Goal: Information Seeking & Learning: Learn about a topic

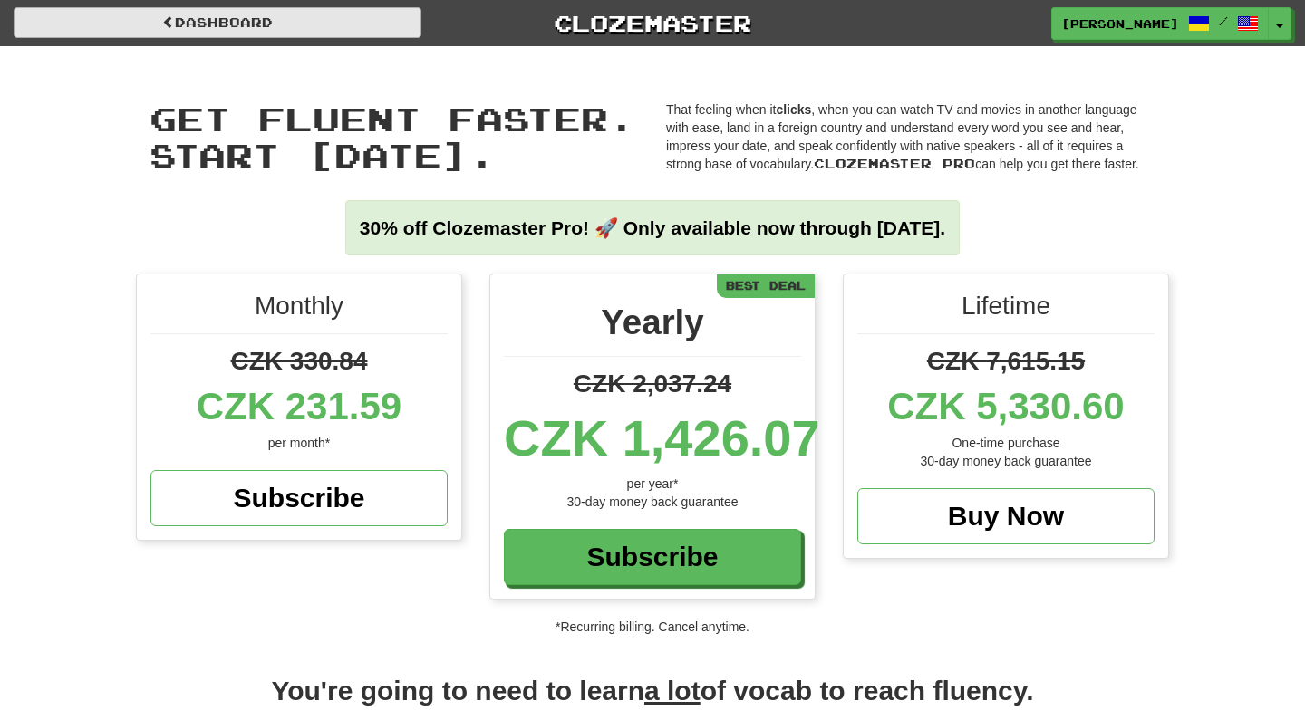
click at [314, 28] on link "Dashboard" at bounding box center [218, 22] width 408 height 31
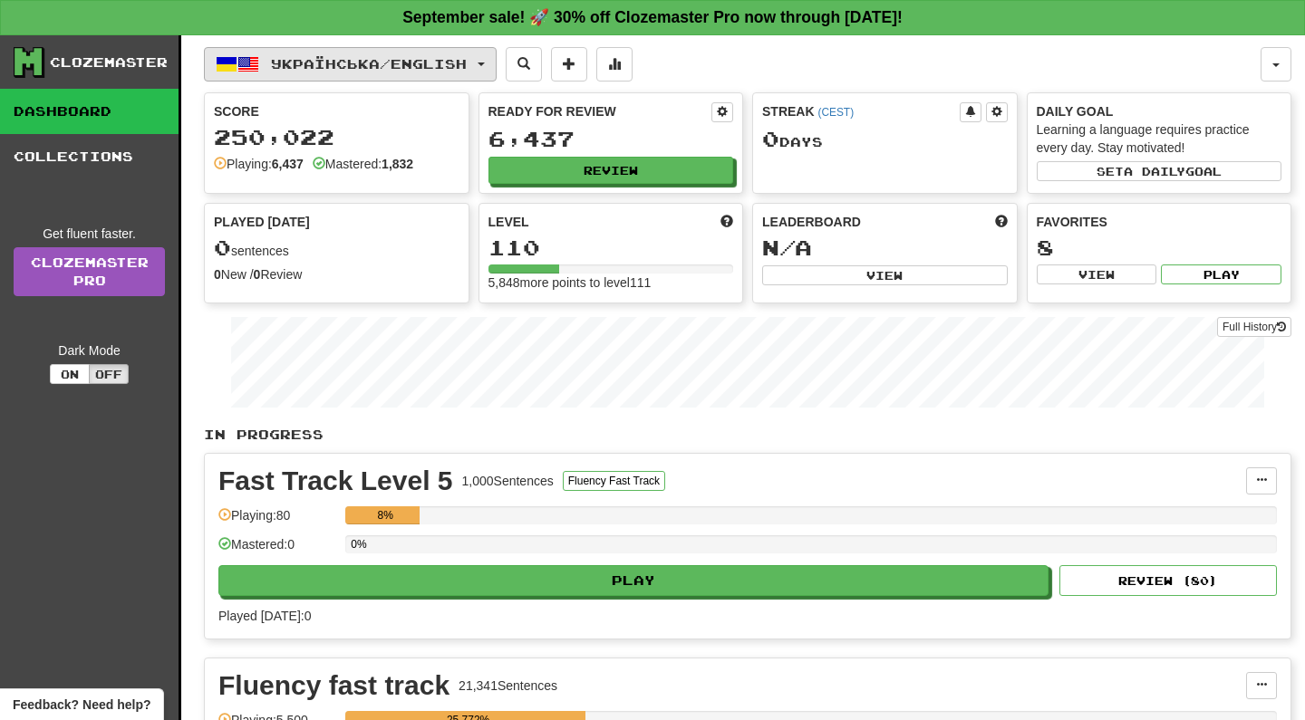
click at [491, 58] on button "Українська / English" at bounding box center [350, 64] width 293 height 34
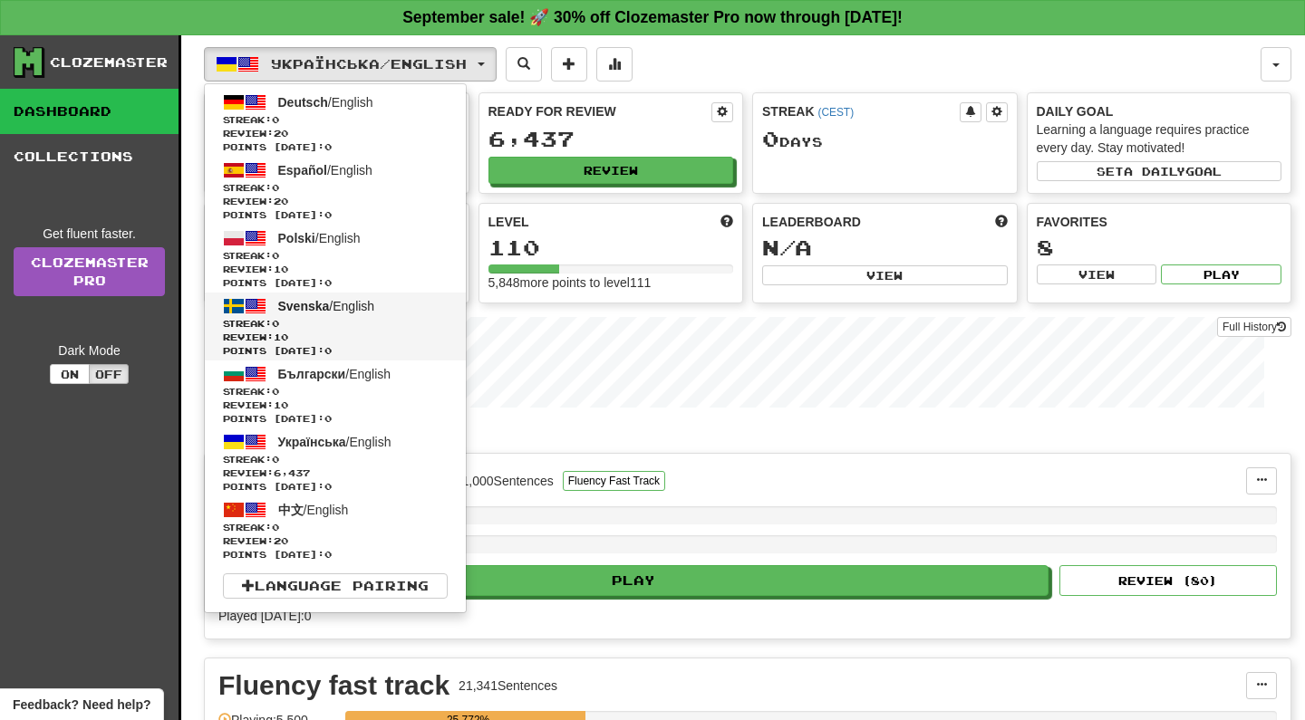
click at [371, 297] on link "Svenska / English Streak: 0 Review: 10 Points today: 0" at bounding box center [335, 327] width 261 height 68
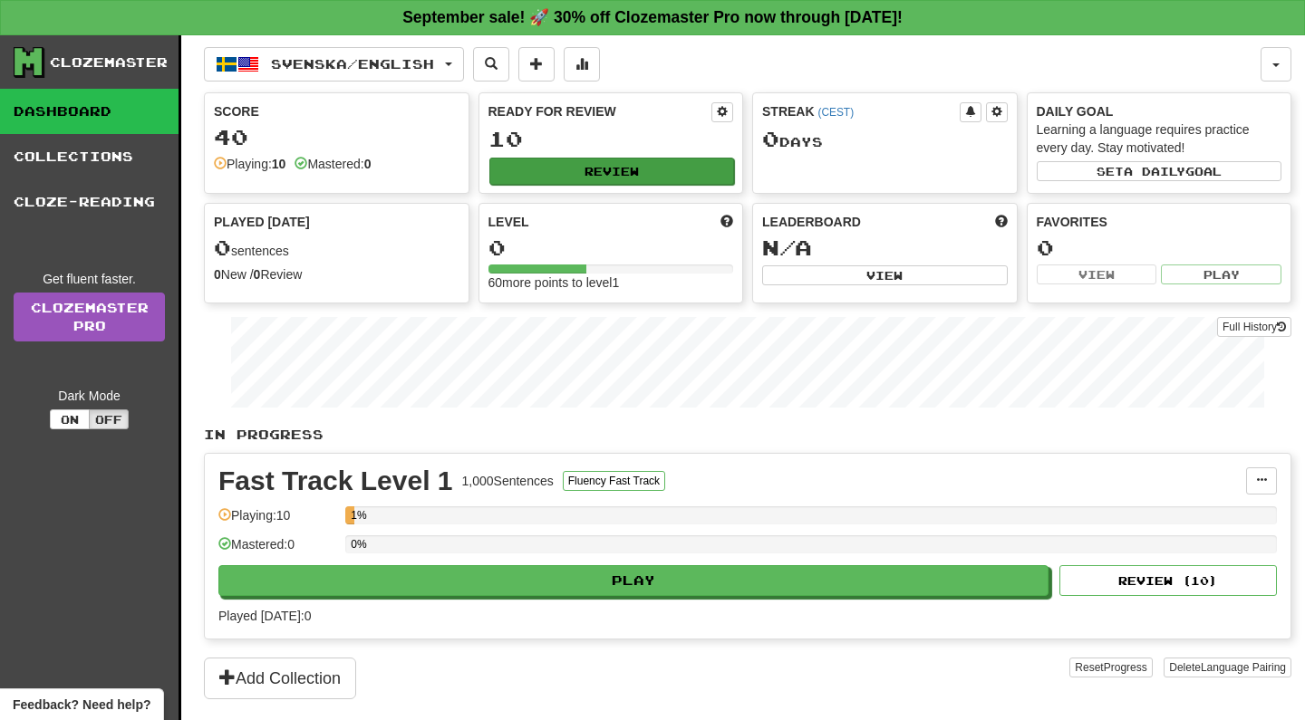
click at [605, 169] on button "Review" at bounding box center [612, 171] width 246 height 27
select select "**"
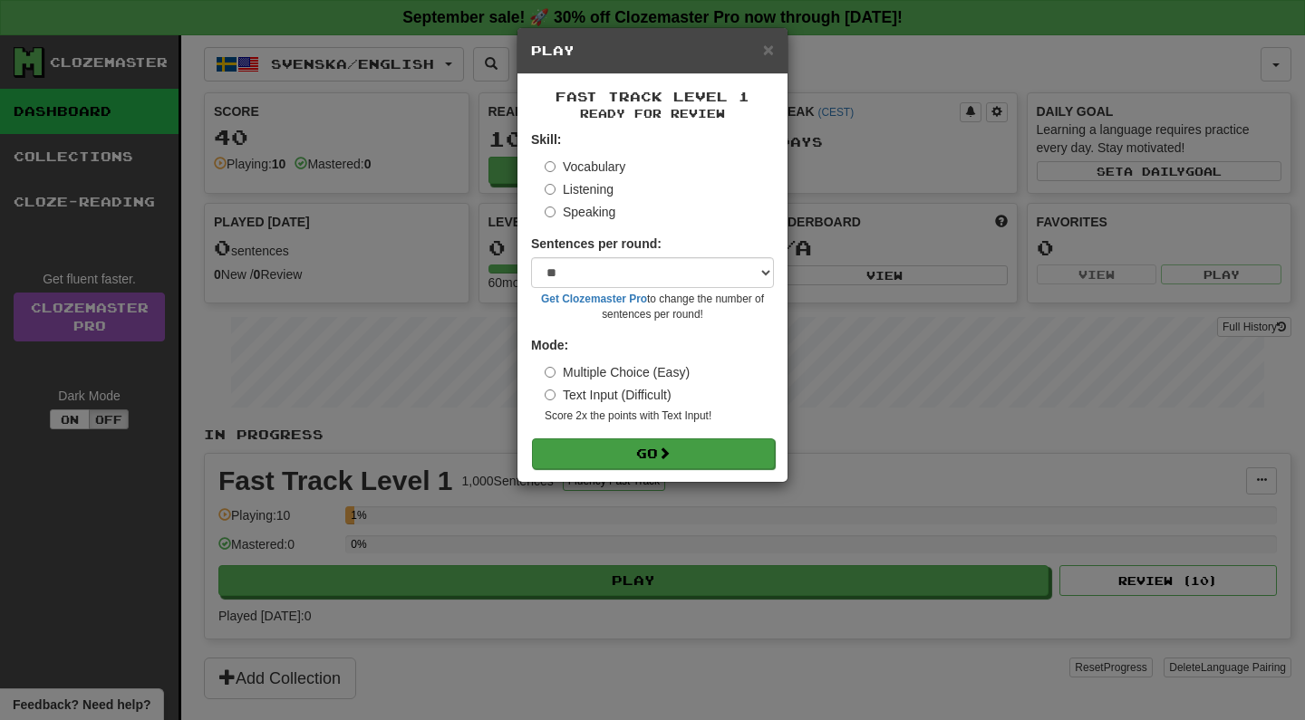
click at [650, 451] on button "Go" at bounding box center [653, 454] width 243 height 31
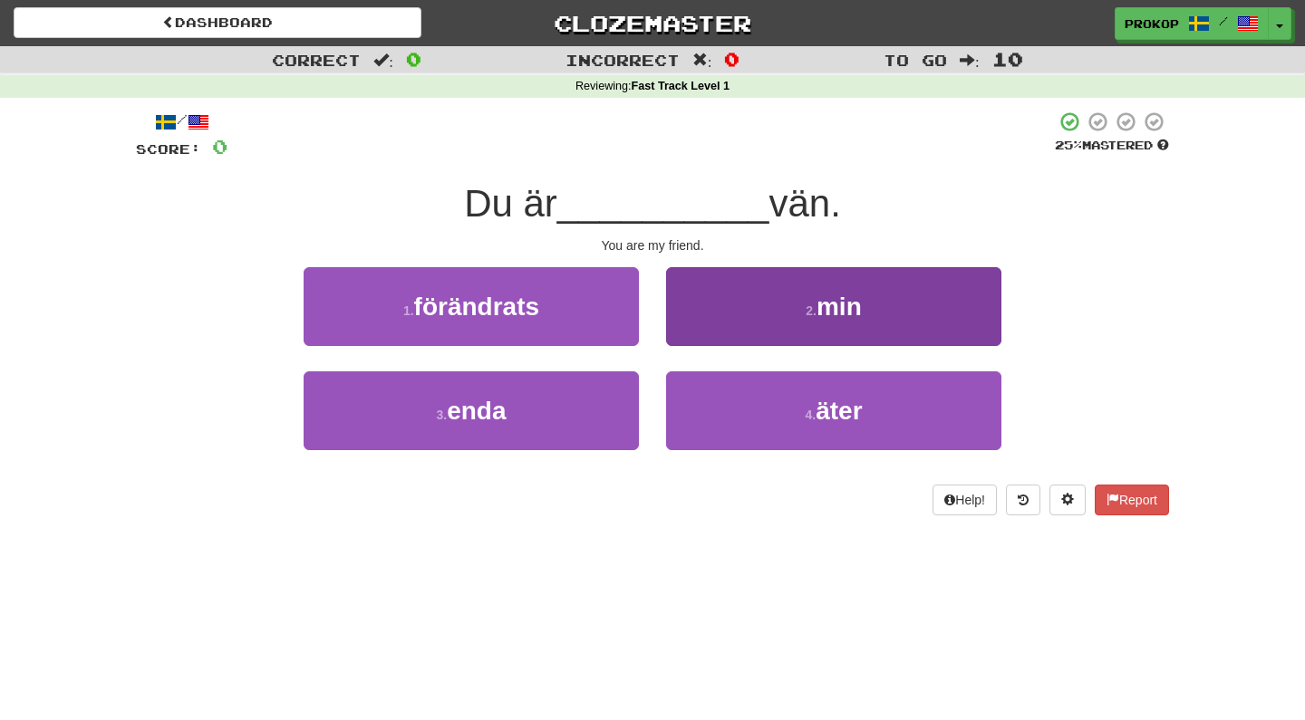
click at [843, 303] on span "min" at bounding box center [838, 307] width 45 height 28
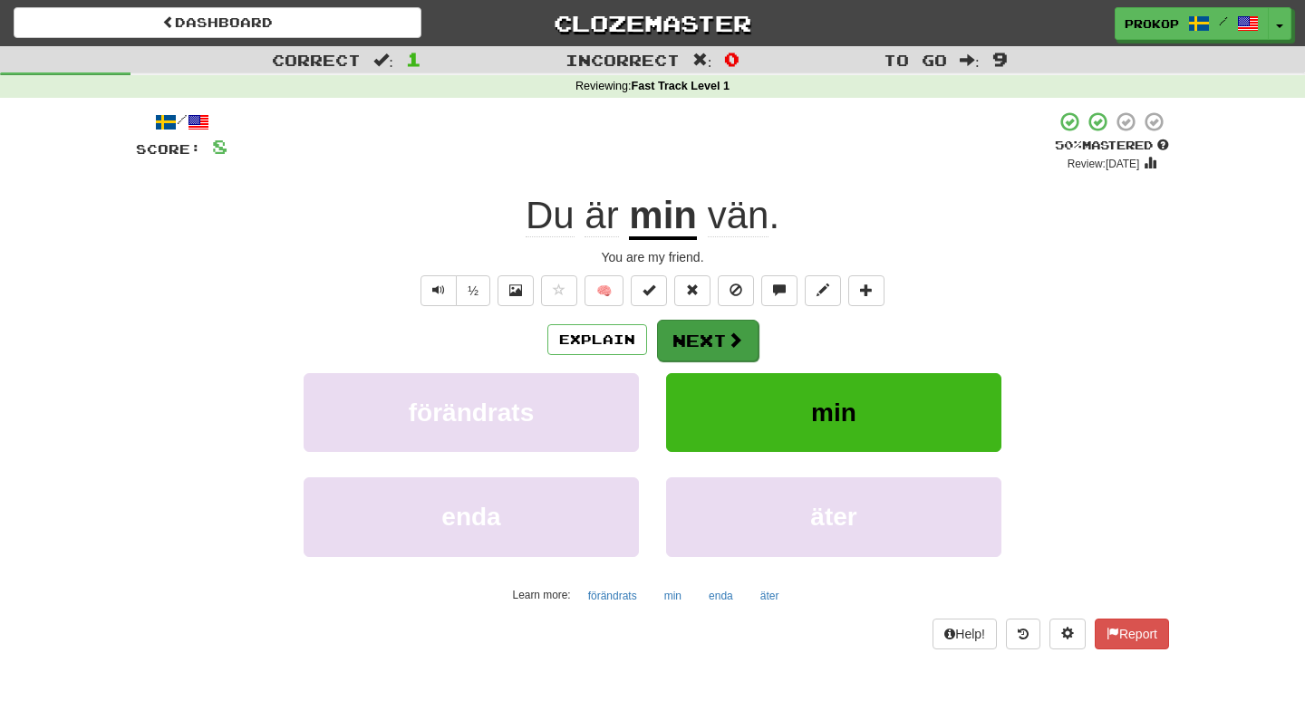
click at [713, 329] on button "Next" at bounding box center [707, 341] width 101 height 42
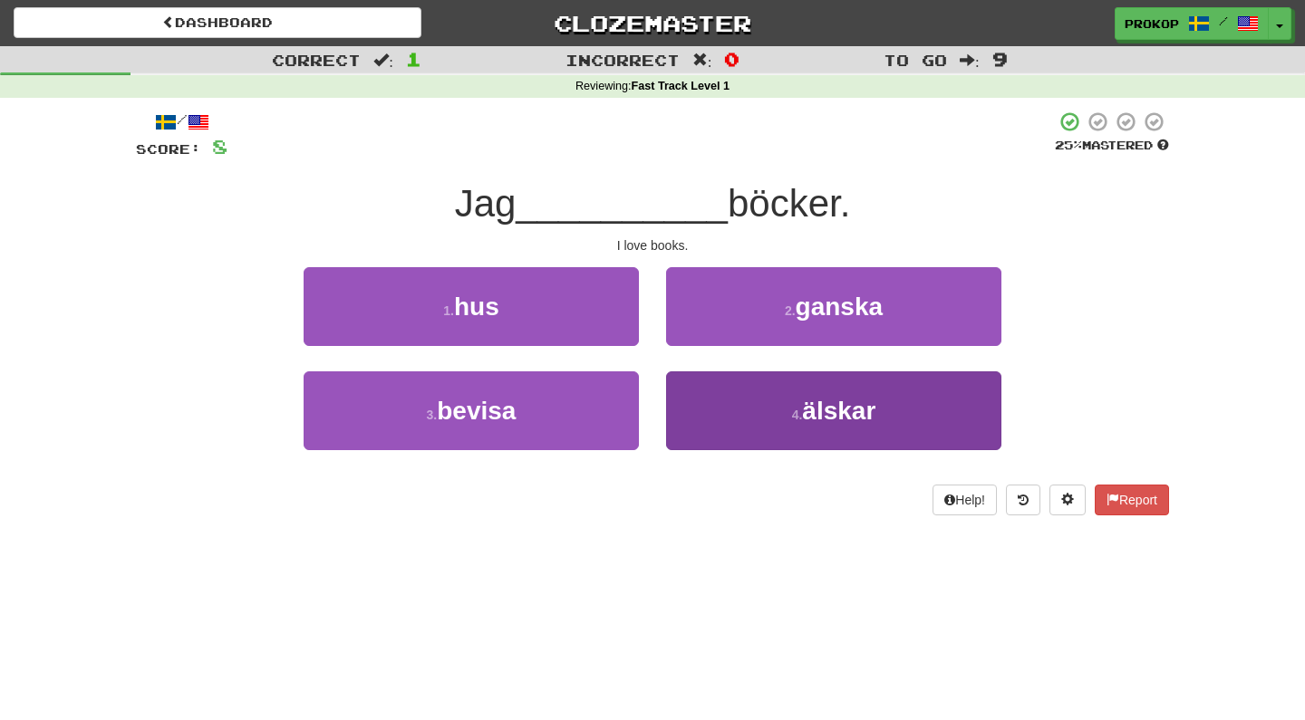
click at [813, 412] on span "älskar" at bounding box center [838, 411] width 73 height 28
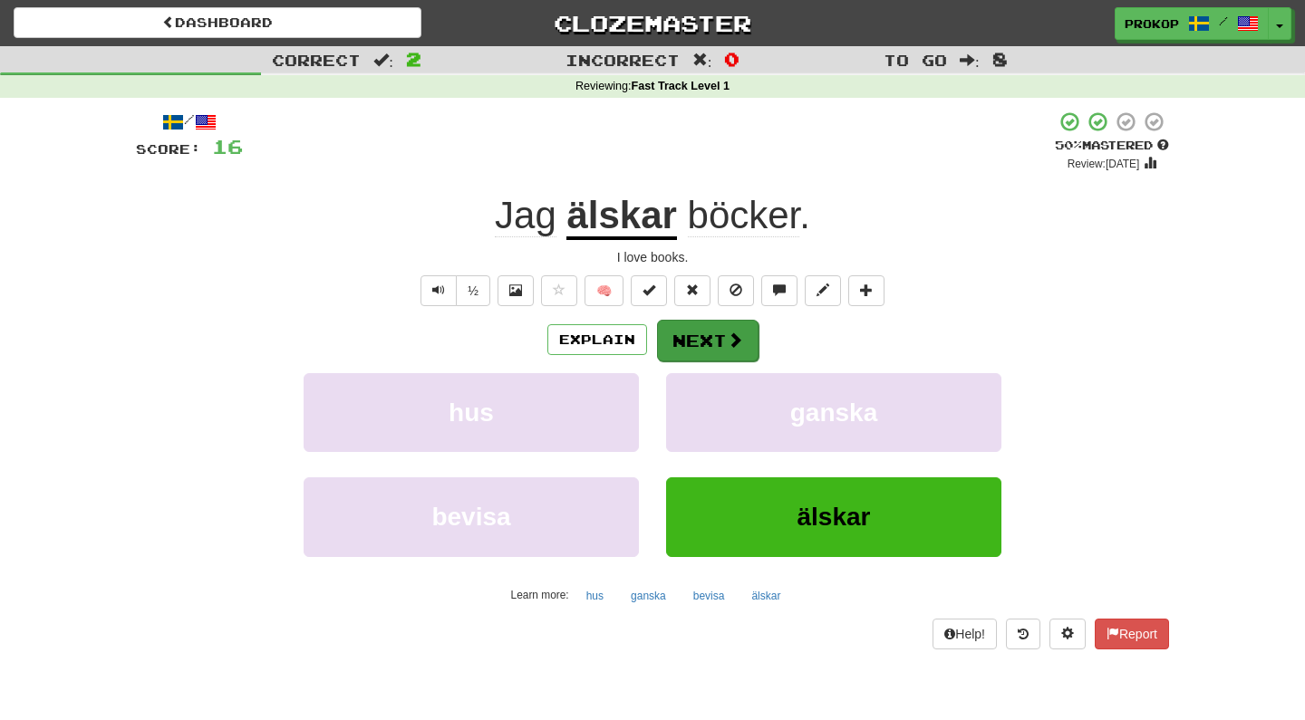
click at [717, 330] on button "Next" at bounding box center [707, 341] width 101 height 42
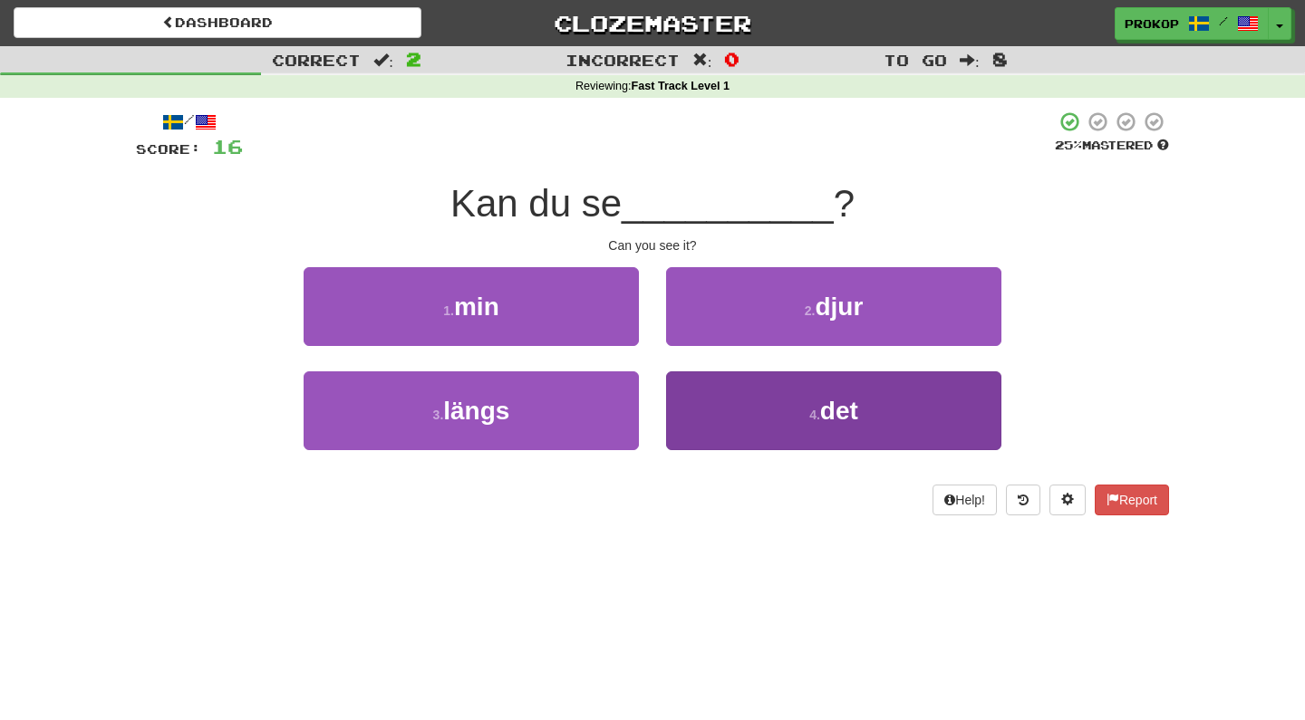
click at [825, 415] on span "det" at bounding box center [839, 411] width 38 height 28
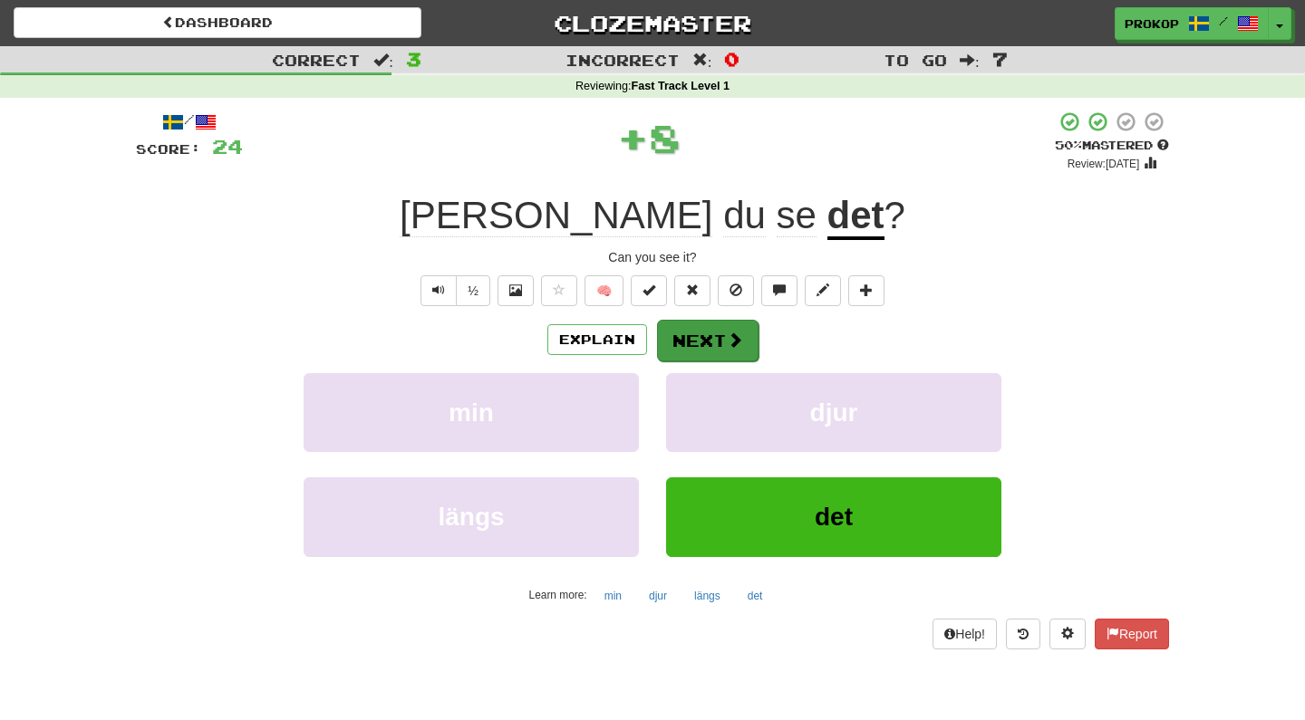
click at [727, 347] on span at bounding box center [735, 340] width 16 height 16
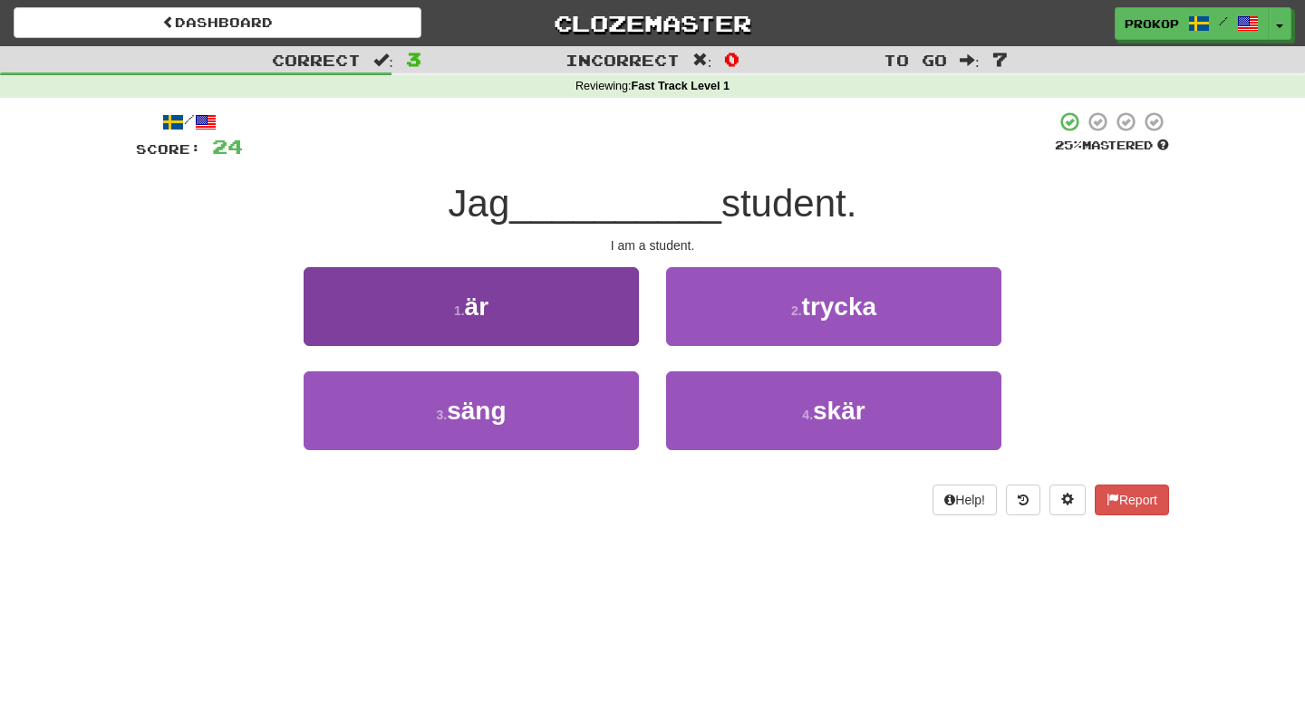
click at [577, 313] on button "1 . är" at bounding box center [471, 306] width 335 height 79
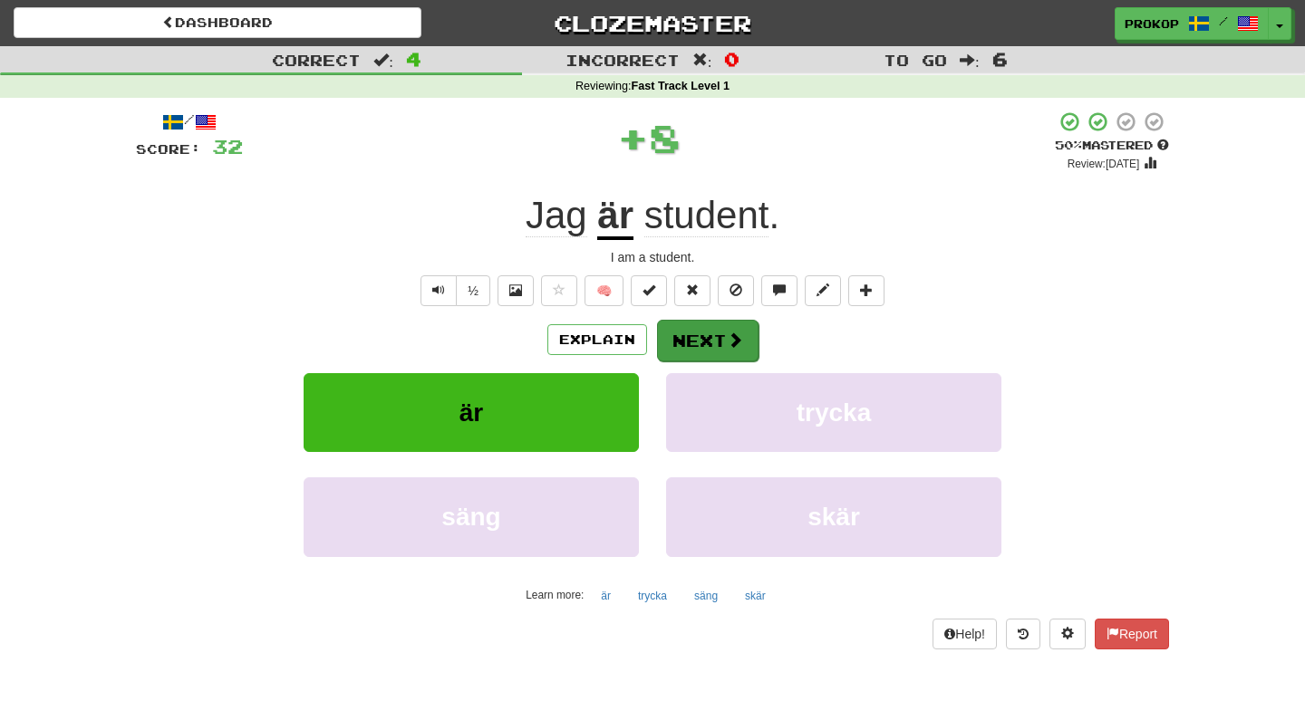
click at [680, 339] on button "Next" at bounding box center [707, 341] width 101 height 42
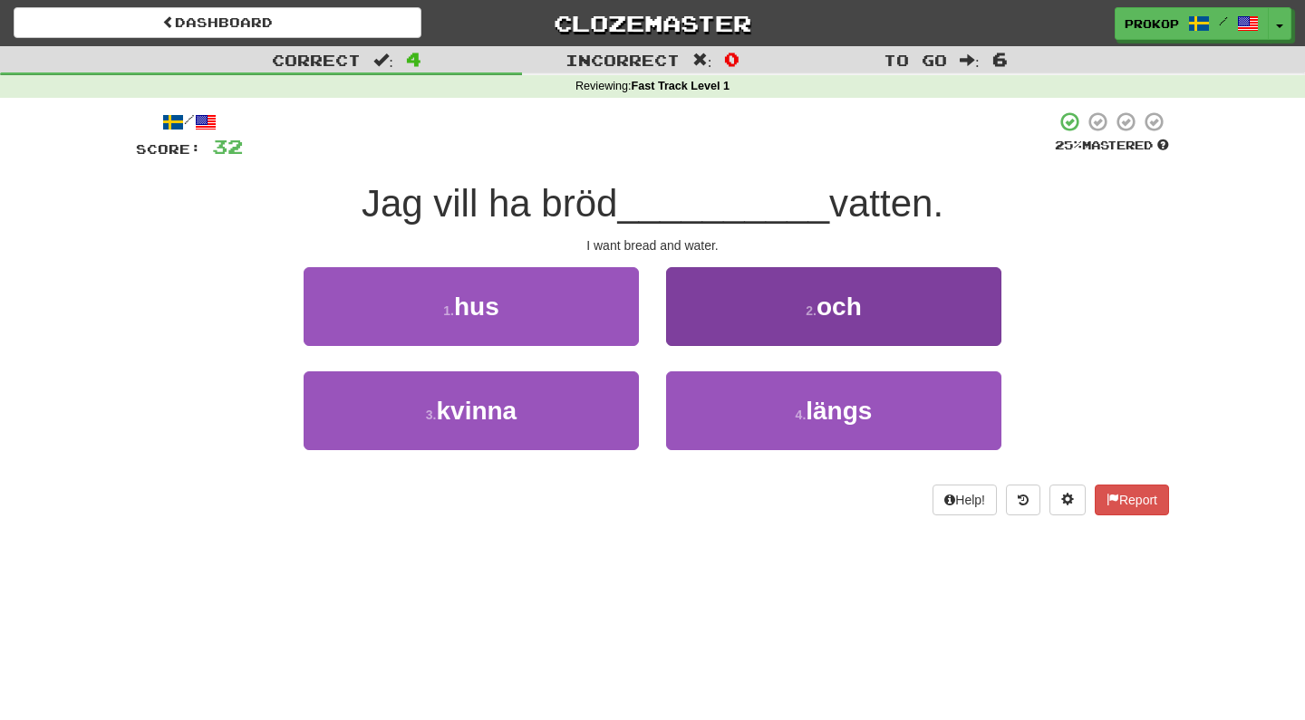
click at [742, 302] on button "2 . och" at bounding box center [833, 306] width 335 height 79
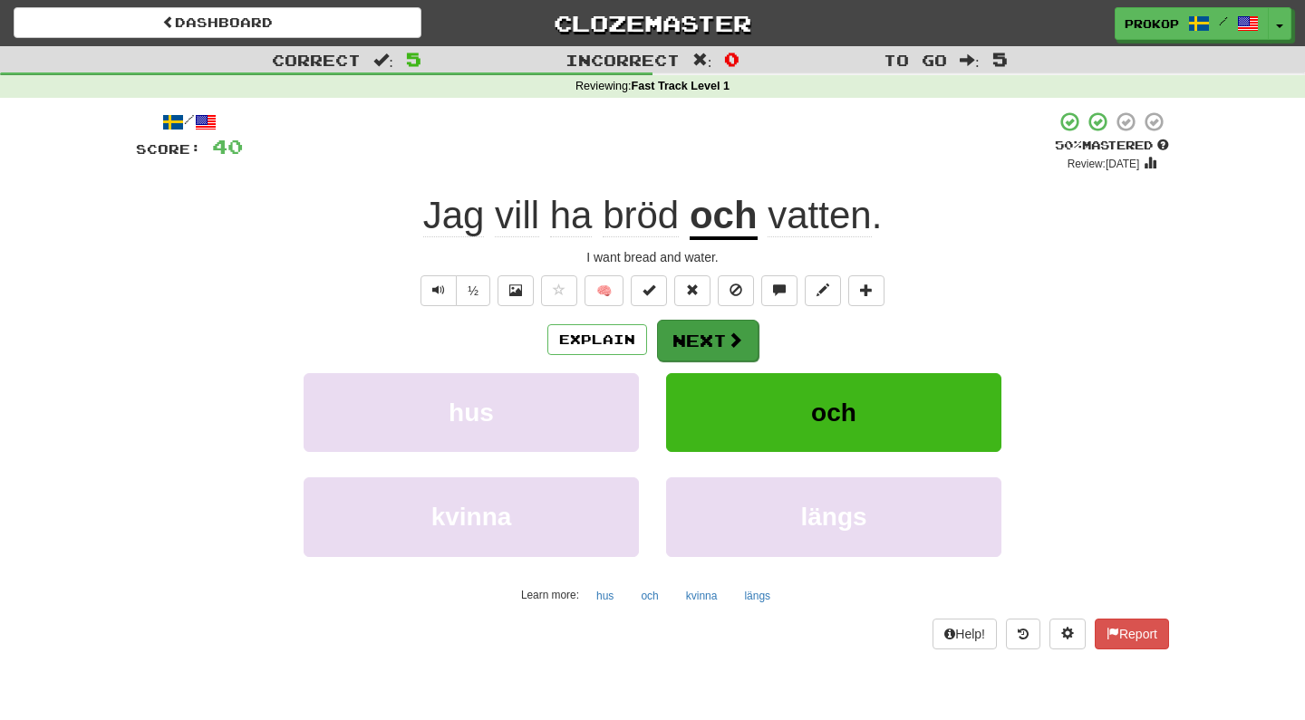
click at [692, 346] on button "Next" at bounding box center [707, 341] width 101 height 42
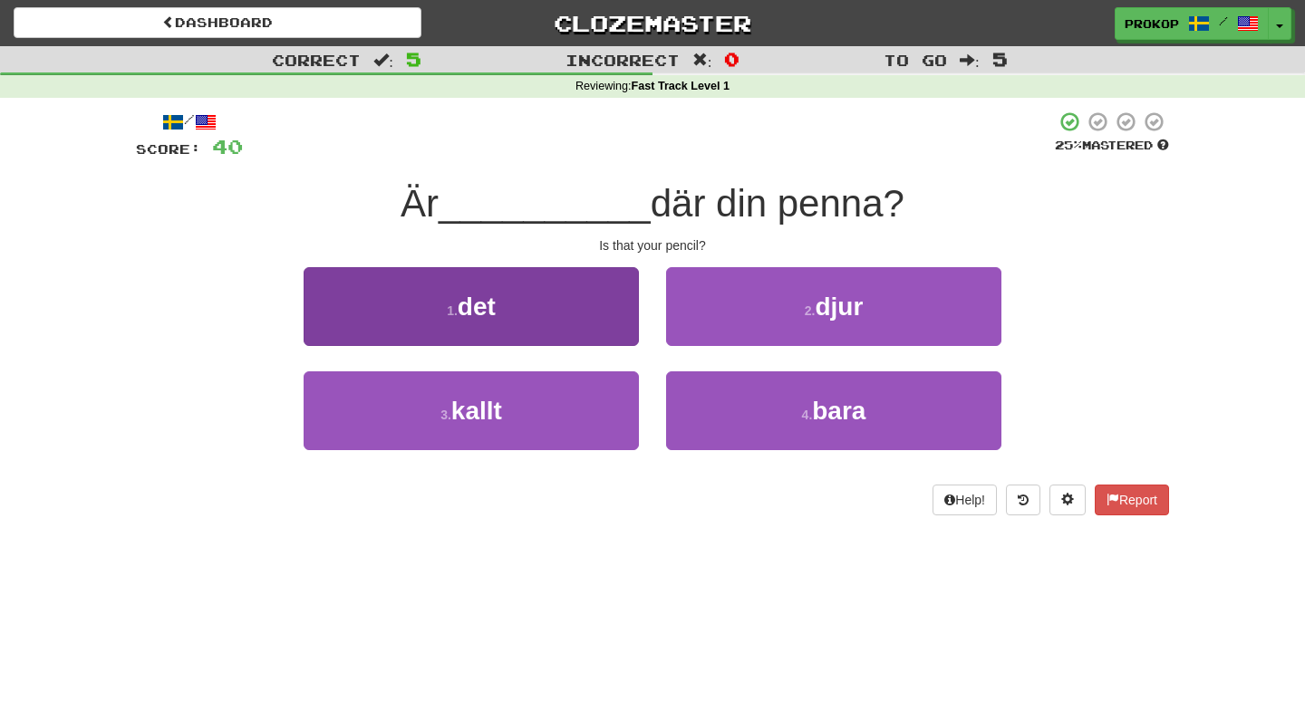
click at [584, 333] on button "1 . det" at bounding box center [471, 306] width 335 height 79
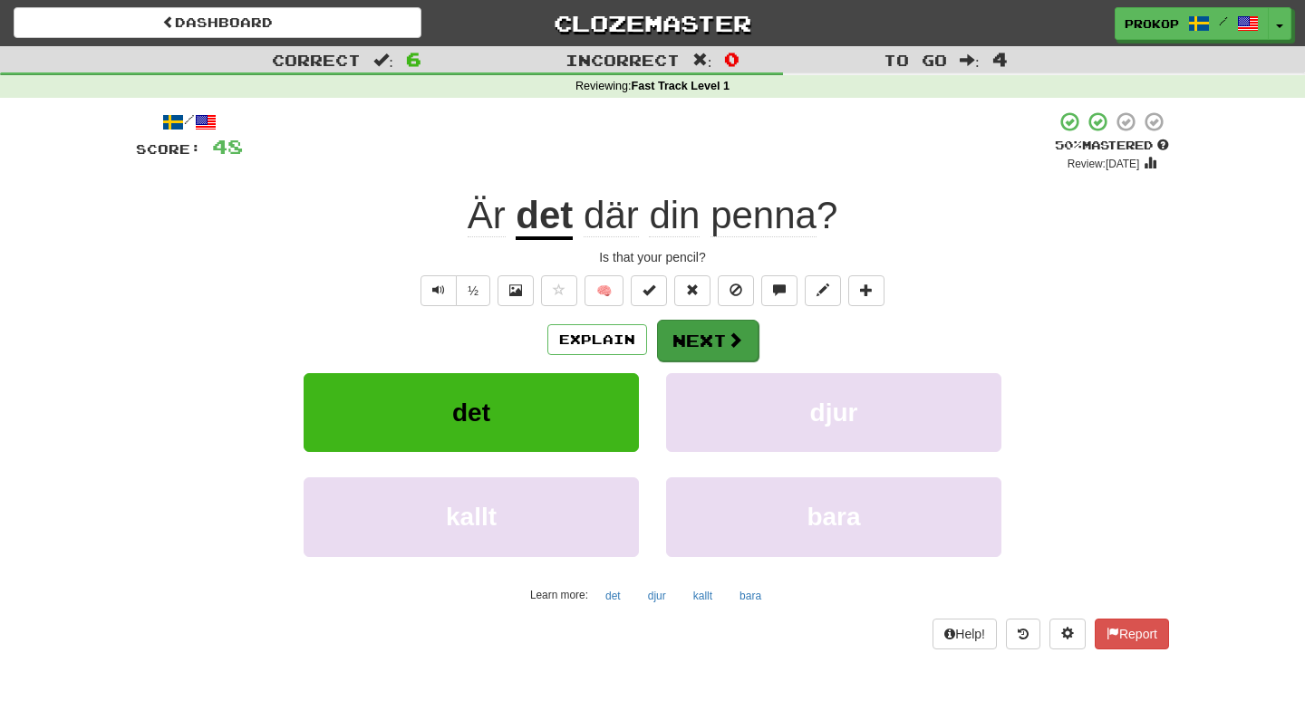
click at [699, 343] on button "Next" at bounding box center [707, 341] width 101 height 42
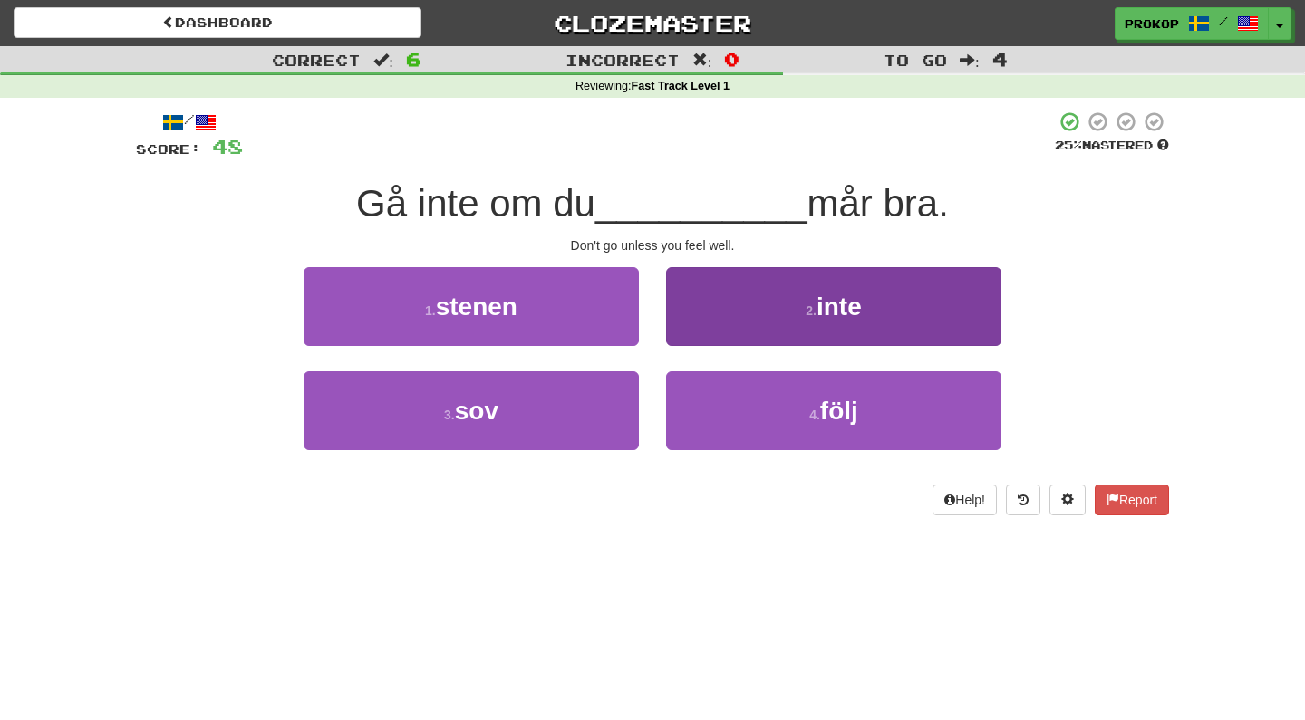
click at [765, 314] on button "2 . inte" at bounding box center [833, 306] width 335 height 79
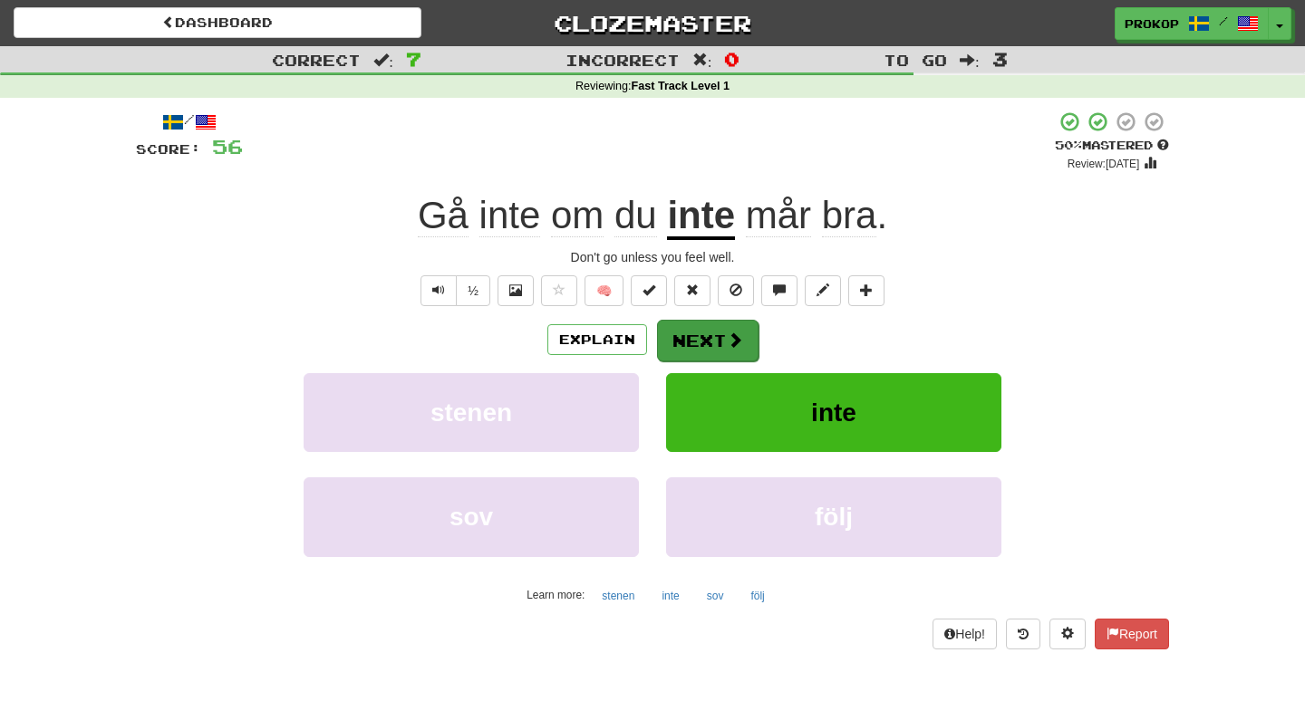
click at [690, 339] on button "Next" at bounding box center [707, 341] width 101 height 42
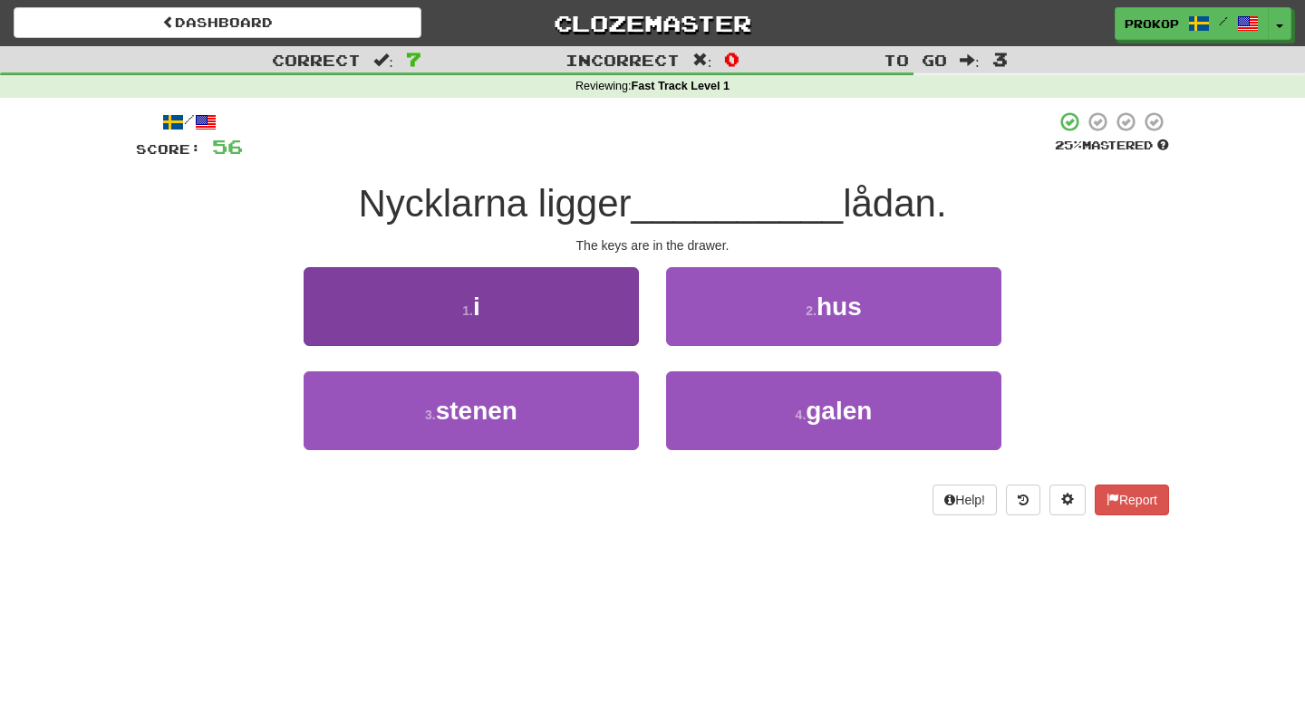
click at [588, 322] on button "1 . i" at bounding box center [471, 306] width 335 height 79
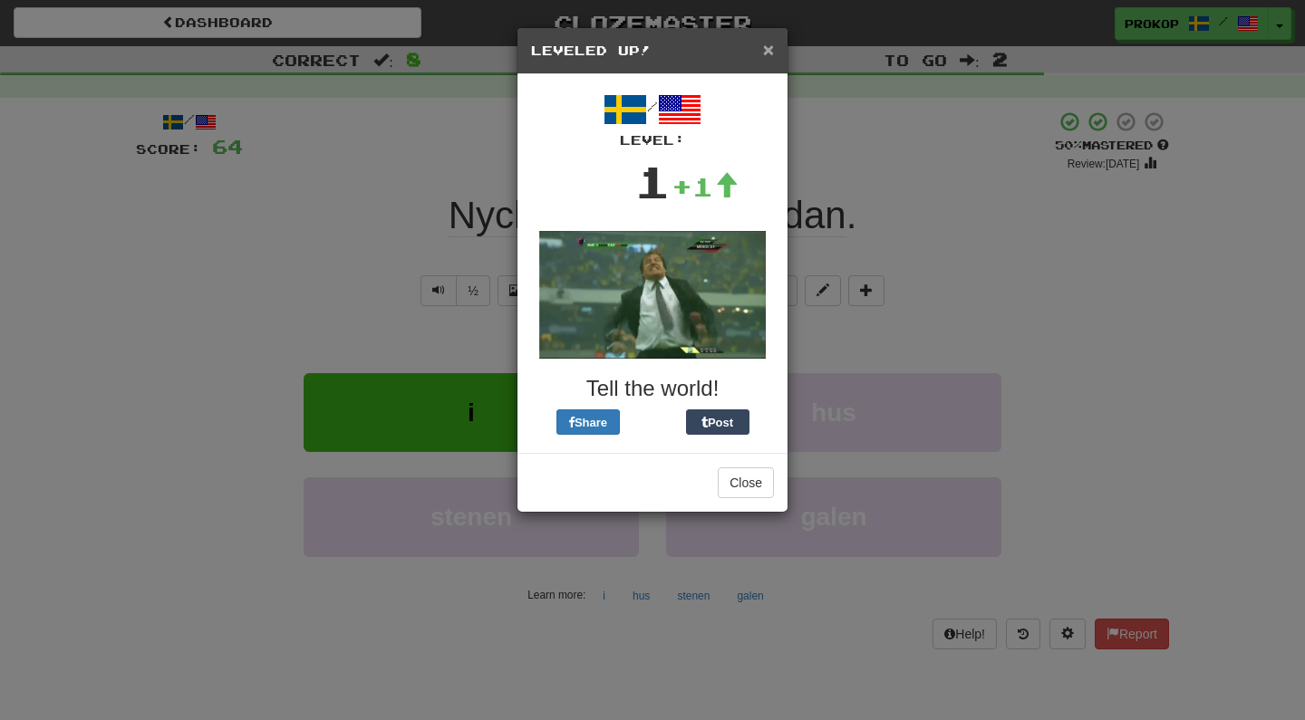
click at [770, 48] on span "×" at bounding box center [768, 49] width 11 height 21
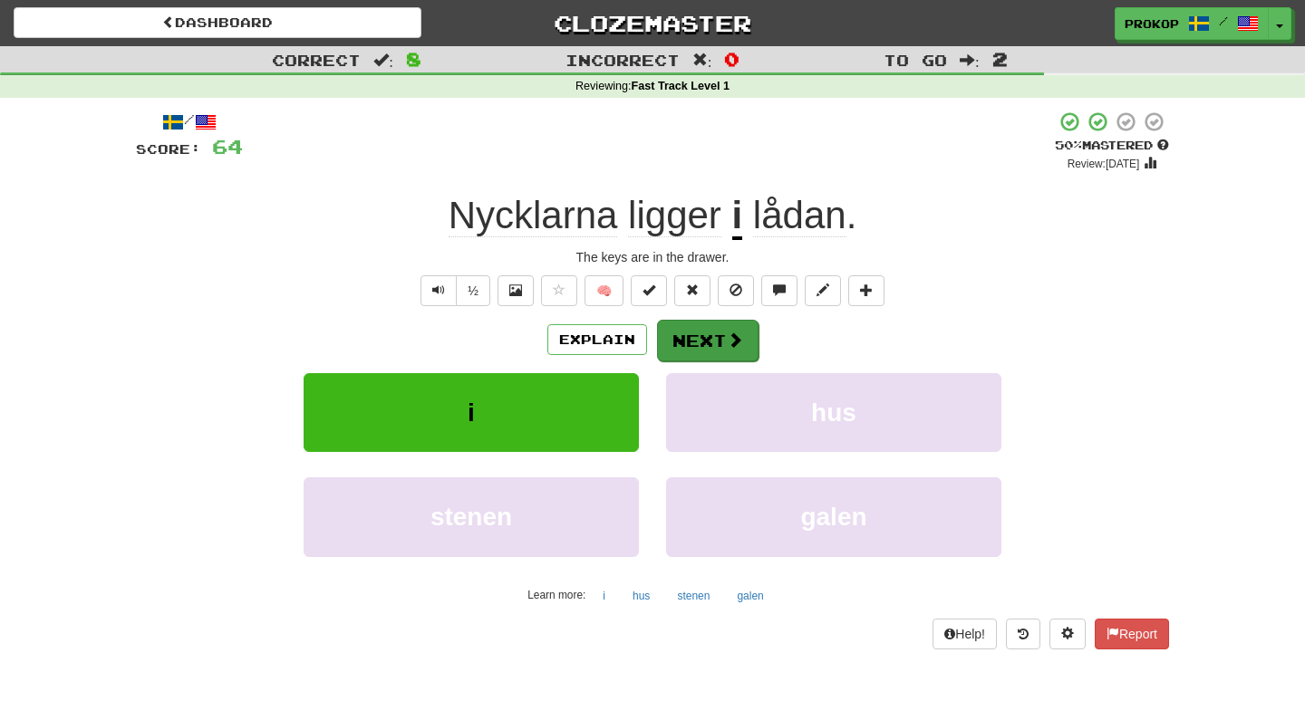
click at [710, 343] on button "Next" at bounding box center [707, 341] width 101 height 42
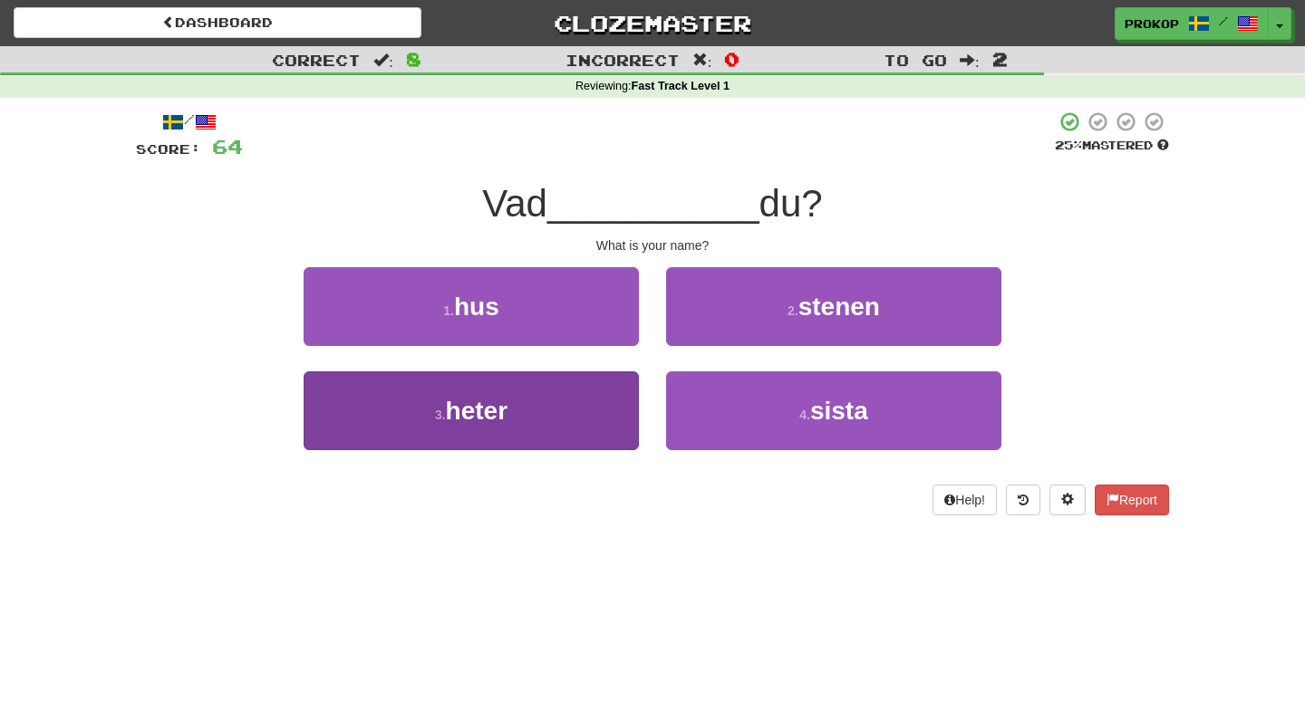
click at [576, 423] on button "3 . heter" at bounding box center [471, 411] width 335 height 79
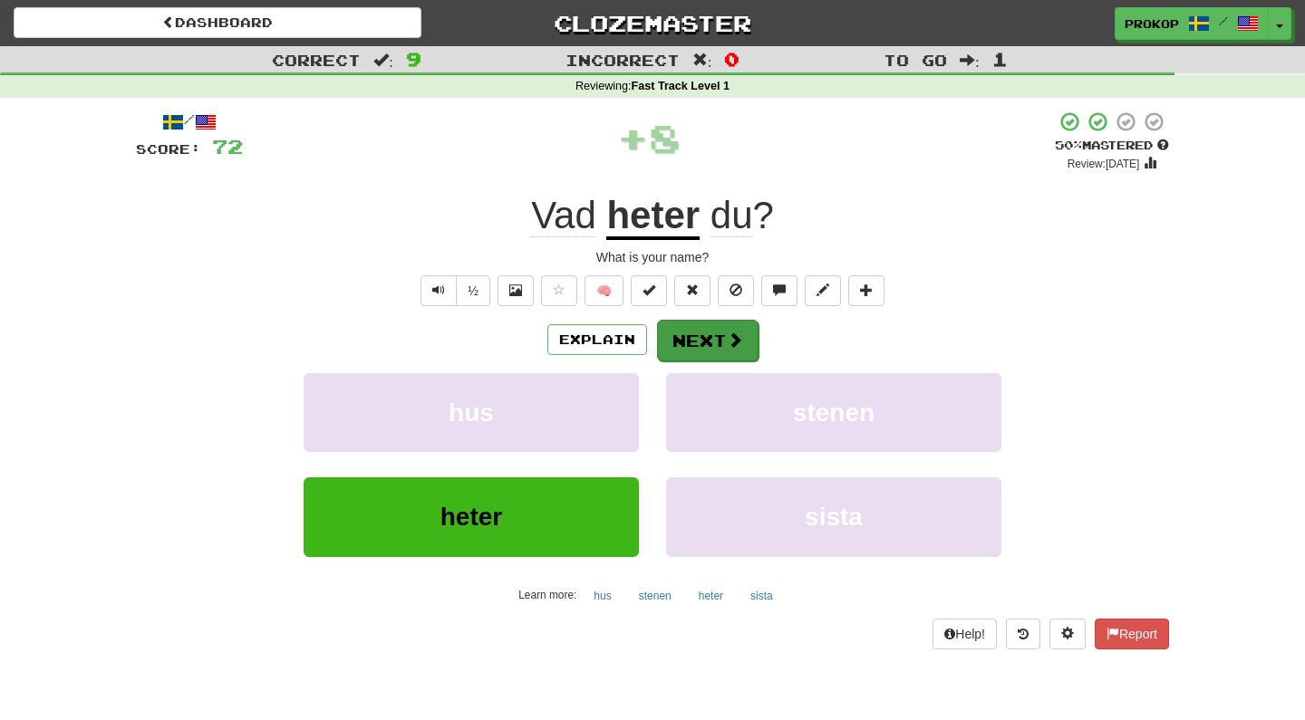
click at [714, 344] on button "Next" at bounding box center [707, 341] width 101 height 42
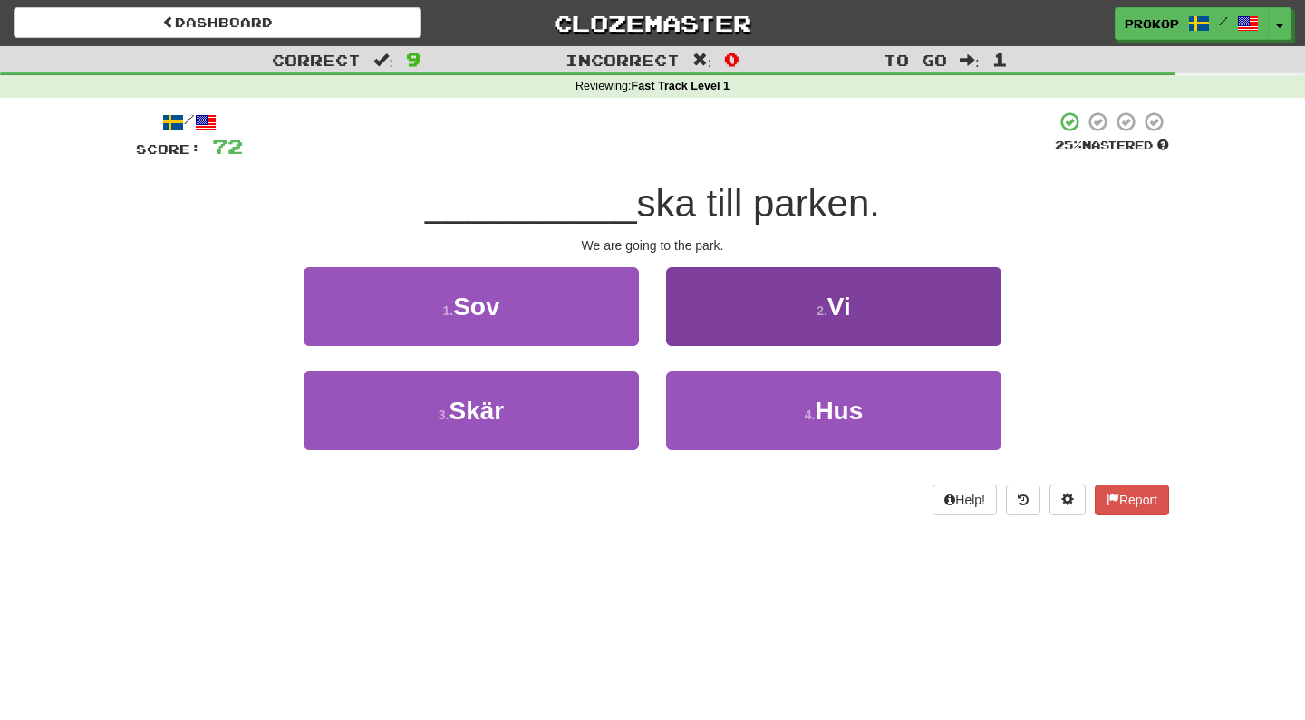
click at [813, 319] on button "2 . Vi" at bounding box center [833, 306] width 335 height 79
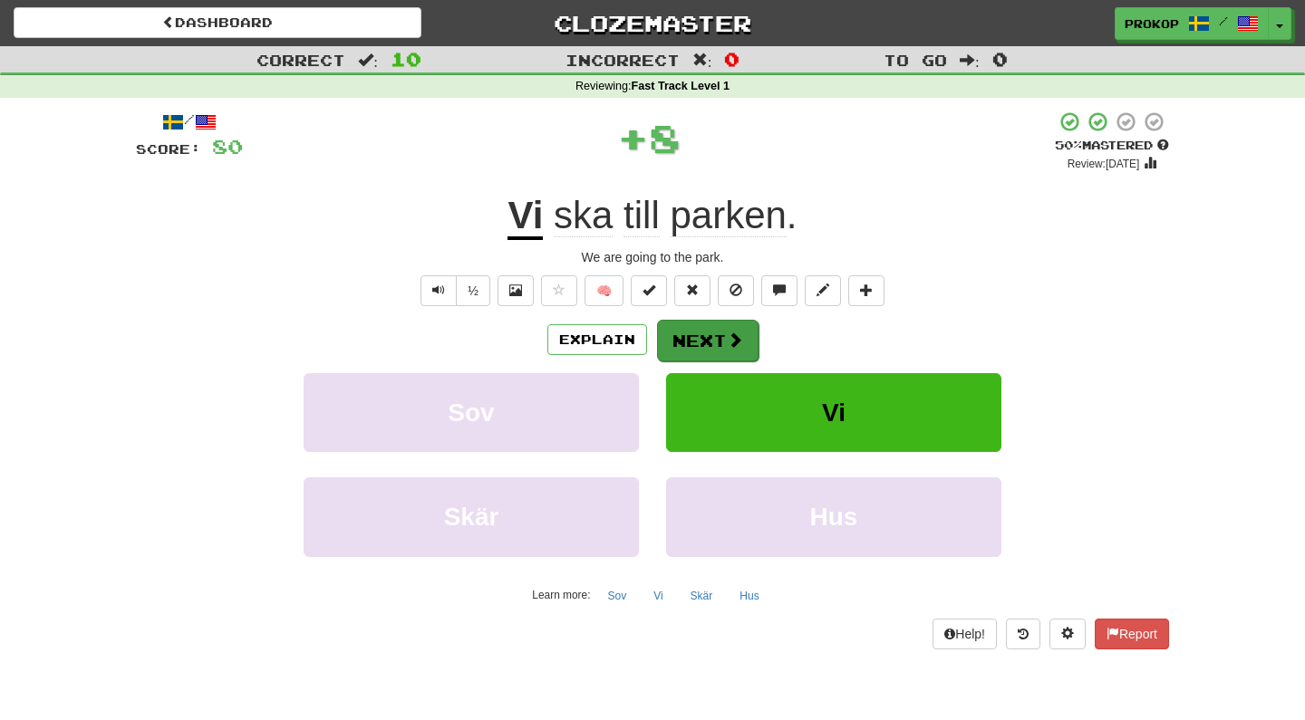
click at [690, 344] on button "Next" at bounding box center [707, 341] width 101 height 42
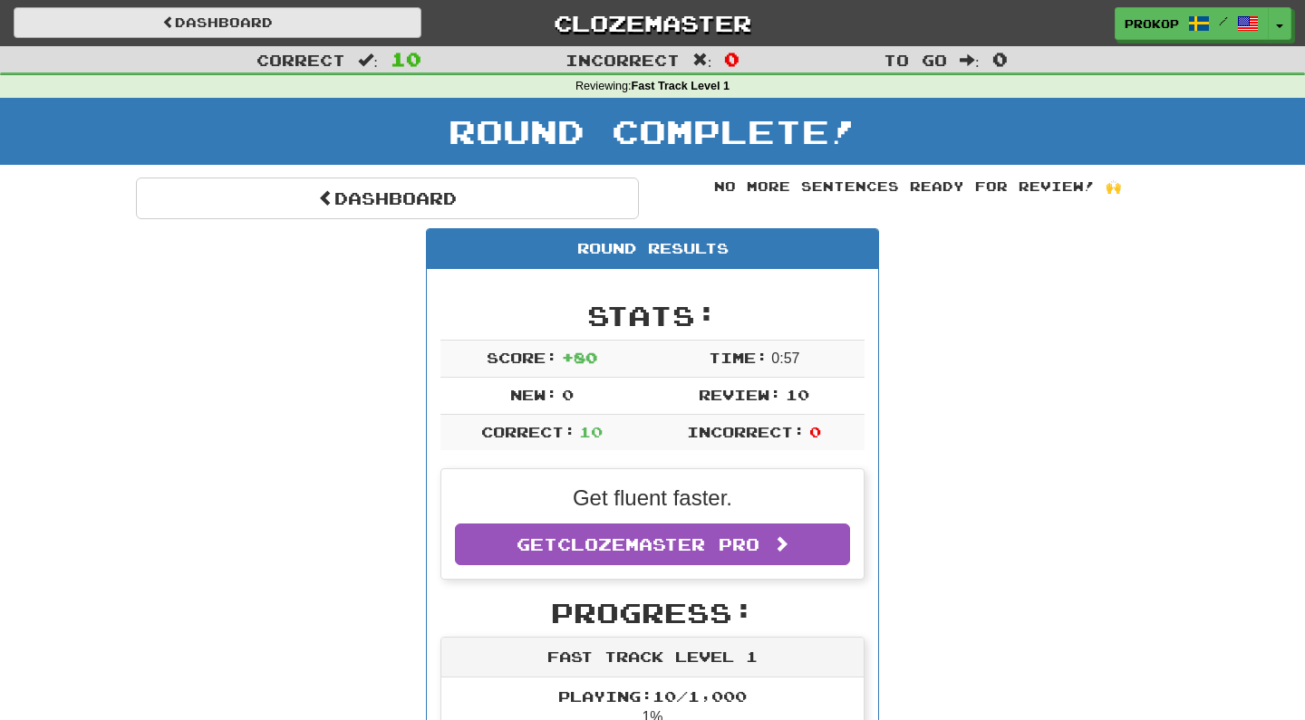
click at [356, 27] on link "Dashboard" at bounding box center [218, 22] width 408 height 31
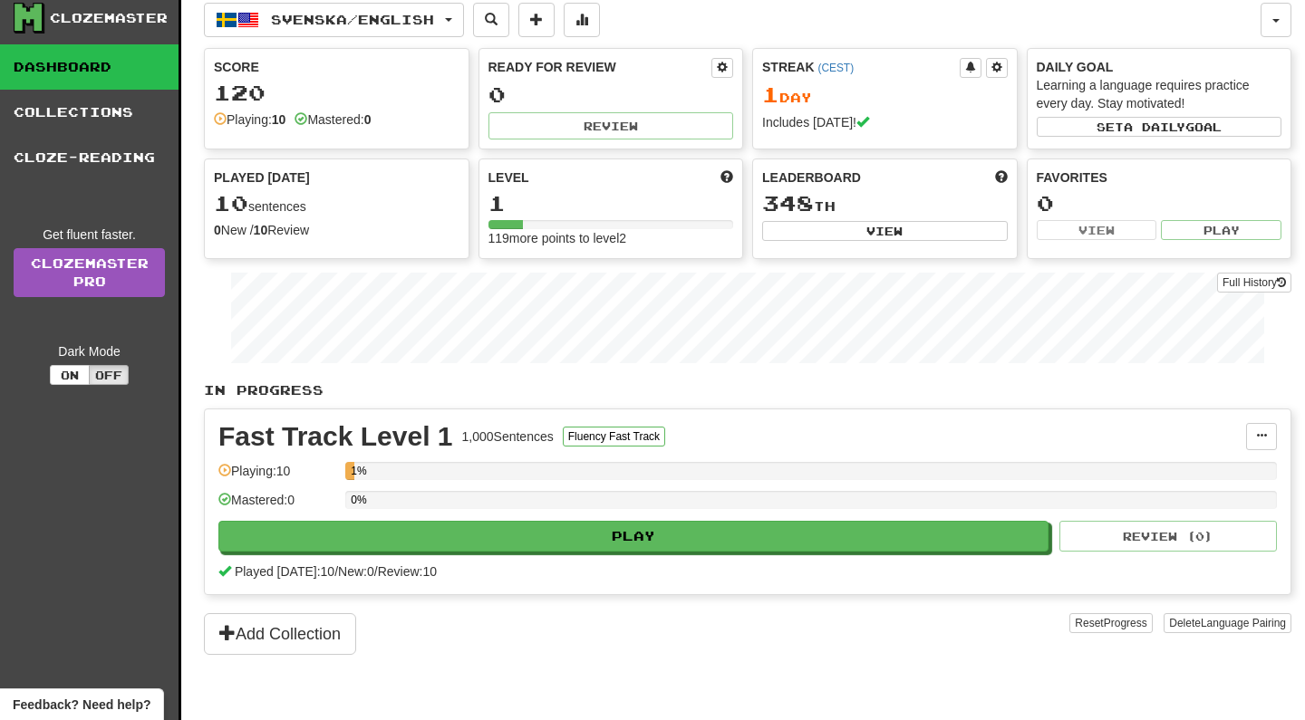
scroll to position [46, 0]
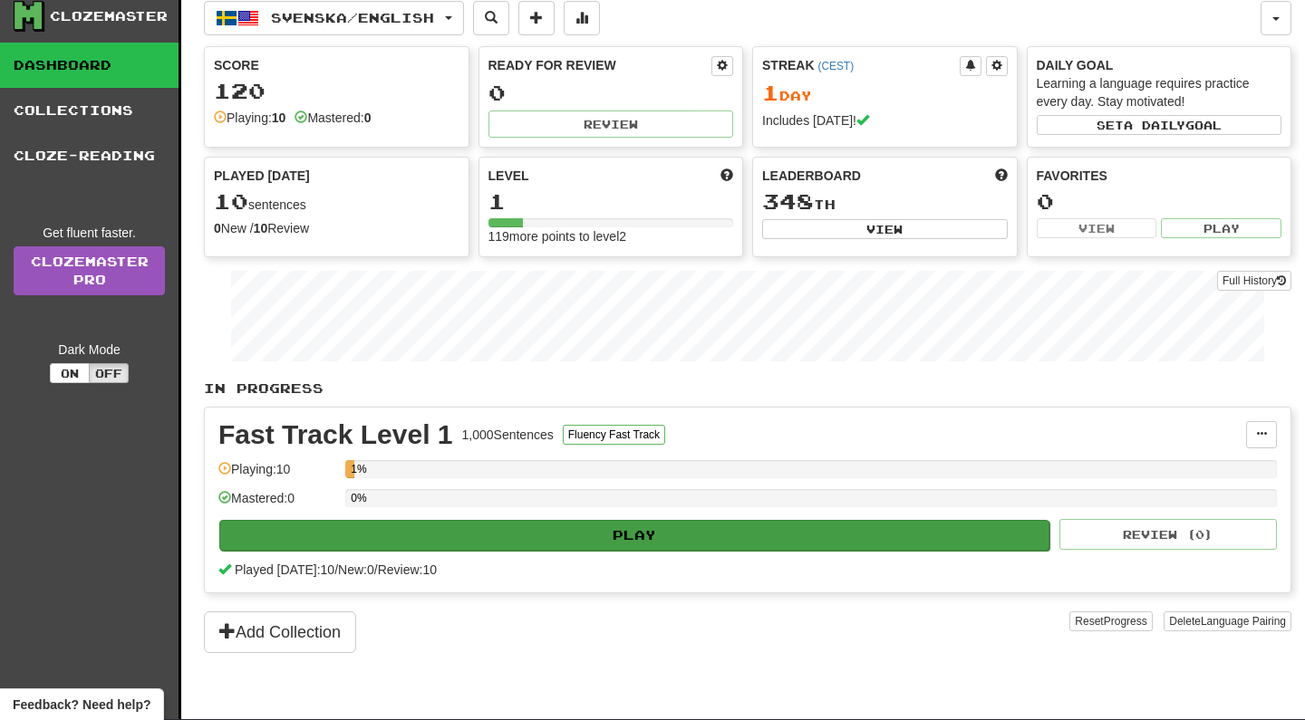
click at [415, 537] on button "Play" at bounding box center [634, 535] width 830 height 31
select select "**"
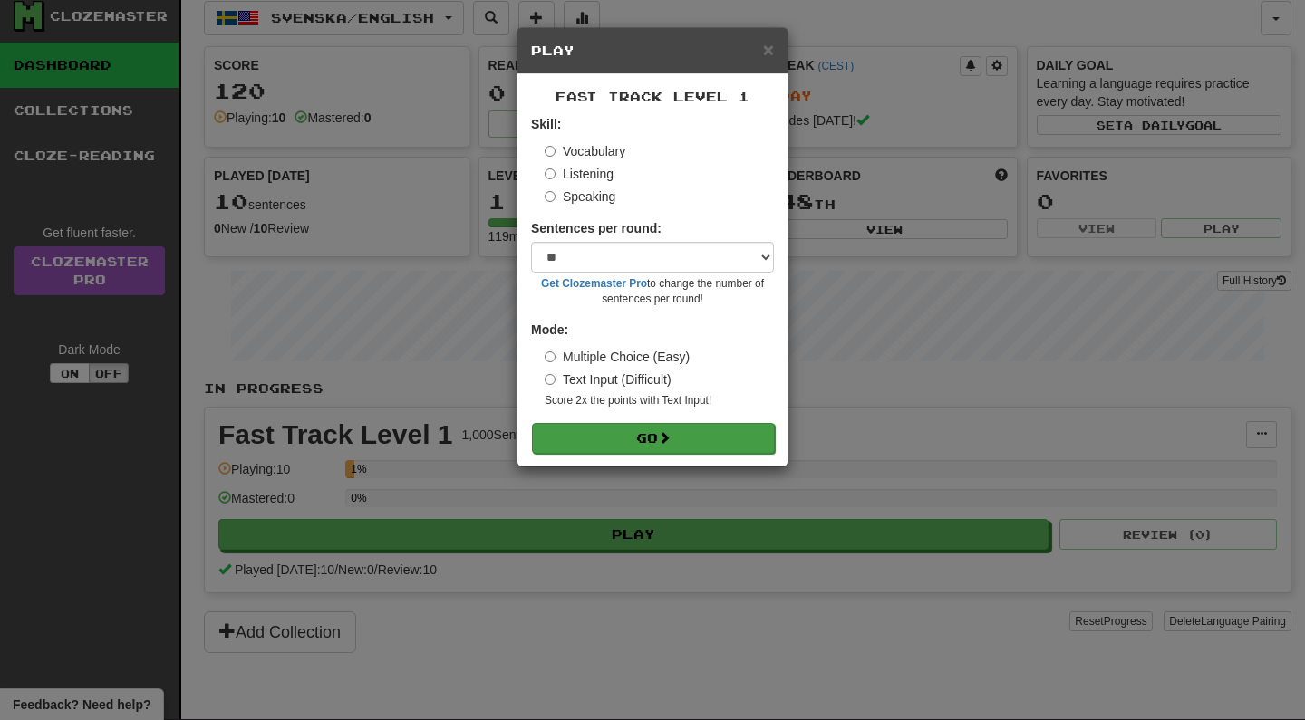
click at [639, 435] on button "Go" at bounding box center [653, 438] width 243 height 31
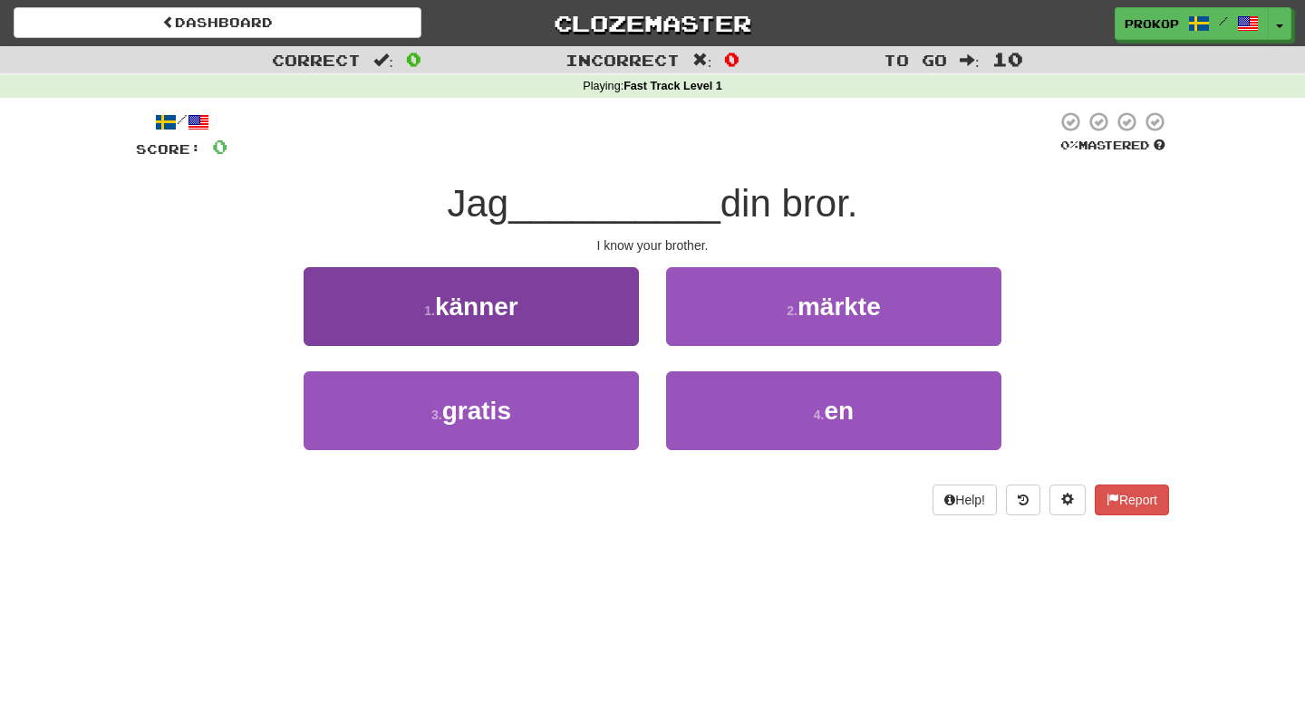
click at [585, 314] on button "1 . känner" at bounding box center [471, 306] width 335 height 79
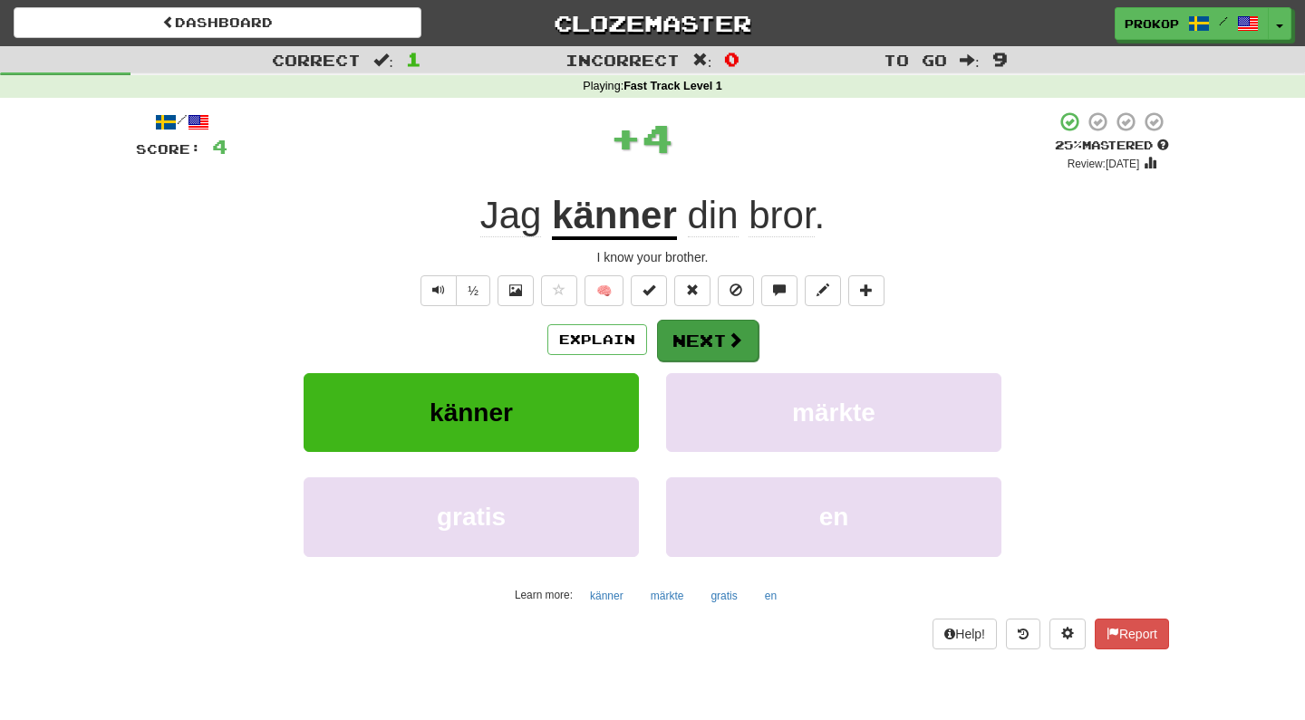
click at [709, 347] on button "Next" at bounding box center [707, 341] width 101 height 42
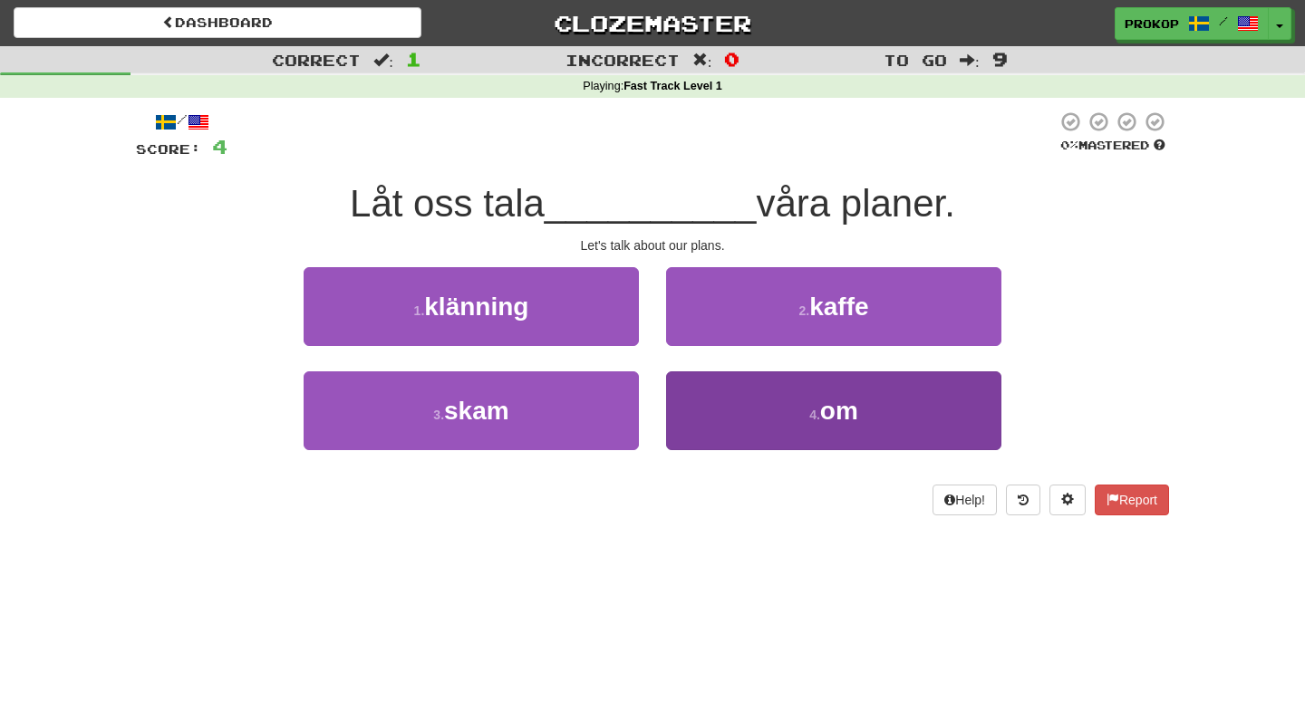
click at [809, 420] on small "4 ." at bounding box center [814, 415] width 11 height 14
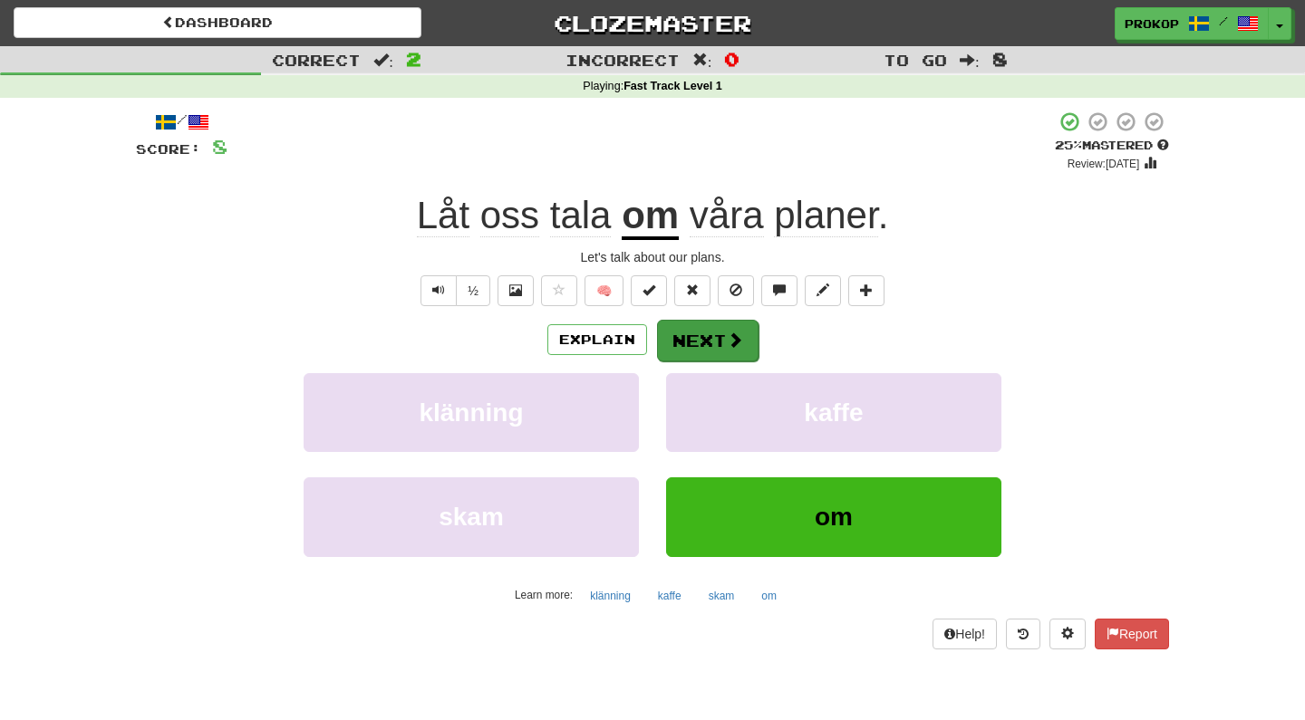
click at [710, 333] on button "Next" at bounding box center [707, 341] width 101 height 42
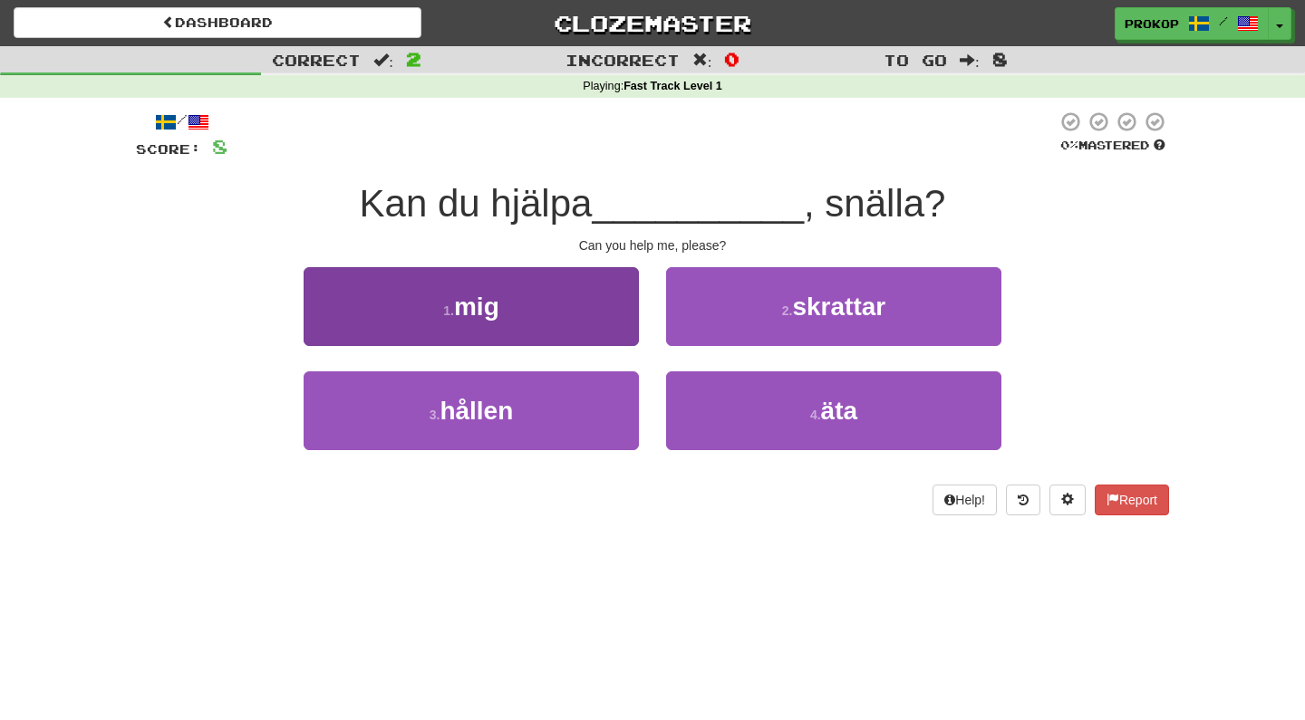
click at [596, 303] on button "1 . mig" at bounding box center [471, 306] width 335 height 79
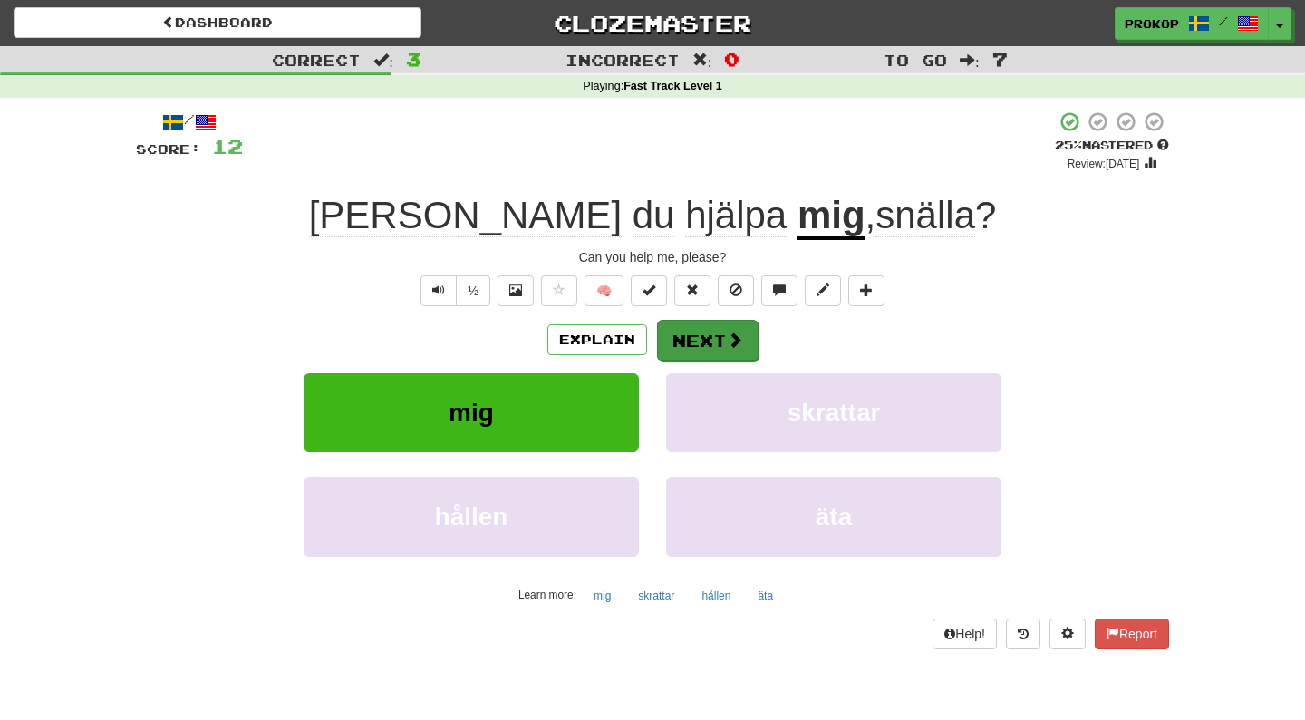
click at [696, 343] on button "Next" at bounding box center [707, 341] width 101 height 42
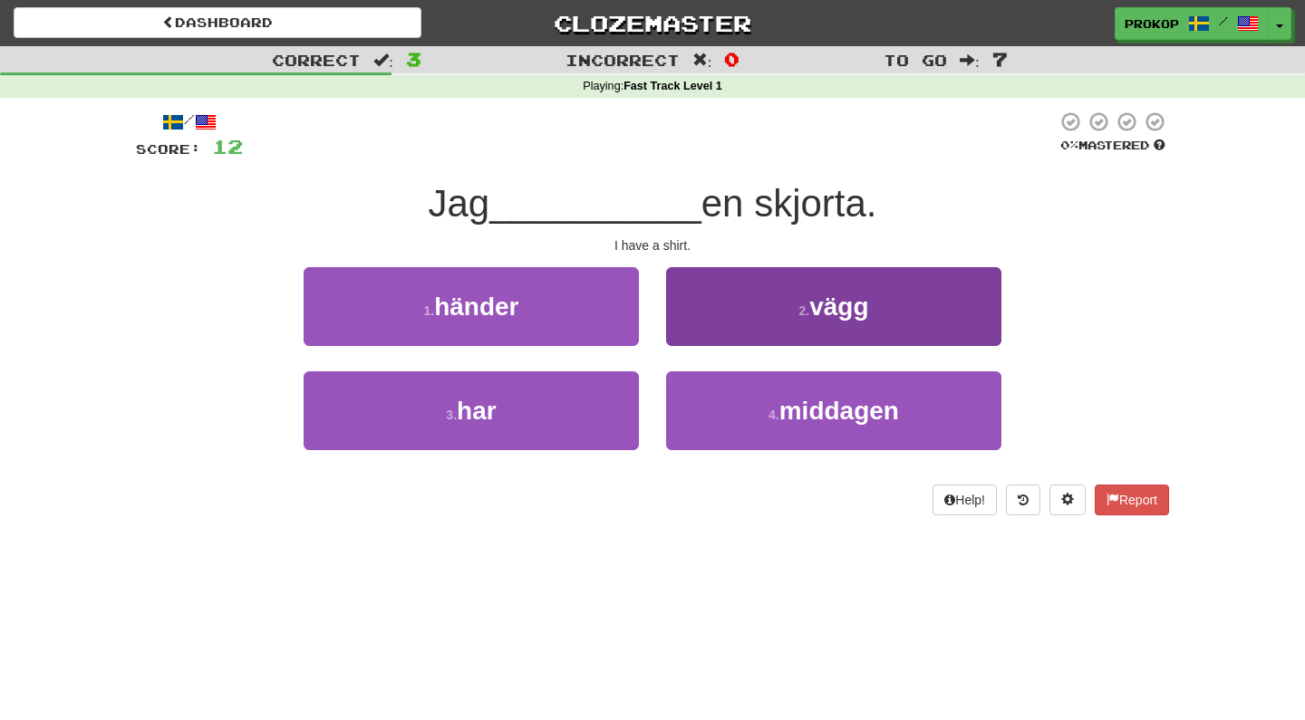
click at [899, 304] on button "2 . vägg" at bounding box center [833, 306] width 335 height 79
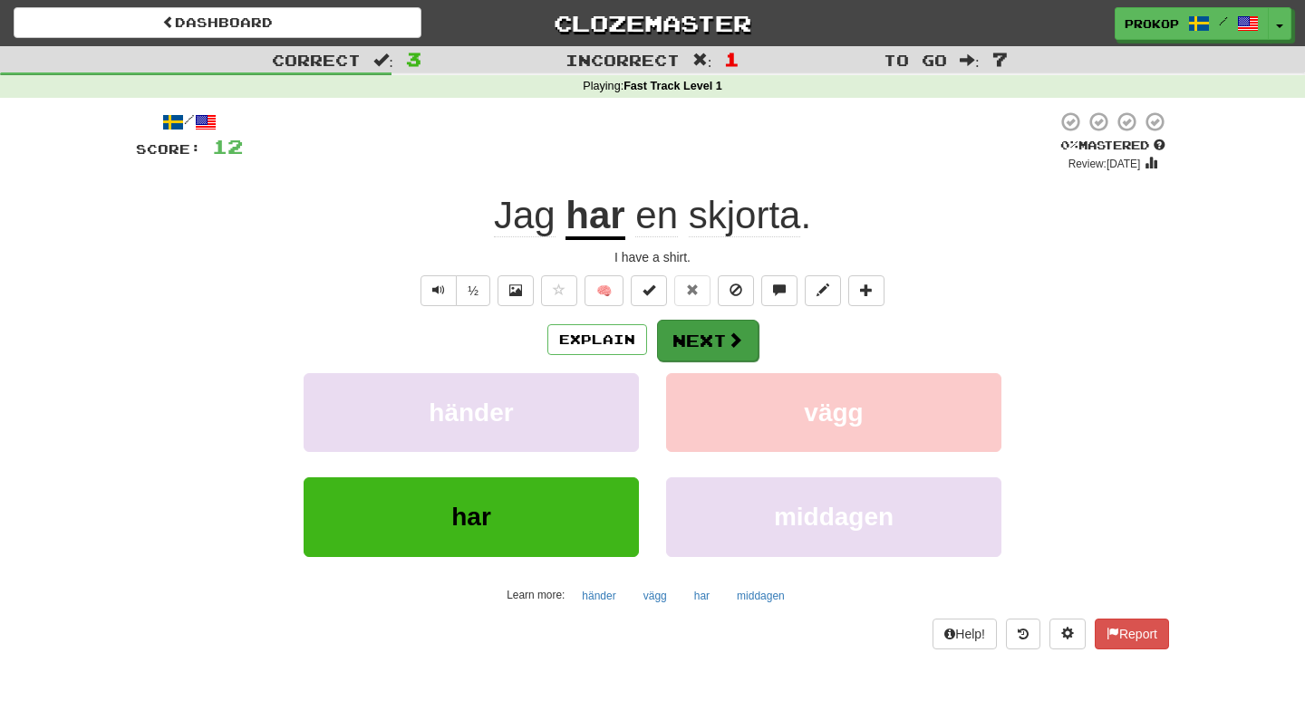
click at [710, 351] on button "Next" at bounding box center [707, 341] width 101 height 42
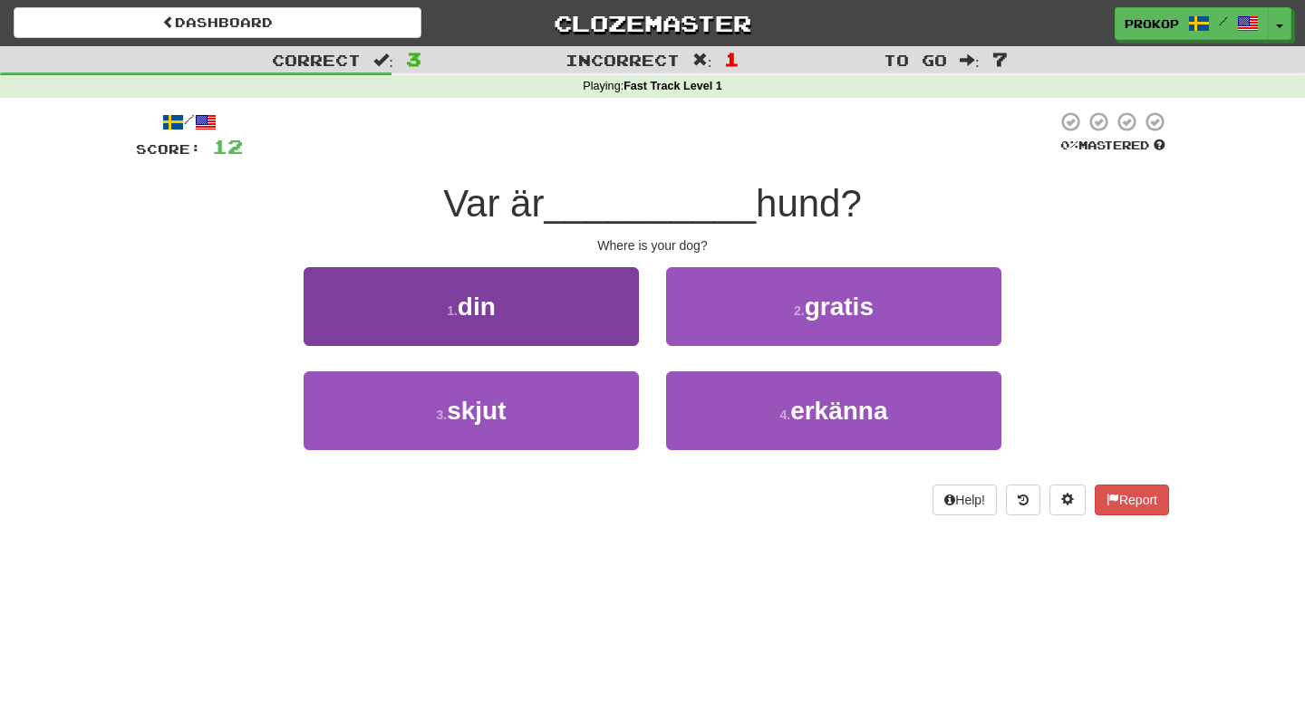
click at [592, 317] on button "1 . din" at bounding box center [471, 306] width 335 height 79
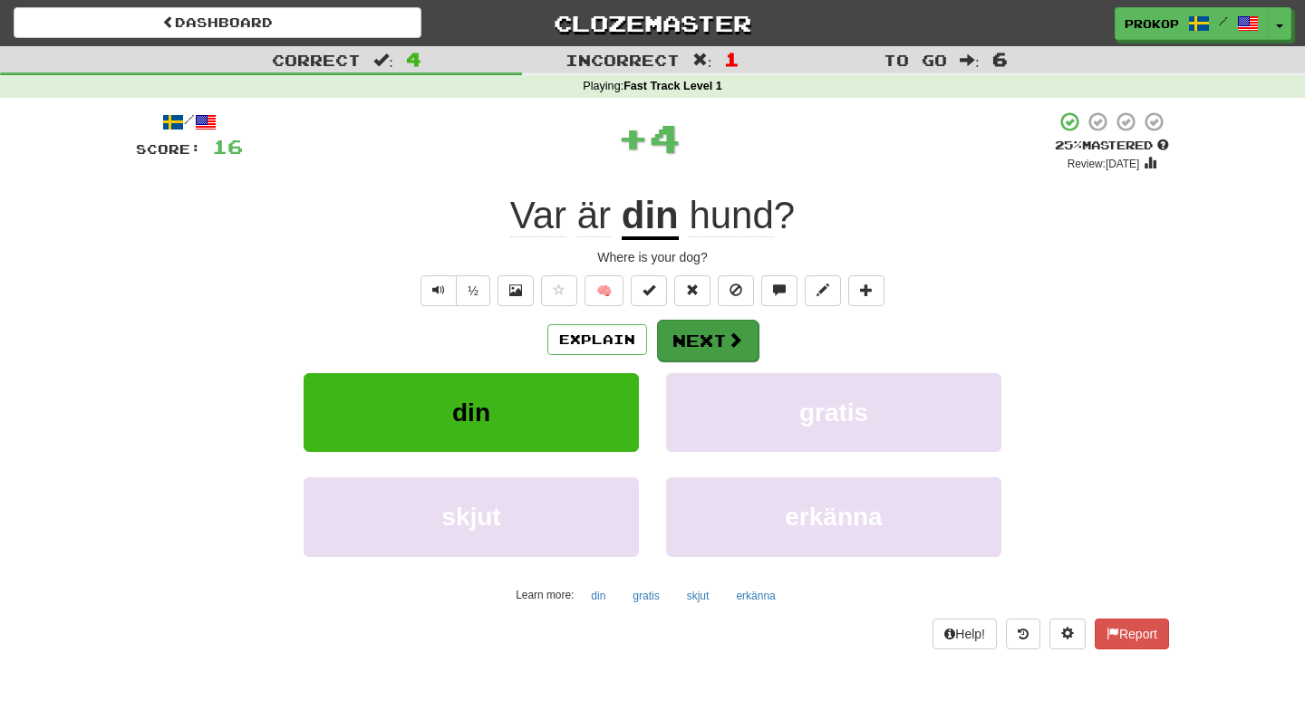
click at [697, 349] on button "Next" at bounding box center [707, 341] width 101 height 42
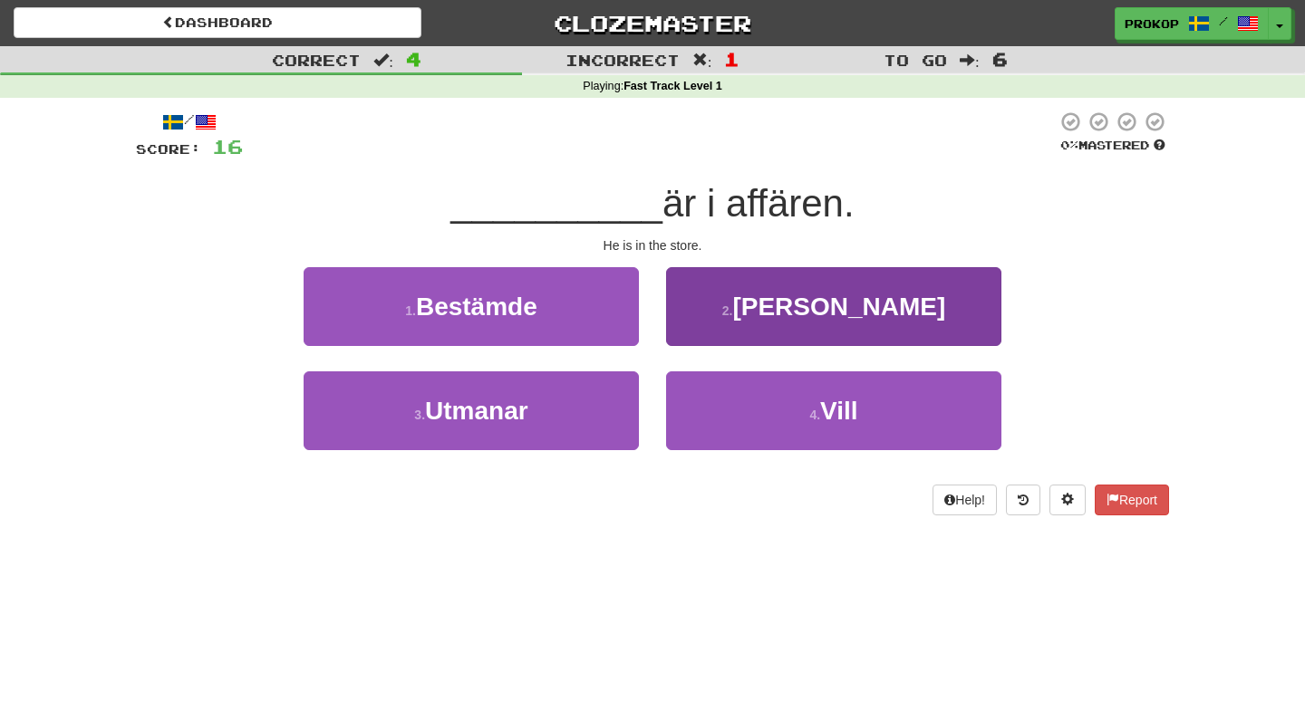
click at [807, 318] on button "2 . Han" at bounding box center [833, 306] width 335 height 79
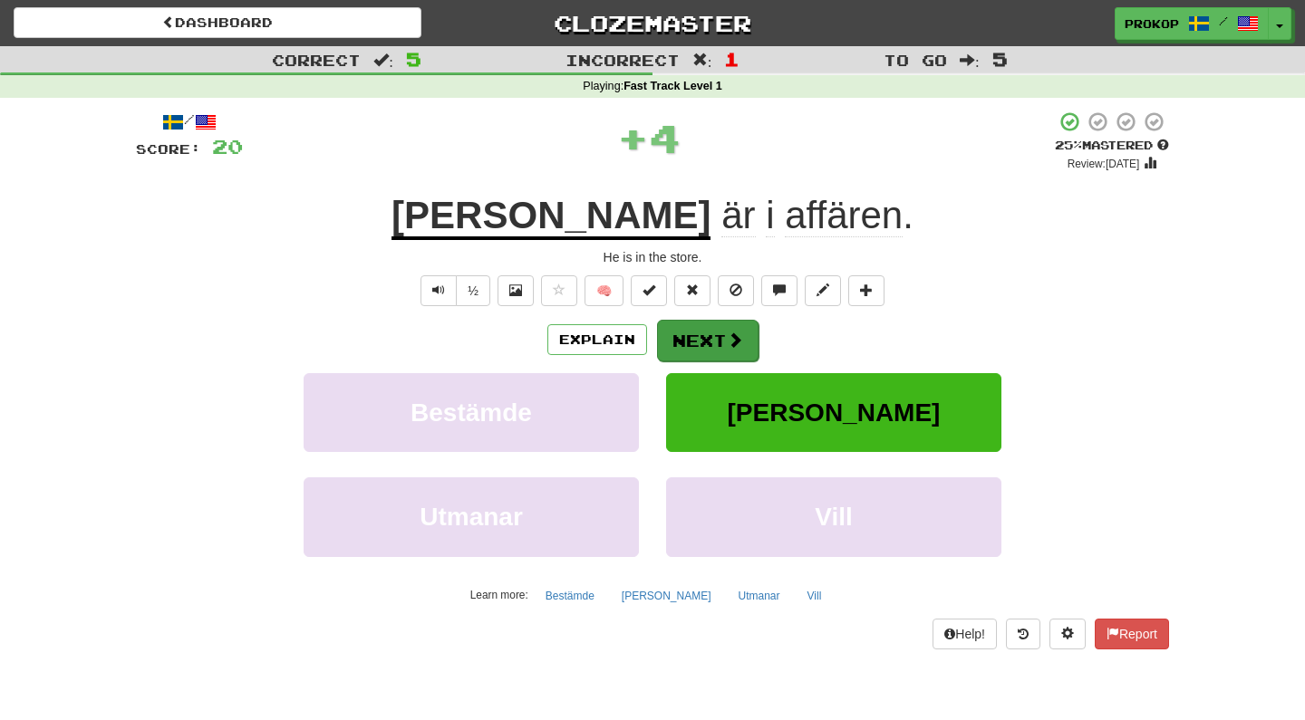
click at [718, 338] on button "Next" at bounding box center [707, 341] width 101 height 42
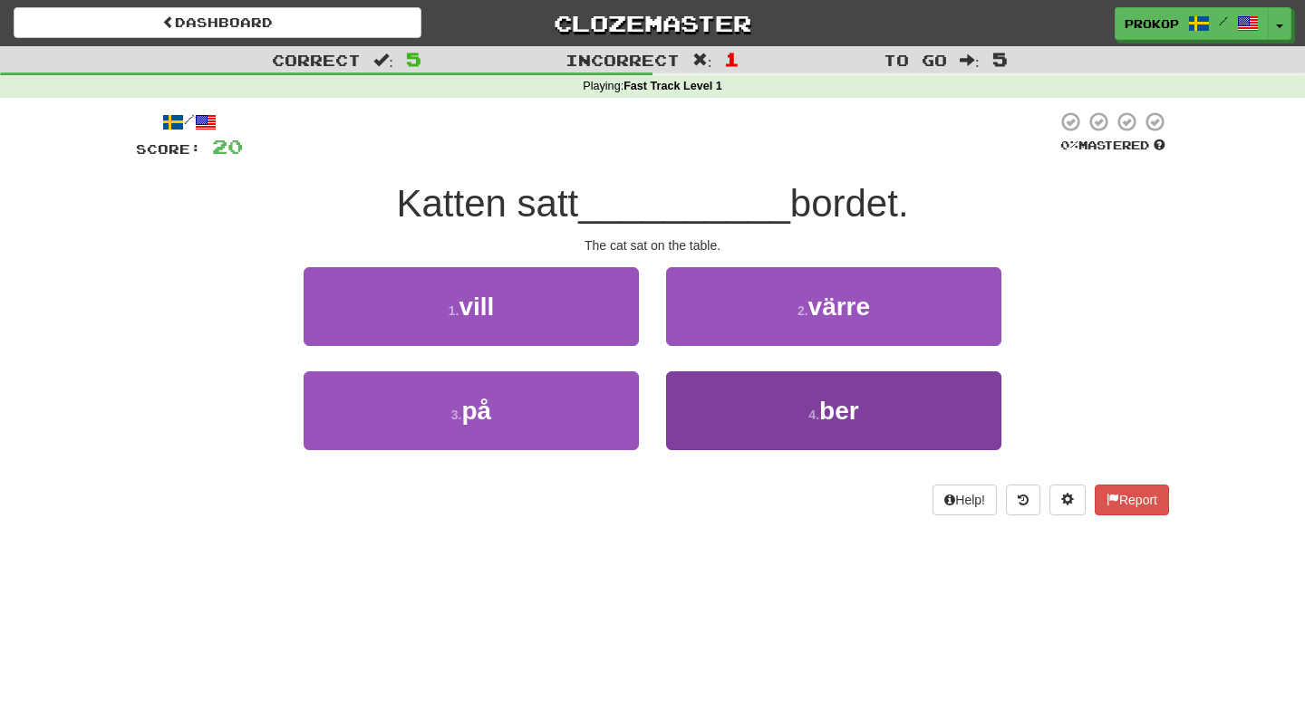
click at [772, 409] on button "4 . ber" at bounding box center [833, 411] width 335 height 79
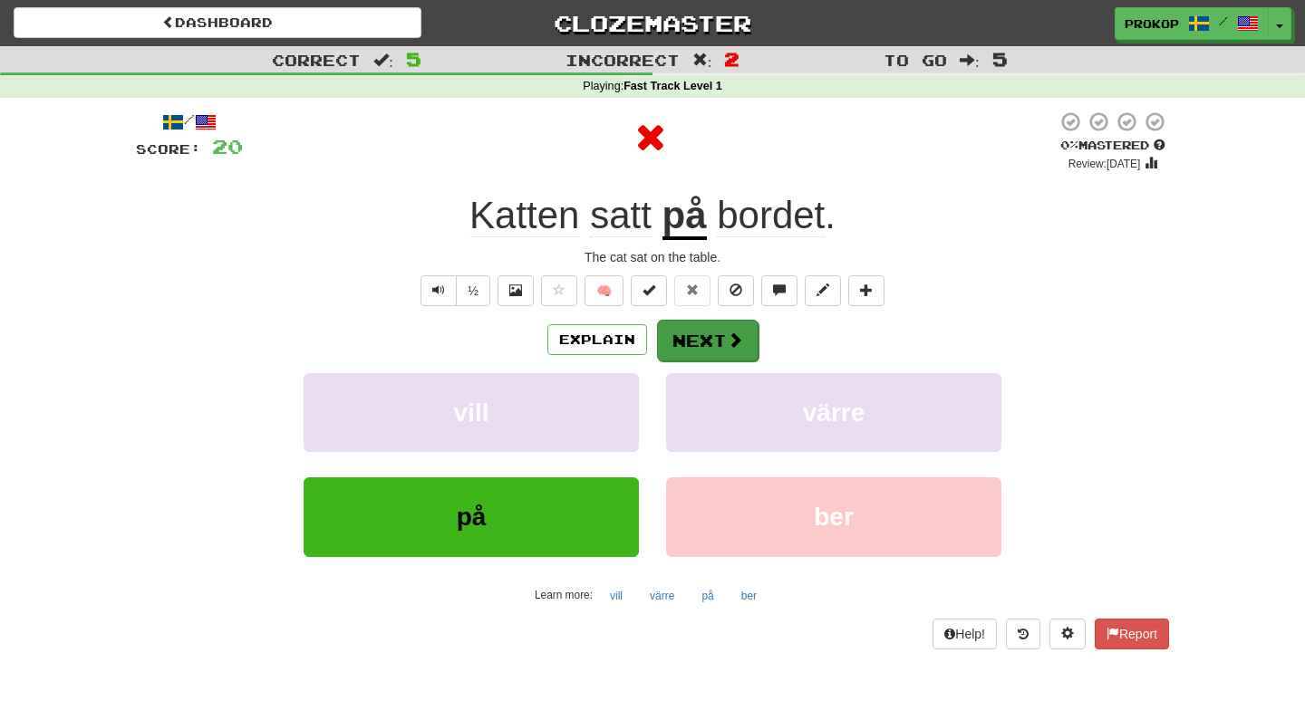
click at [673, 330] on button "Next" at bounding box center [707, 341] width 101 height 42
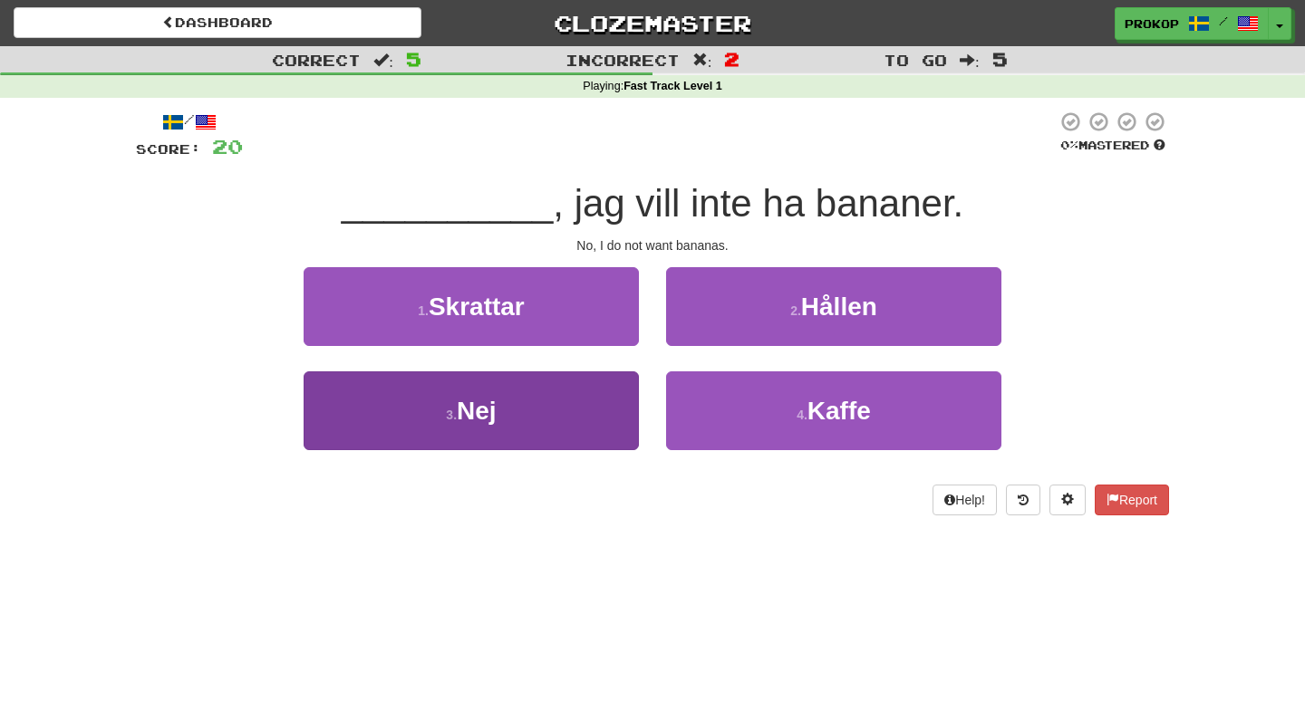
click at [596, 410] on button "3 . Nej" at bounding box center [471, 411] width 335 height 79
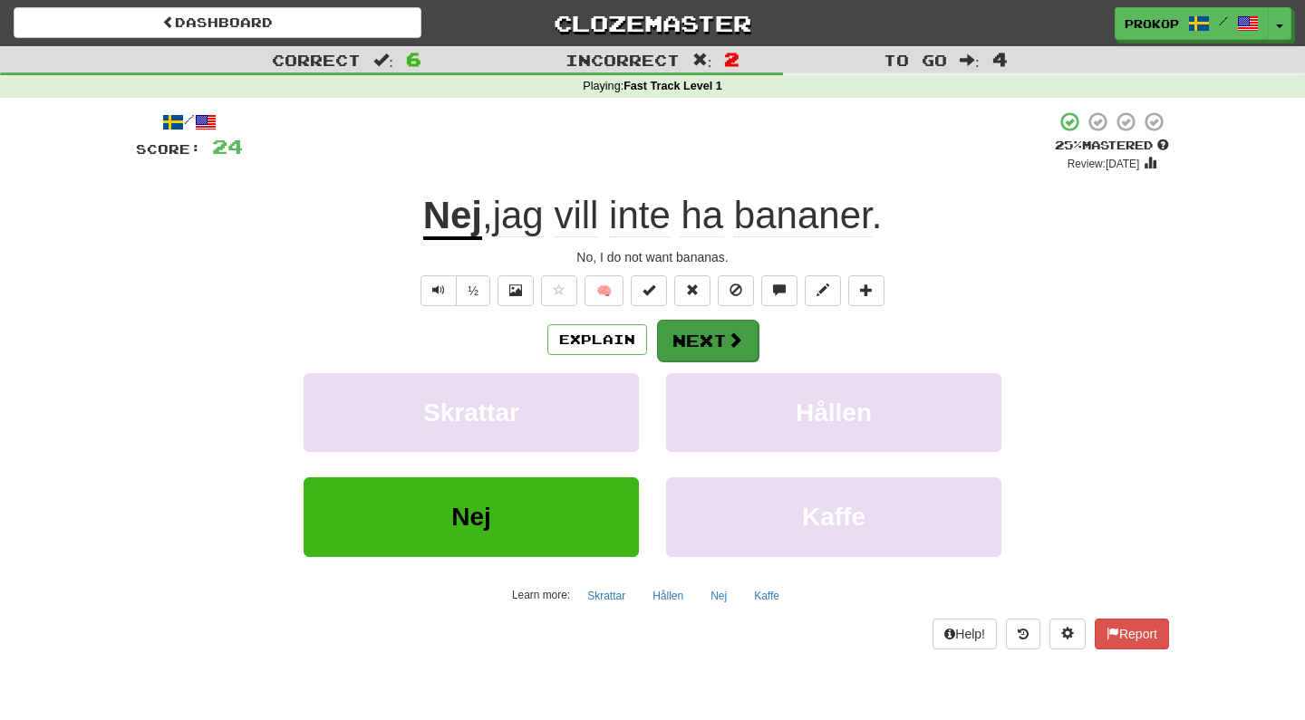
click at [704, 340] on button "Next" at bounding box center [707, 341] width 101 height 42
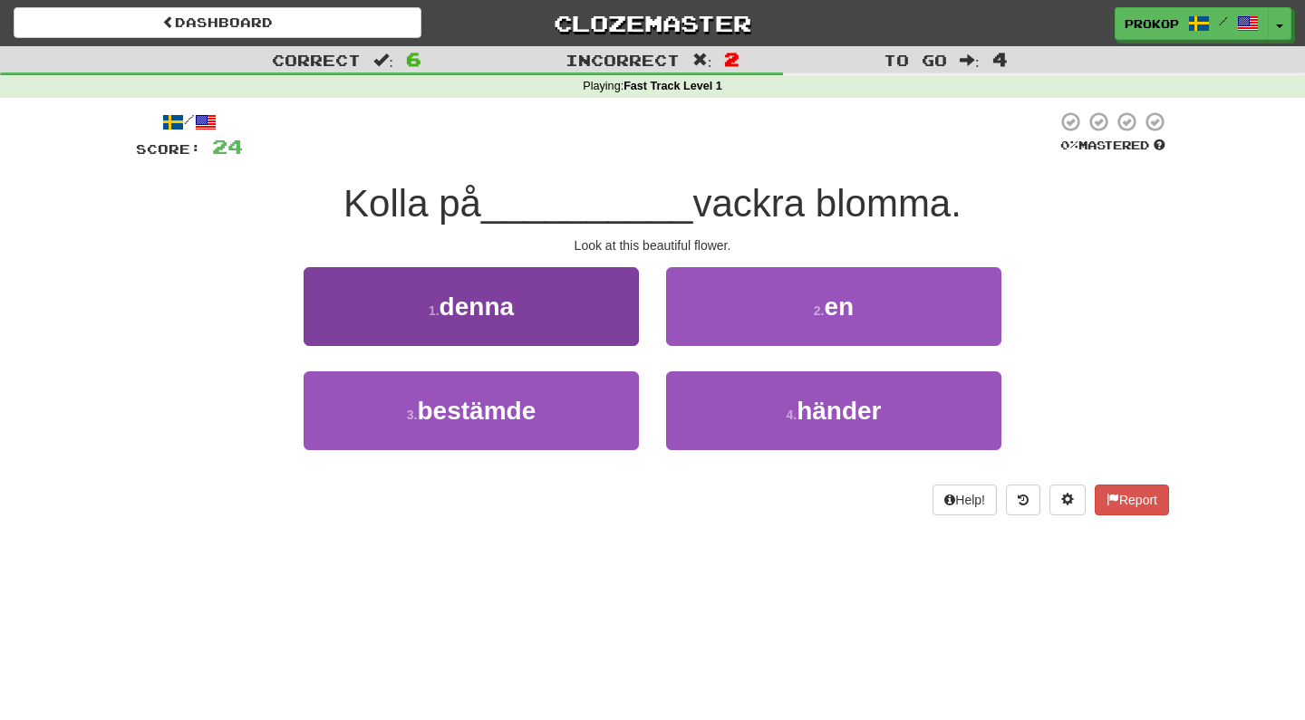
click at [605, 312] on button "1 . denna" at bounding box center [471, 306] width 335 height 79
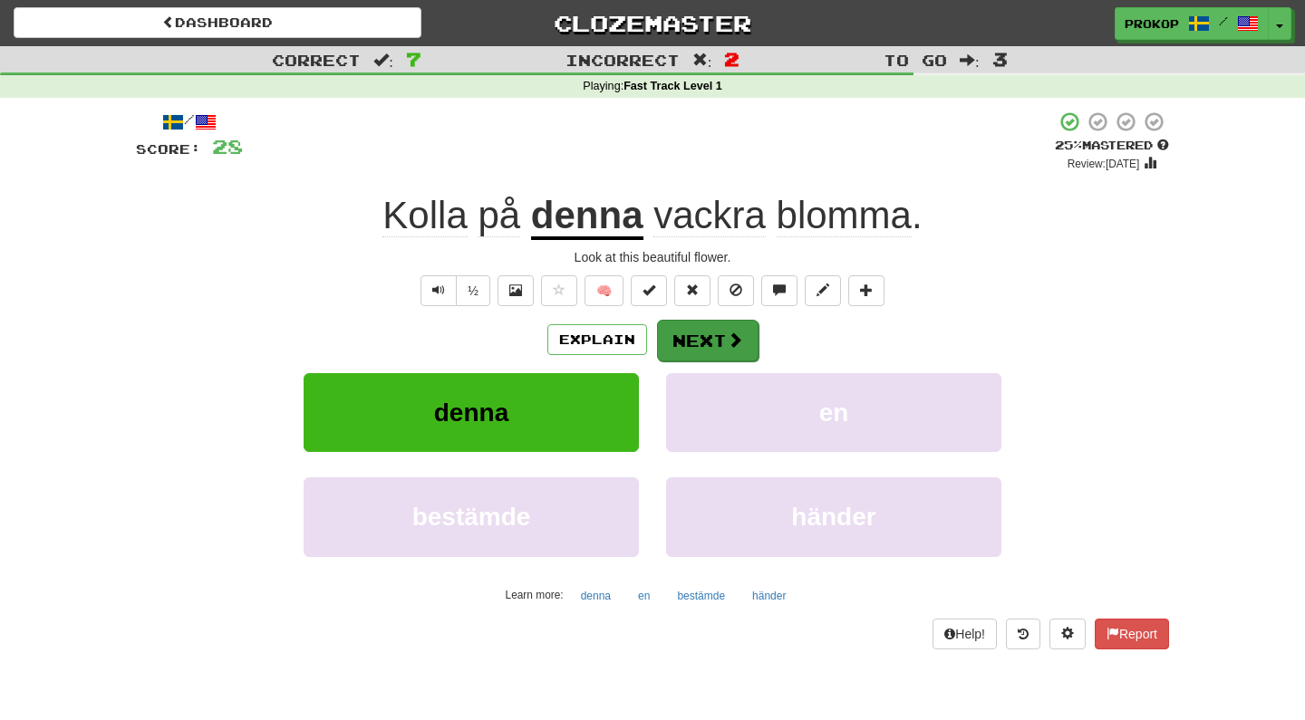
click at [701, 340] on button "Next" at bounding box center [707, 341] width 101 height 42
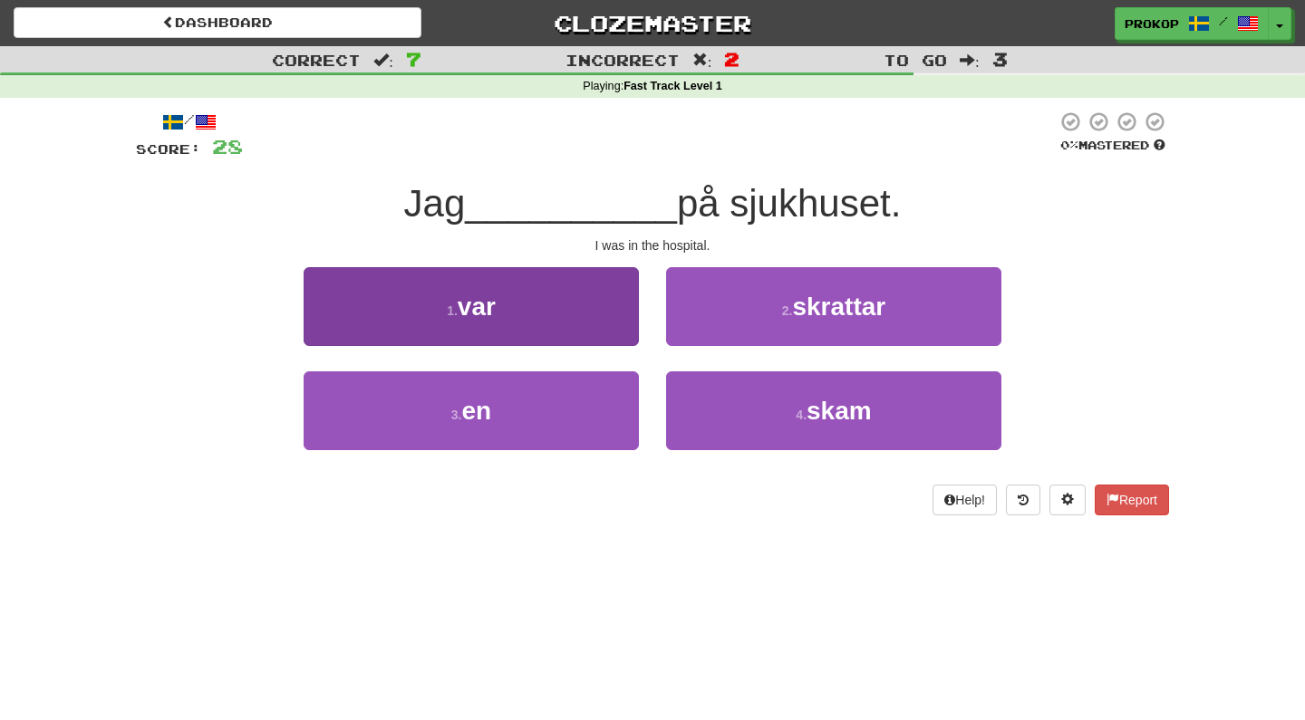
click at [608, 311] on button "1 . var" at bounding box center [471, 306] width 335 height 79
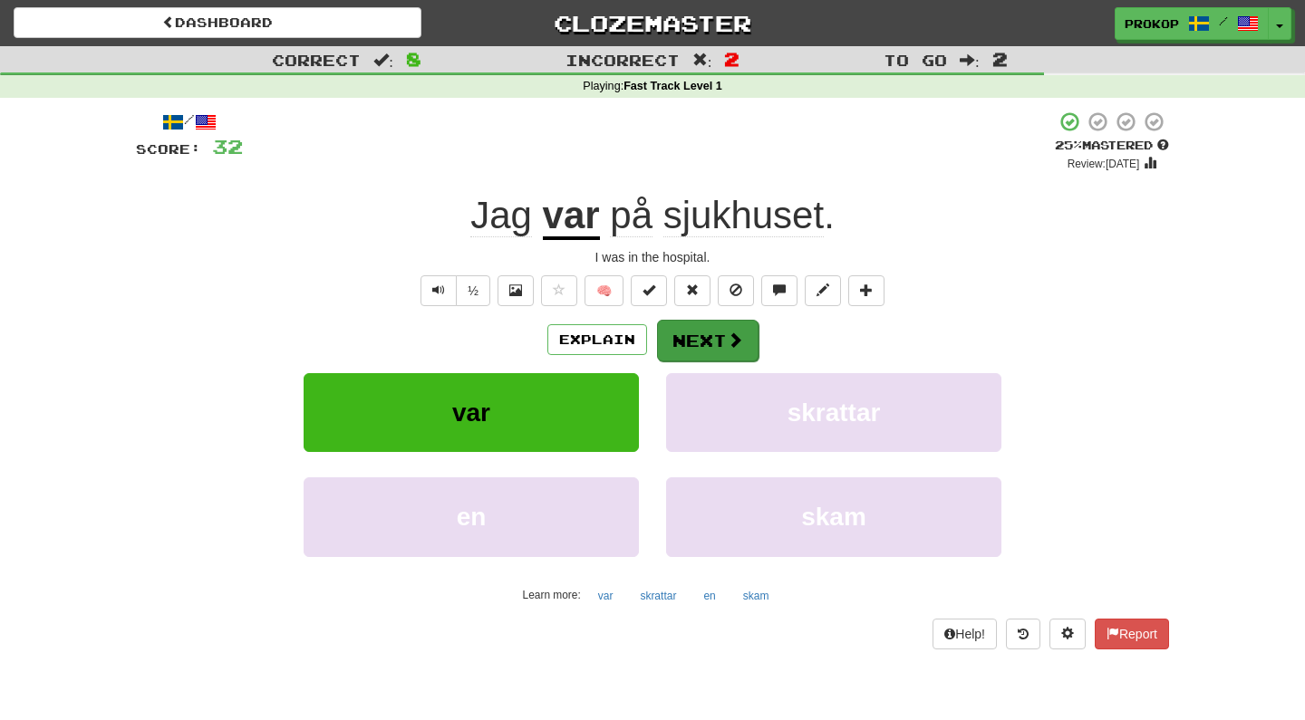
click at [734, 336] on span at bounding box center [735, 340] width 16 height 16
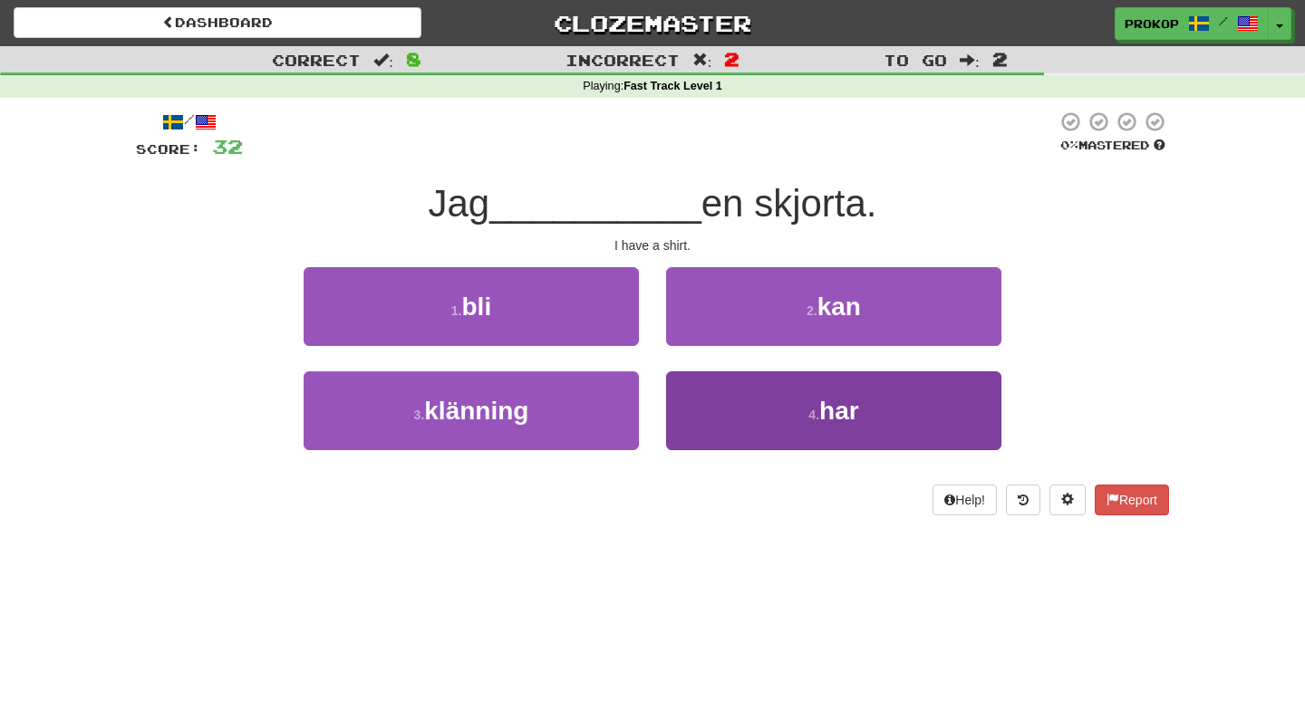
click at [758, 410] on button "4 . har" at bounding box center [833, 411] width 335 height 79
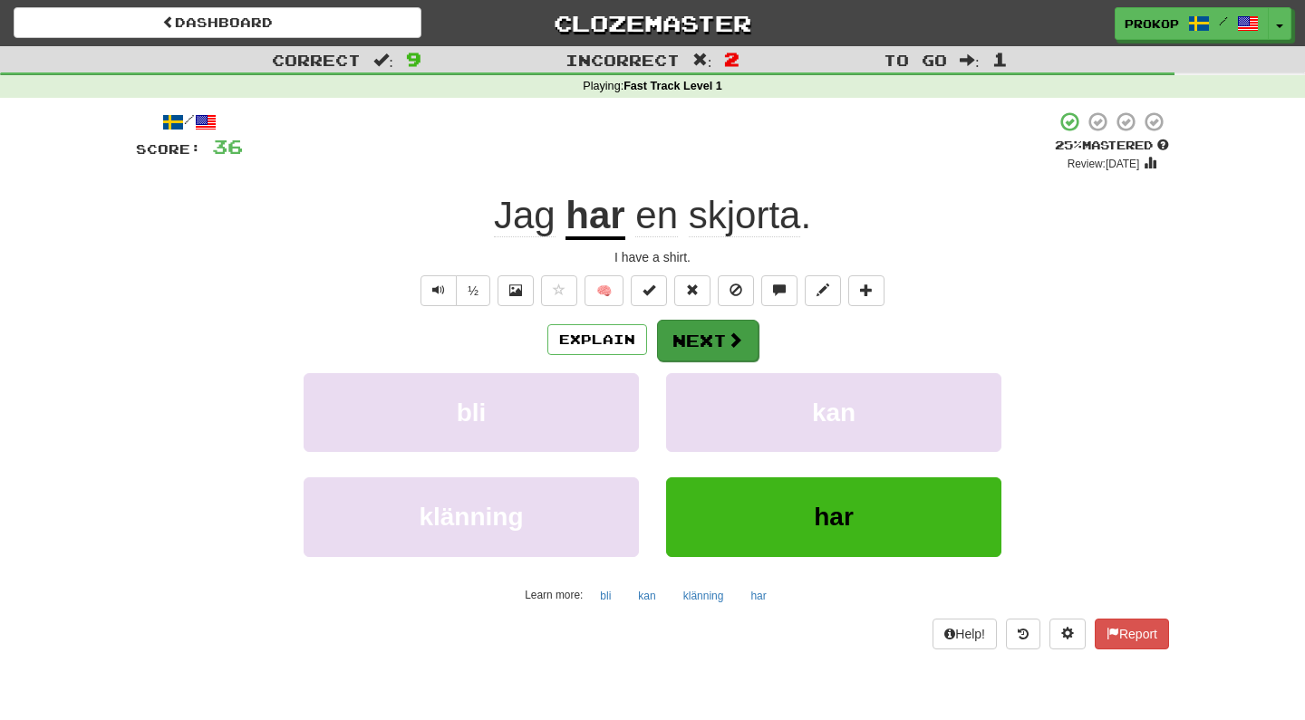
click at [724, 344] on button "Next" at bounding box center [707, 341] width 101 height 42
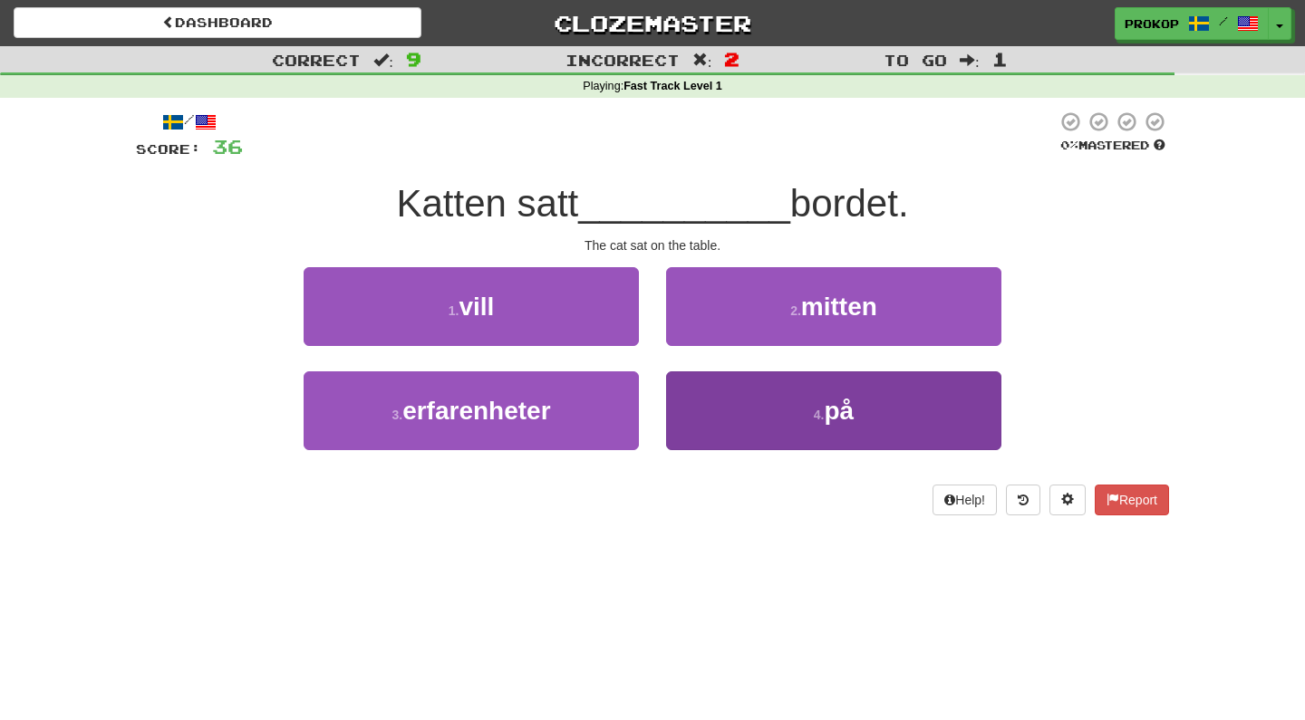
click at [788, 405] on button "4 . på" at bounding box center [833, 411] width 335 height 79
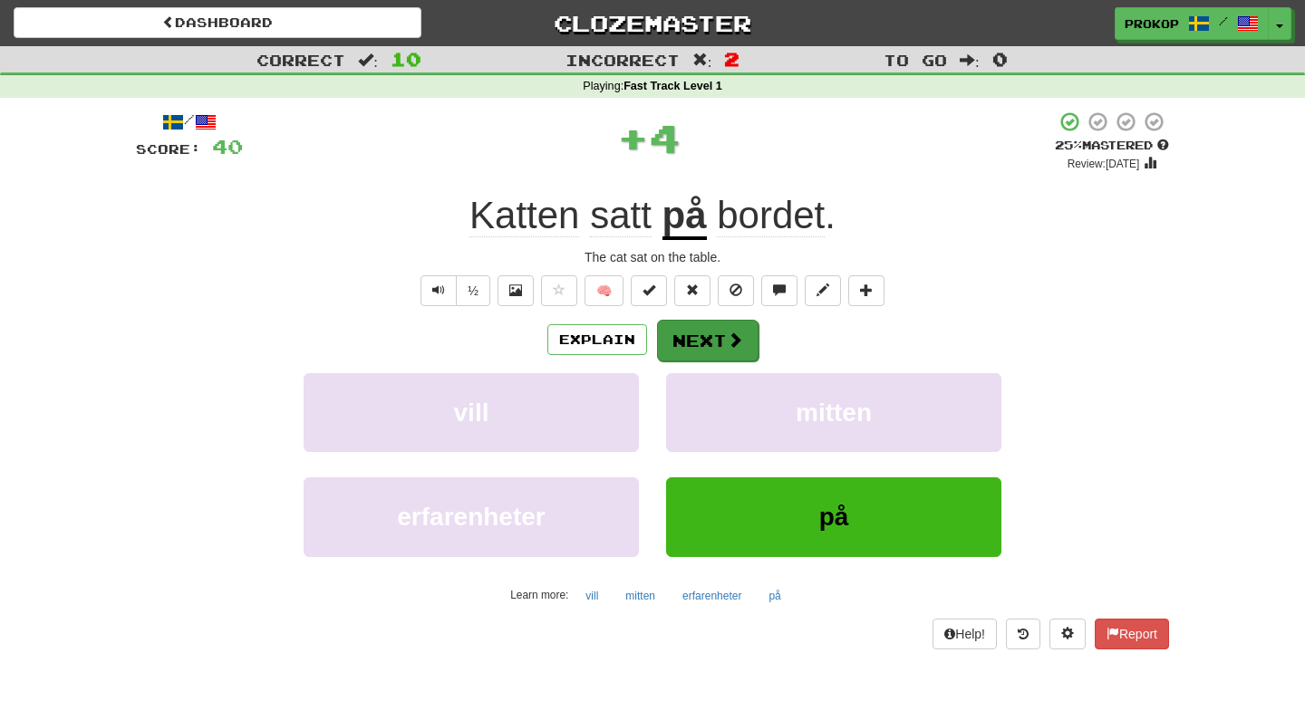
click at [708, 346] on button "Next" at bounding box center [707, 341] width 101 height 42
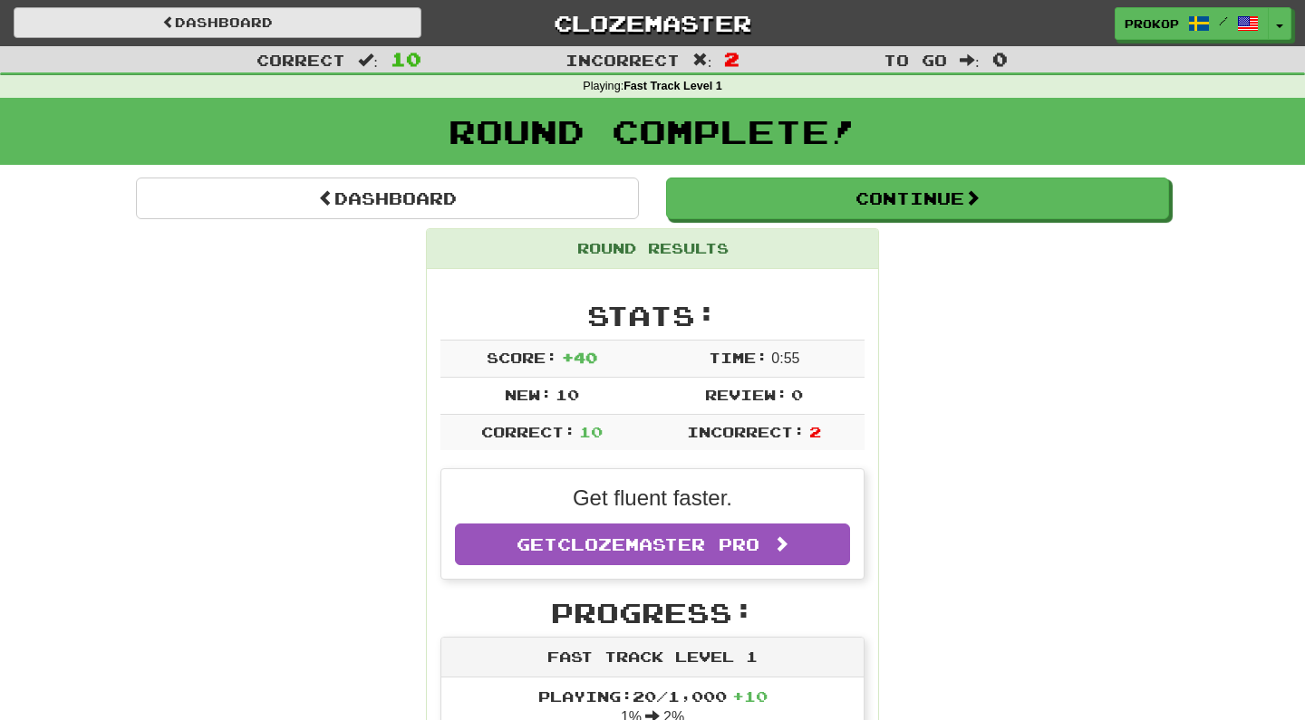
click at [357, 23] on link "Dashboard" at bounding box center [218, 22] width 408 height 31
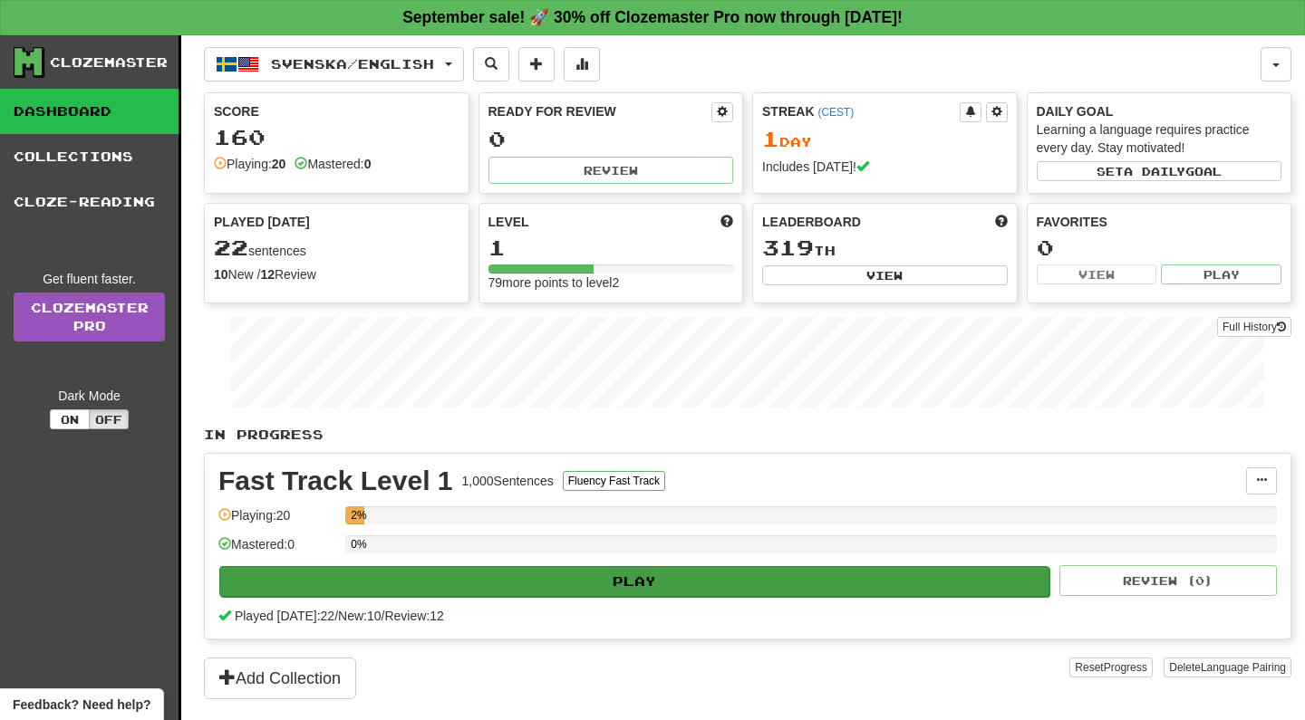
click at [615, 582] on button "Play" at bounding box center [634, 581] width 830 height 31
select select "**"
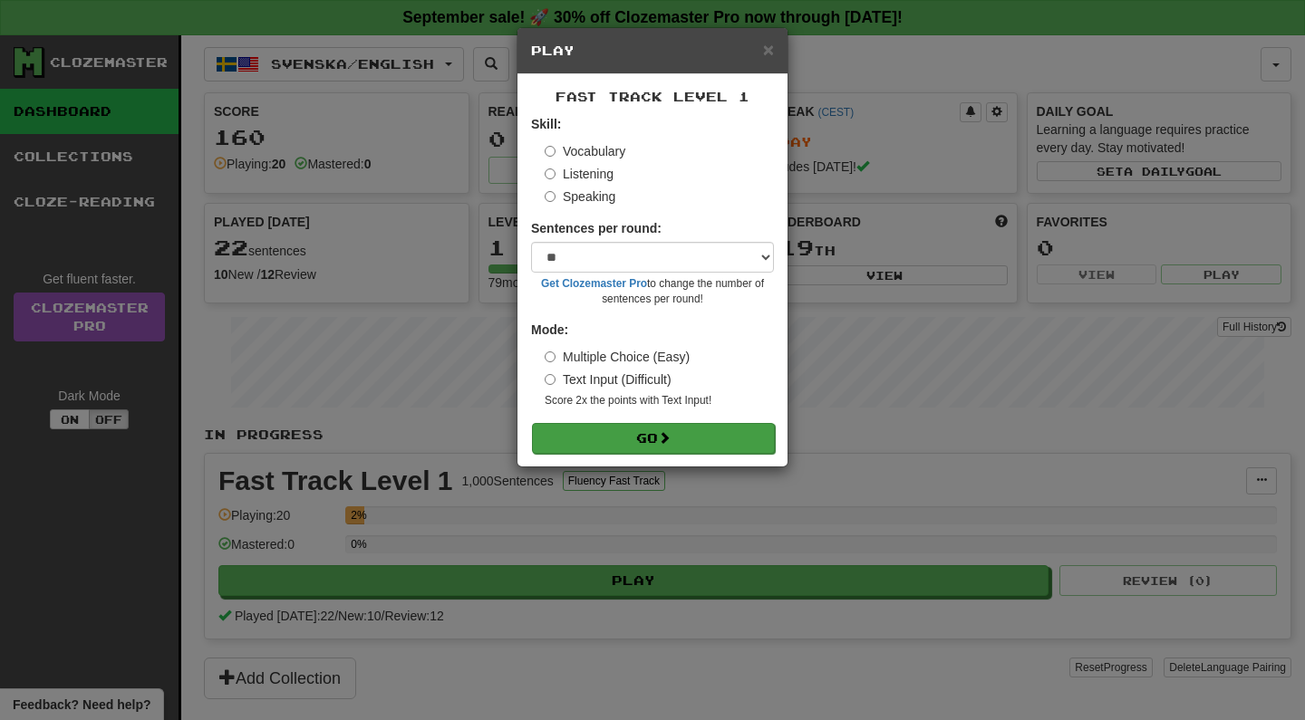
click at [659, 441] on button "Go" at bounding box center [653, 438] width 243 height 31
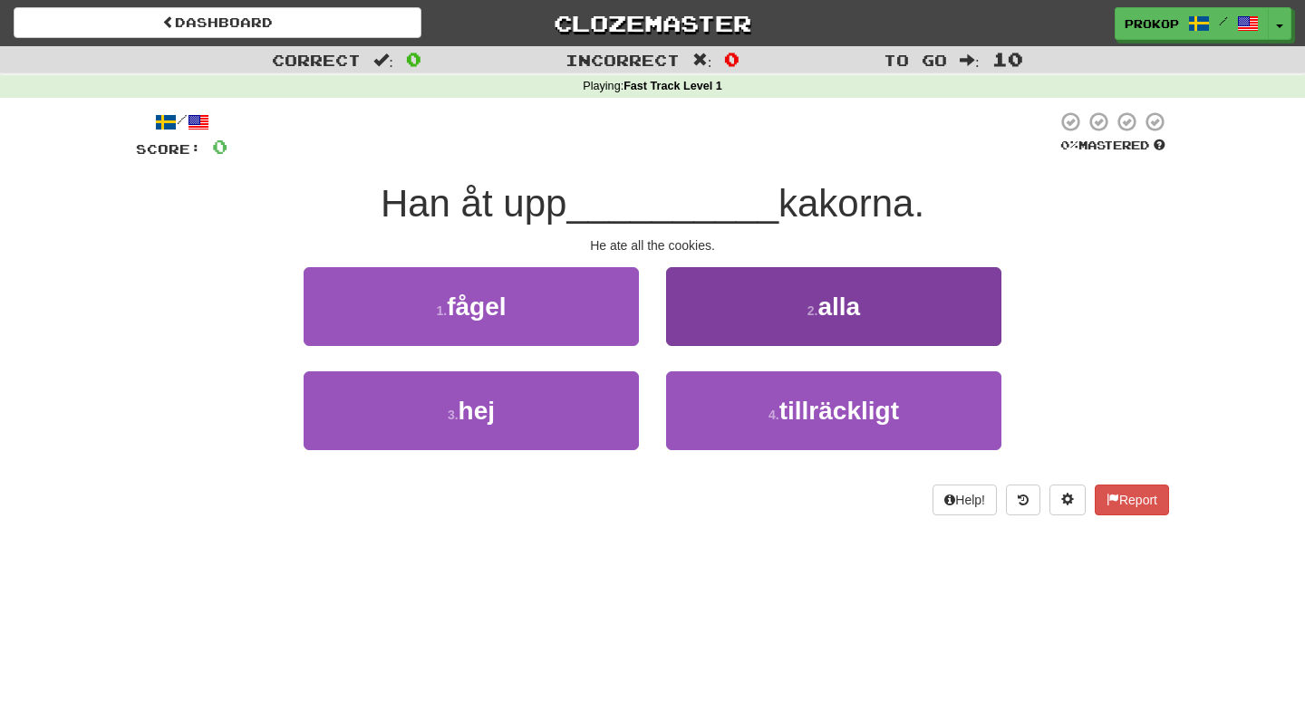
click at [803, 320] on button "2 . alla" at bounding box center [833, 306] width 335 height 79
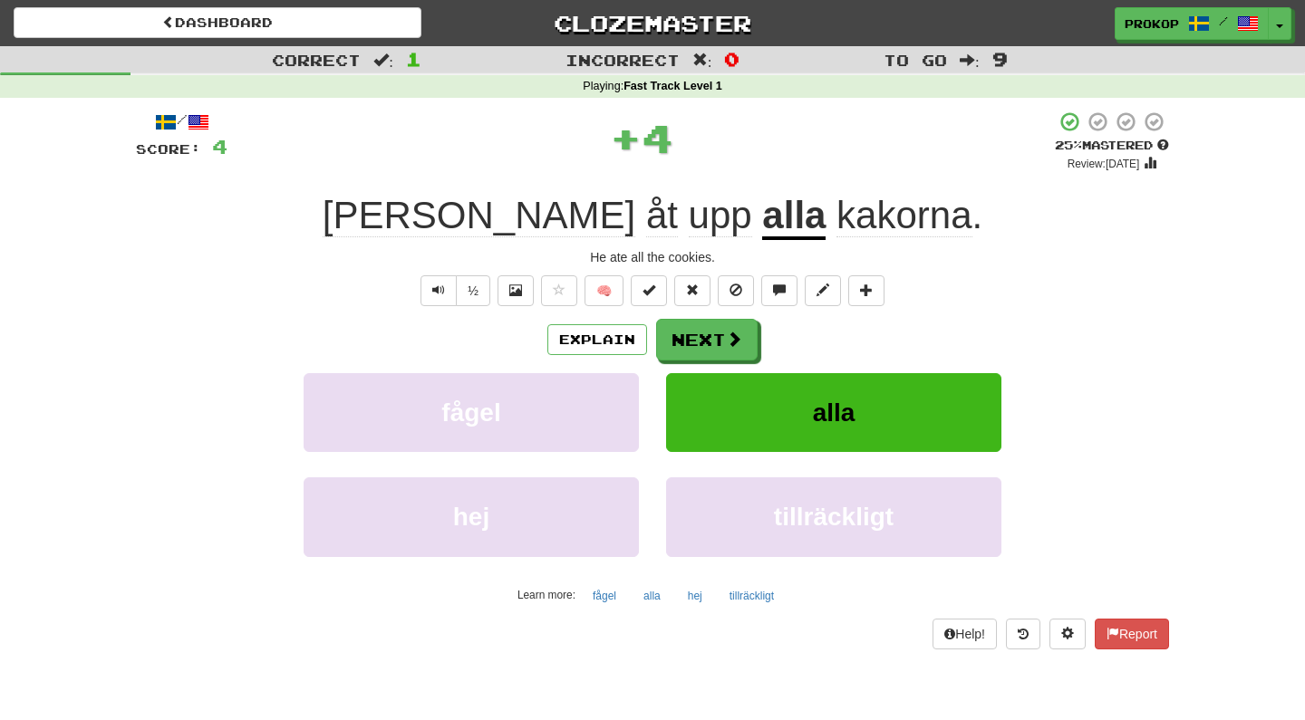
click at [808, 272] on div "/ Score: 4 + 4 25 % Mastered Review: [DATE] Han åt [PERSON_NAME] kakorna . He a…" at bounding box center [652, 380] width 1033 height 538
click at [736, 344] on span at bounding box center [735, 340] width 16 height 16
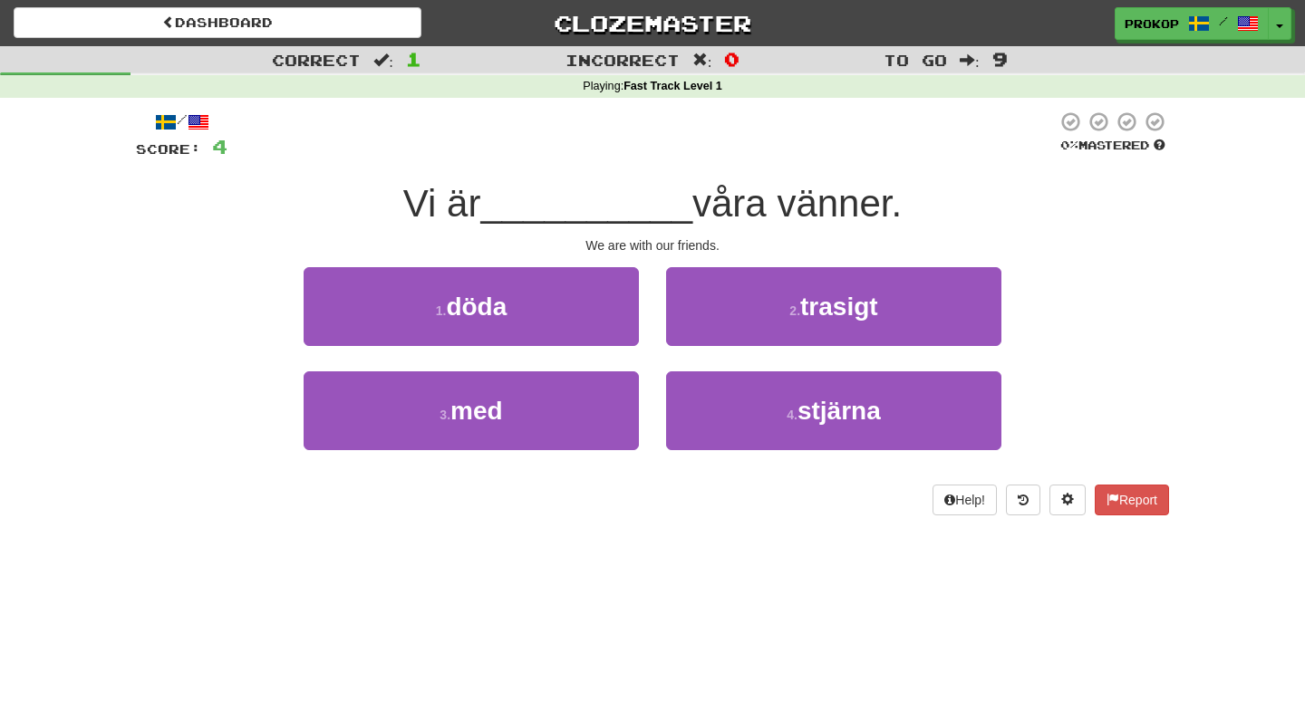
click at [669, 508] on div "Help! Report" at bounding box center [652, 500] width 1033 height 31
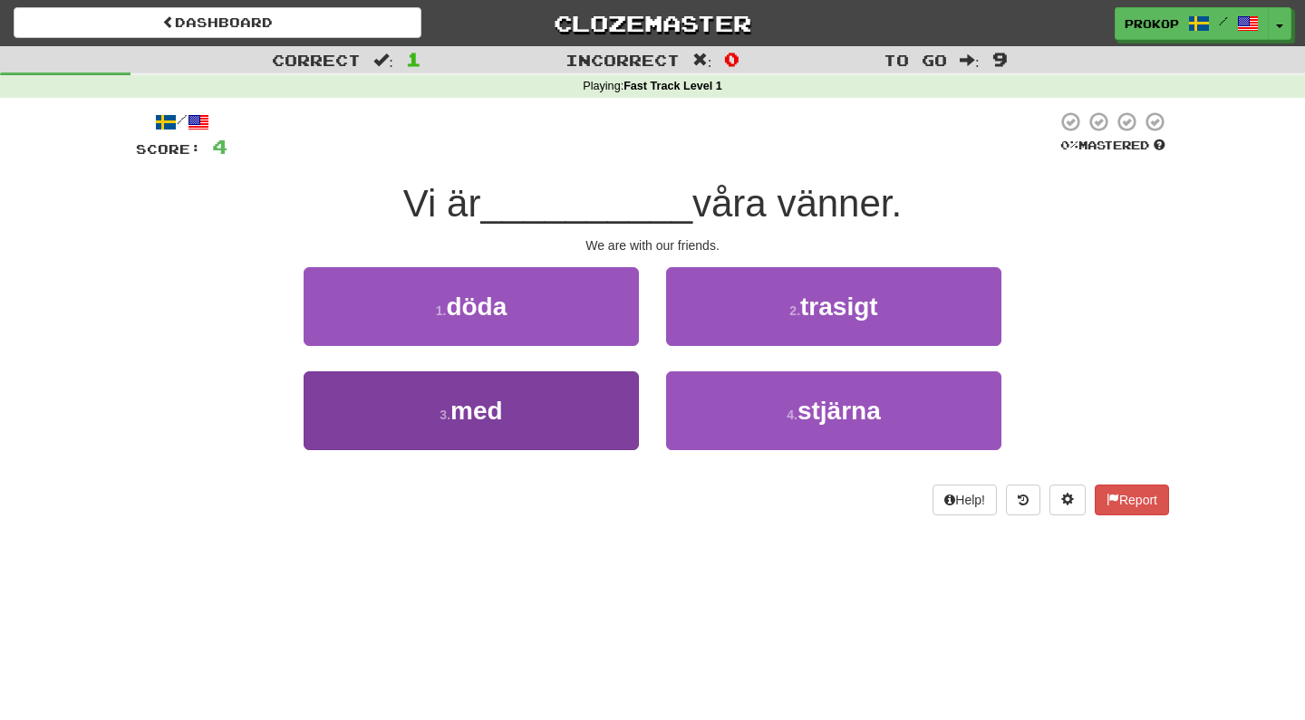
click at [587, 420] on button "3 . med" at bounding box center [471, 411] width 335 height 79
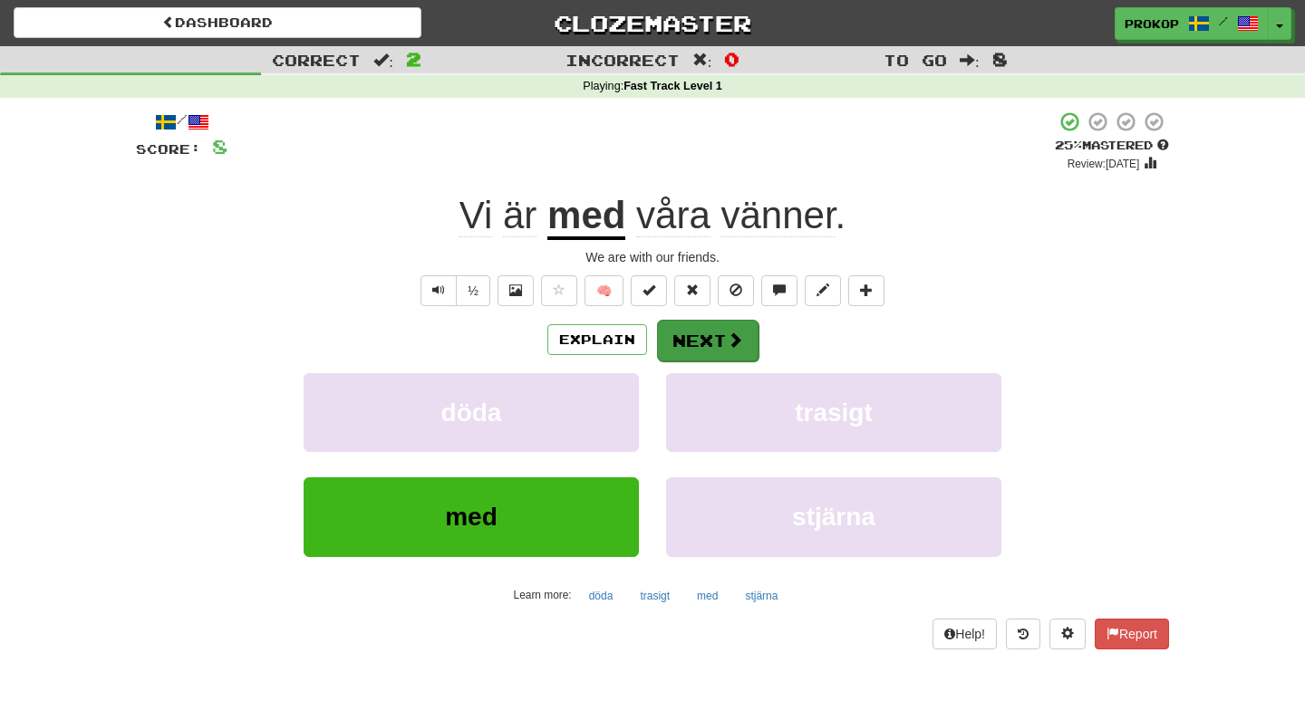
click at [727, 346] on span at bounding box center [735, 340] width 16 height 16
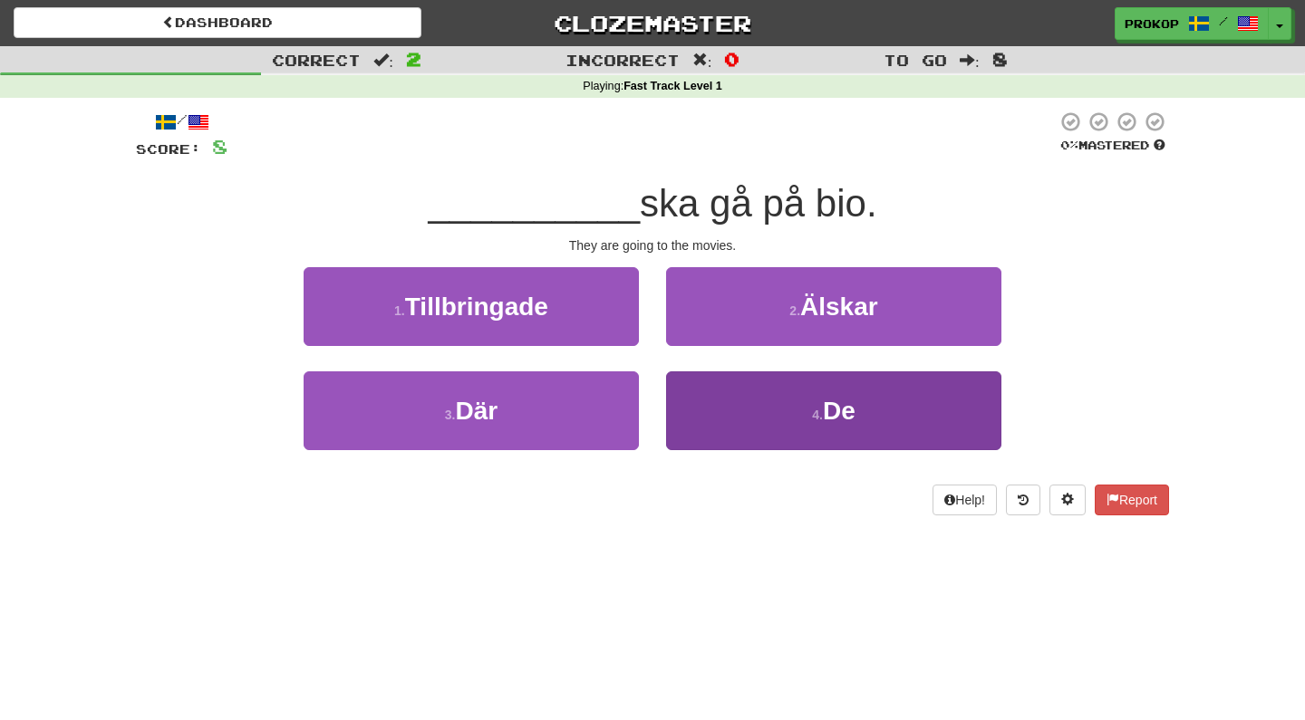
click at [700, 401] on button "4 . De" at bounding box center [833, 411] width 335 height 79
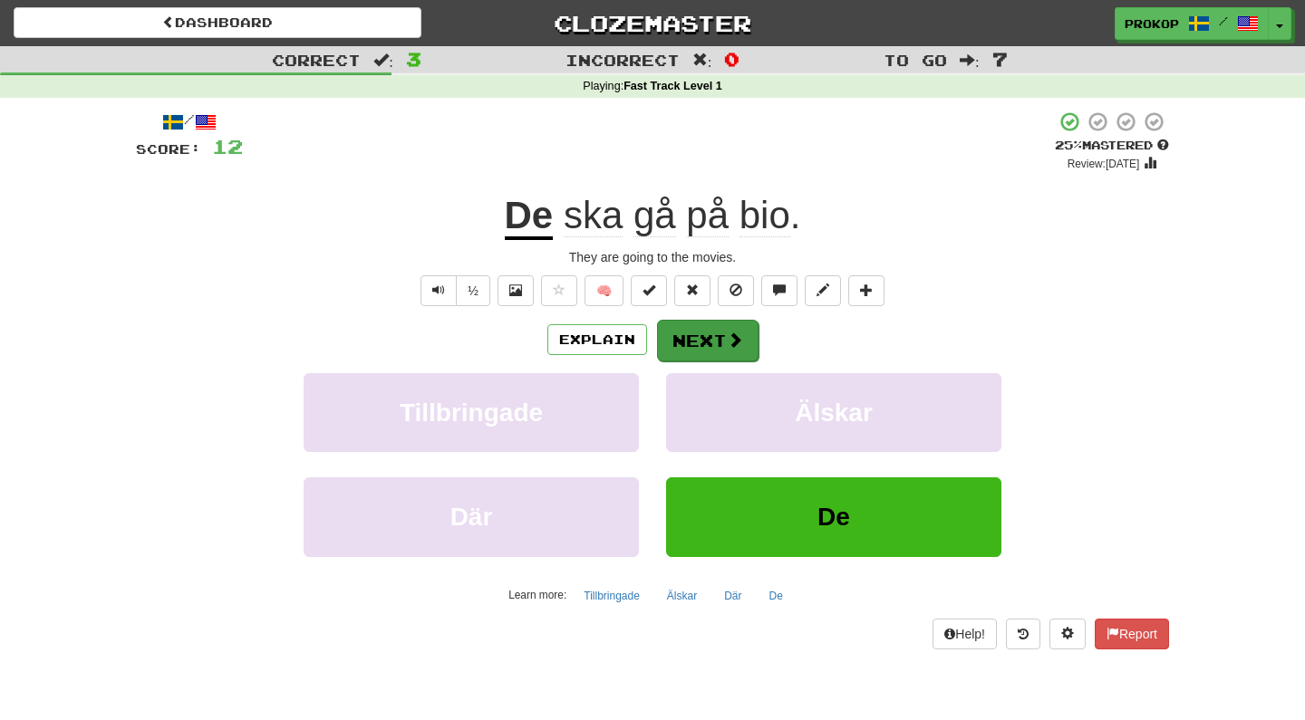
click at [727, 343] on span at bounding box center [735, 340] width 16 height 16
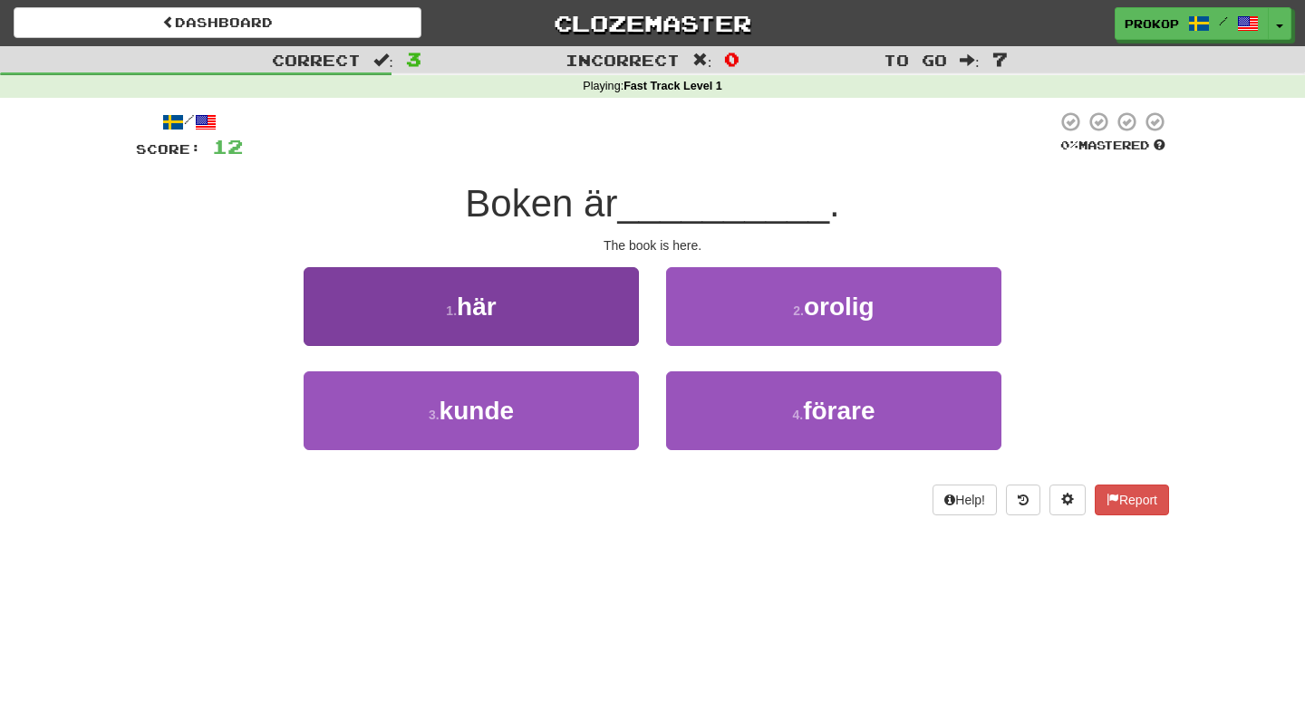
click at [583, 297] on button "1 . här" at bounding box center [471, 306] width 335 height 79
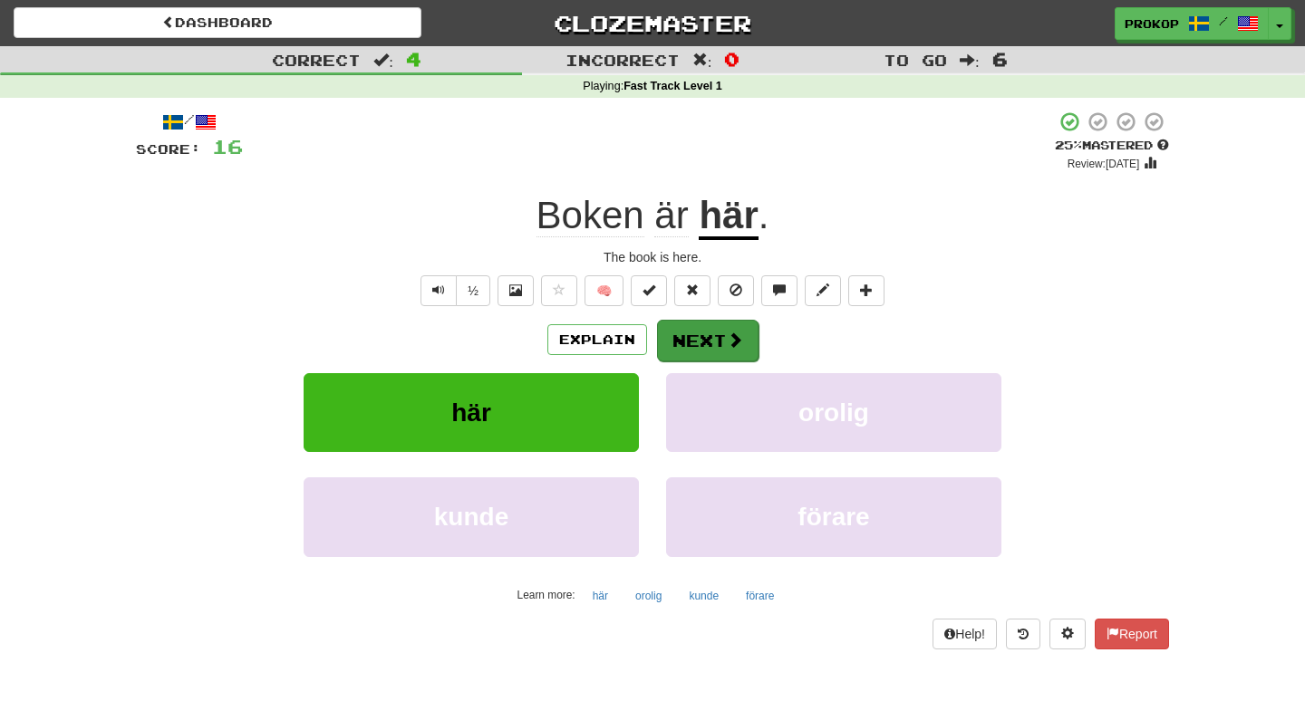
click at [706, 335] on button "Next" at bounding box center [707, 341] width 101 height 42
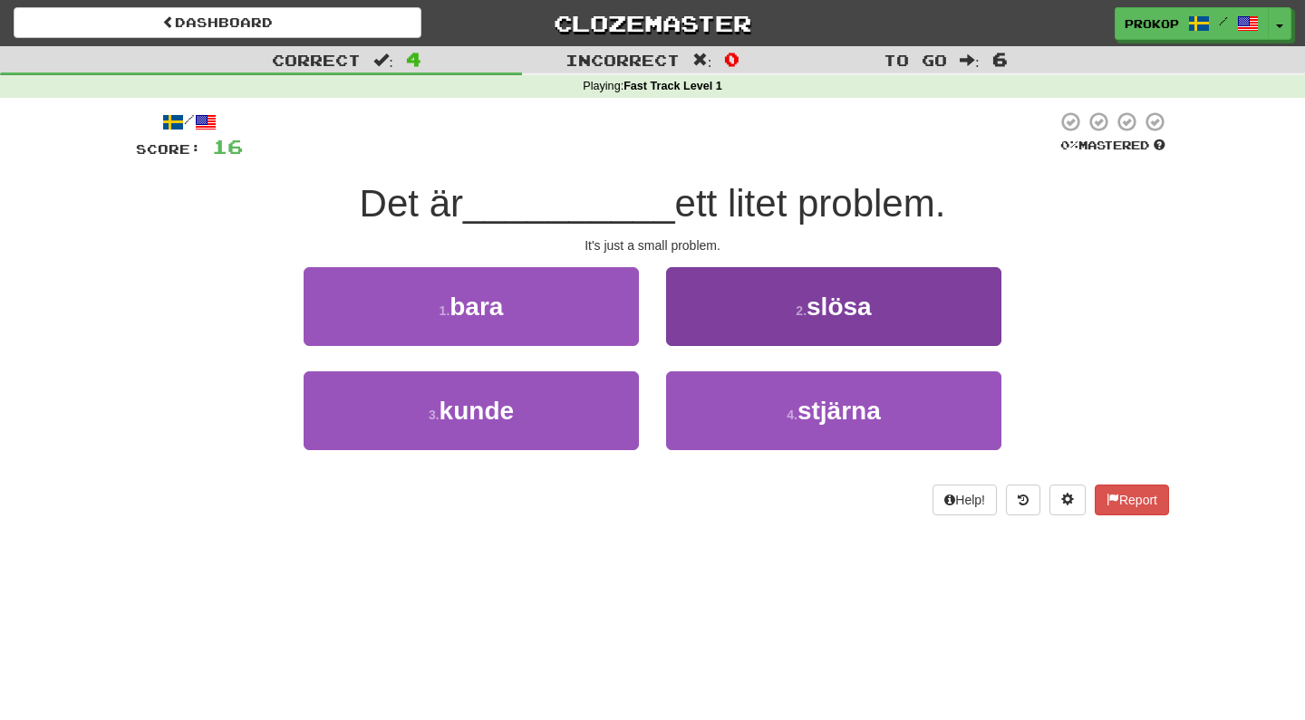
click at [847, 305] on span "slösa" at bounding box center [839, 307] width 65 height 28
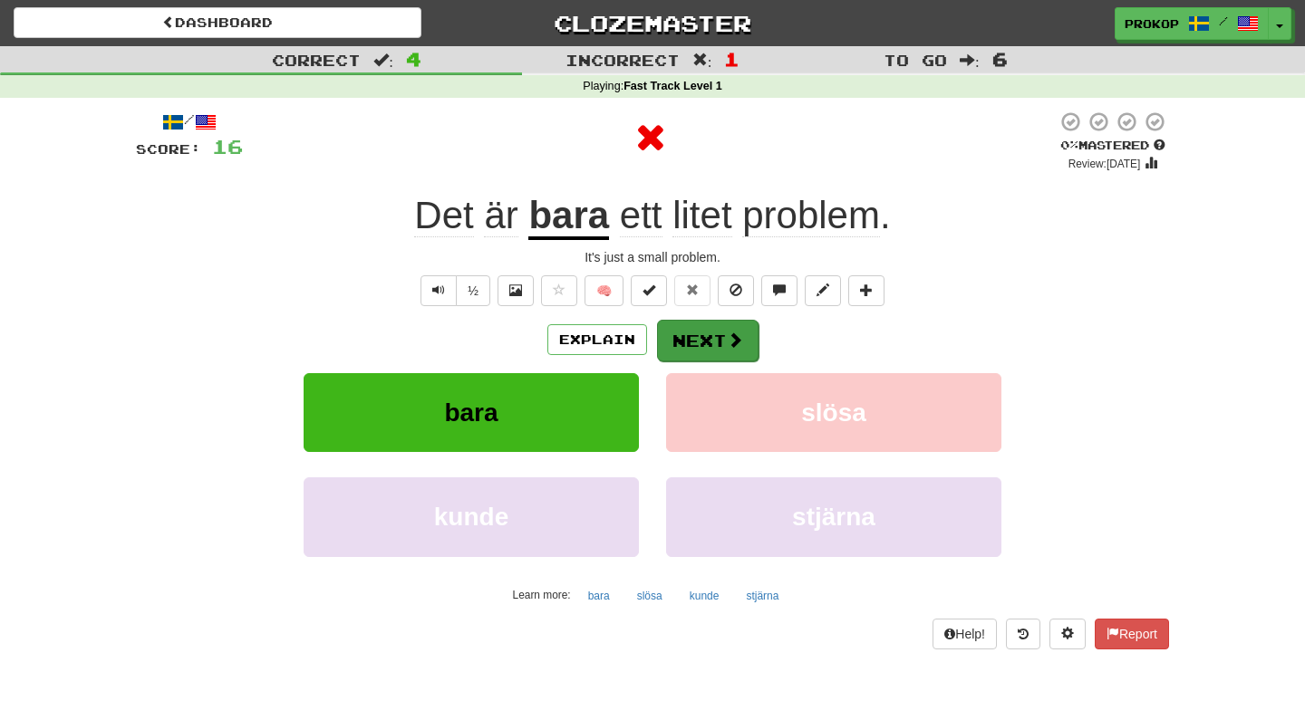
click at [720, 339] on button "Next" at bounding box center [707, 341] width 101 height 42
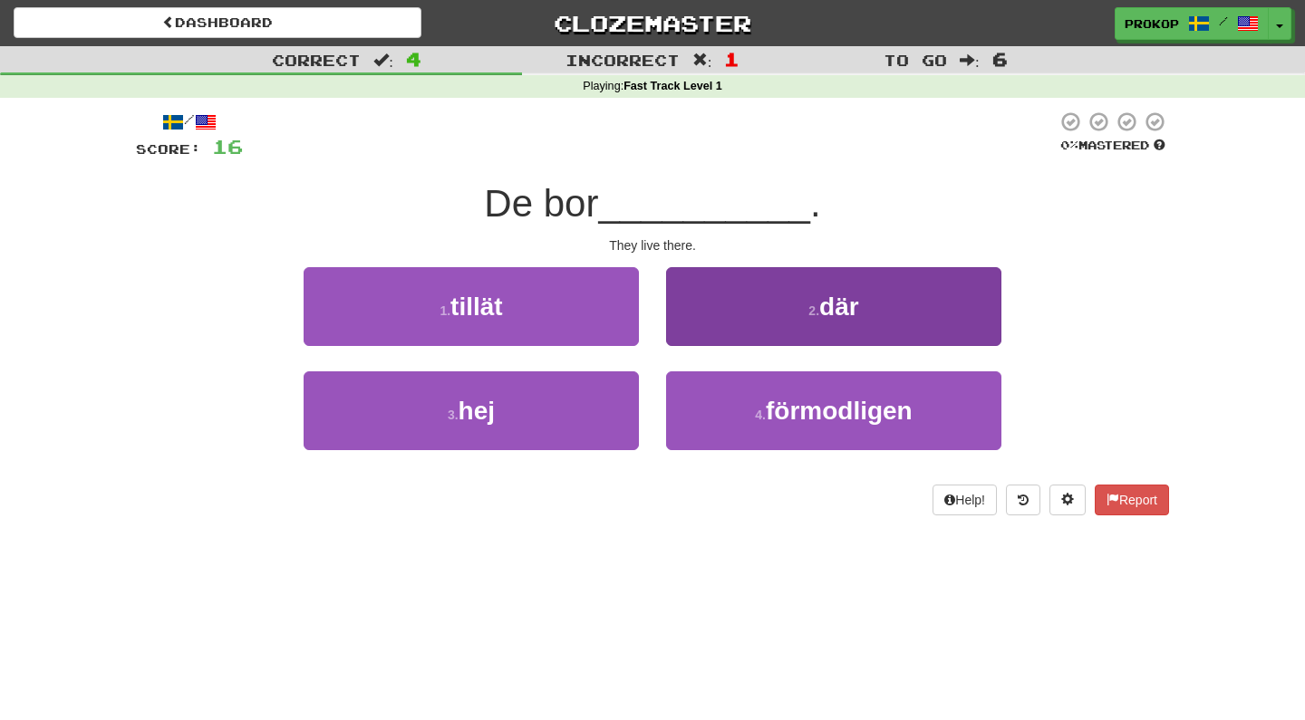
click at [775, 295] on button "2 . där" at bounding box center [833, 306] width 335 height 79
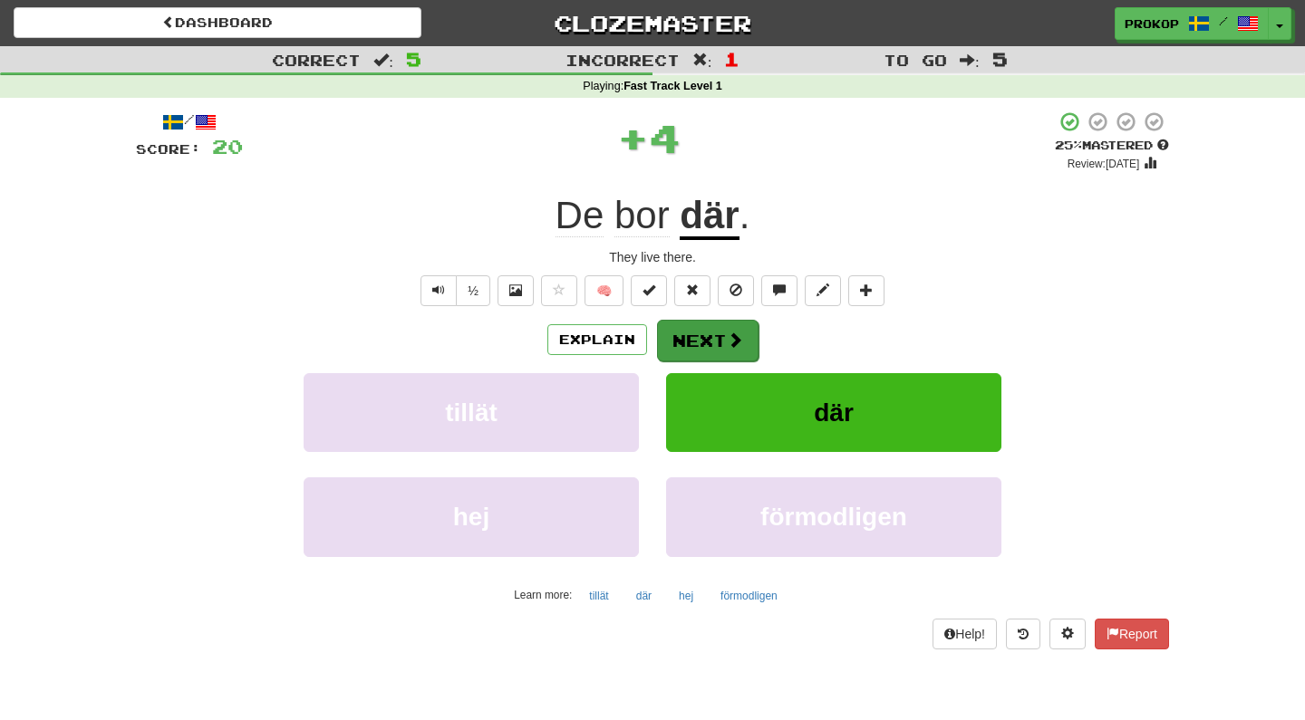
click at [728, 339] on span at bounding box center [735, 340] width 16 height 16
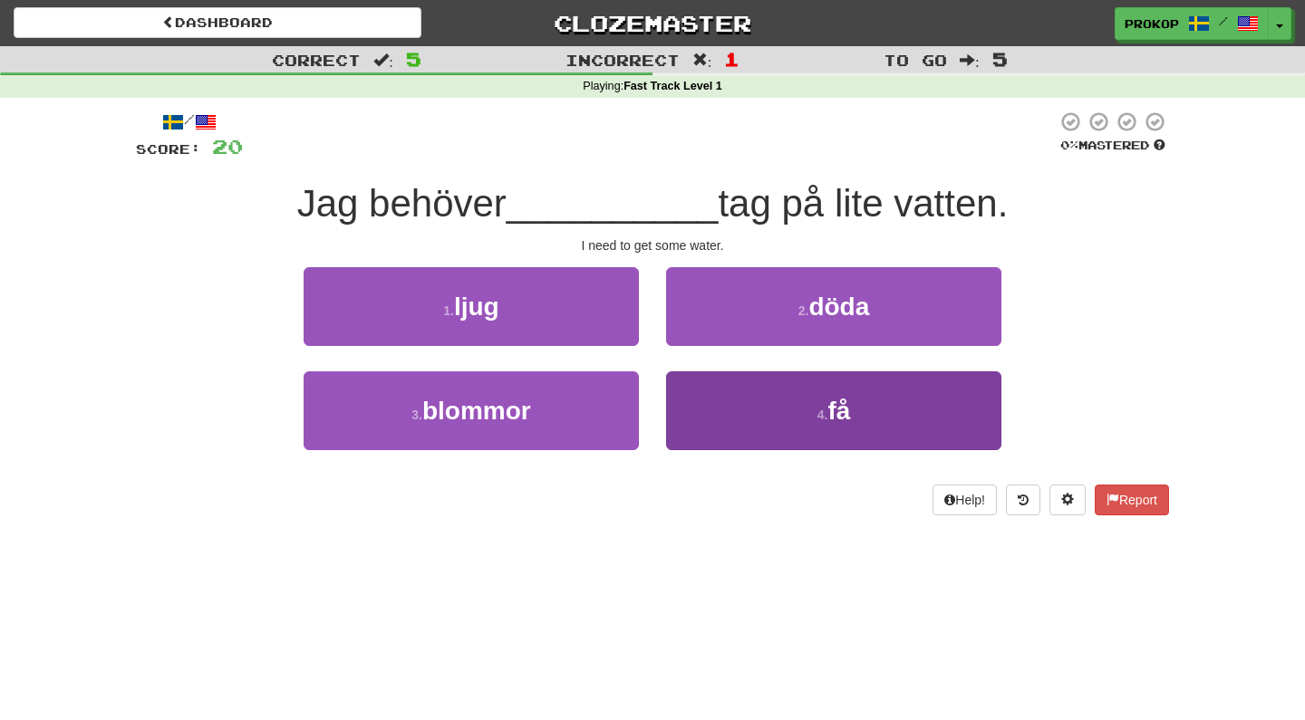
click at [842, 429] on button "4 . få" at bounding box center [833, 411] width 335 height 79
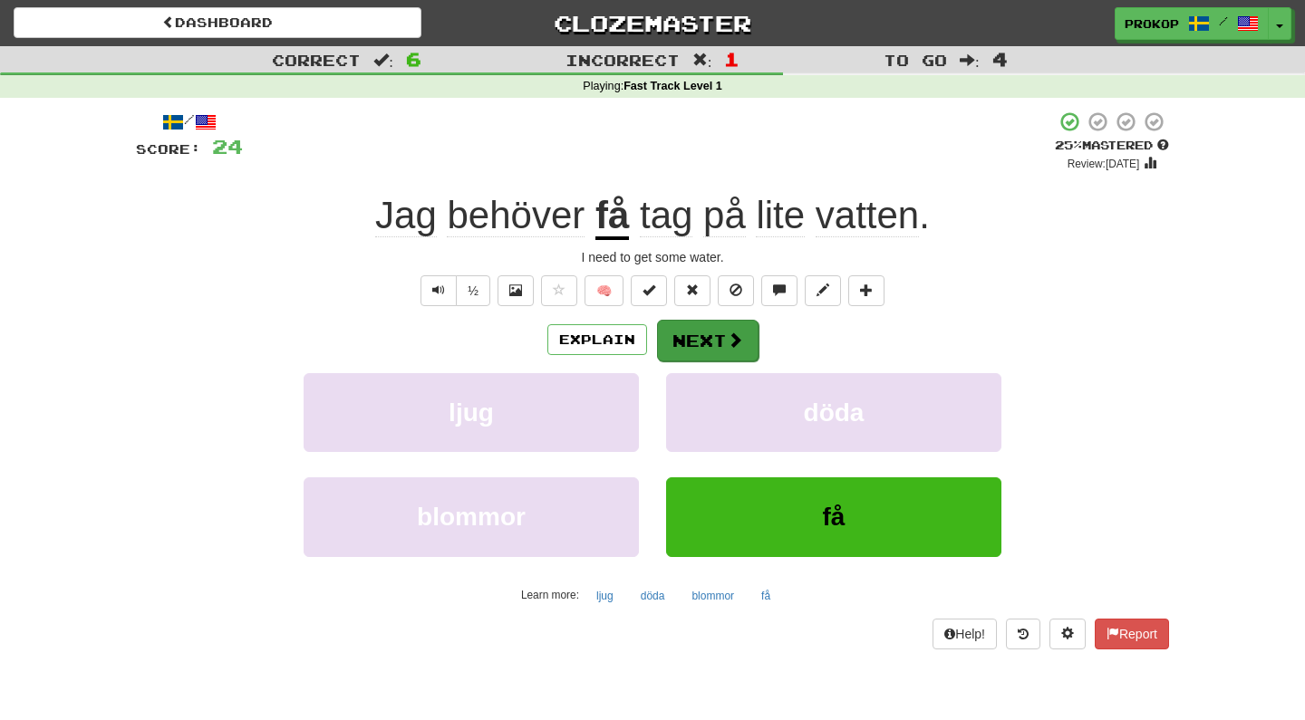
click at [698, 343] on button "Next" at bounding box center [707, 341] width 101 height 42
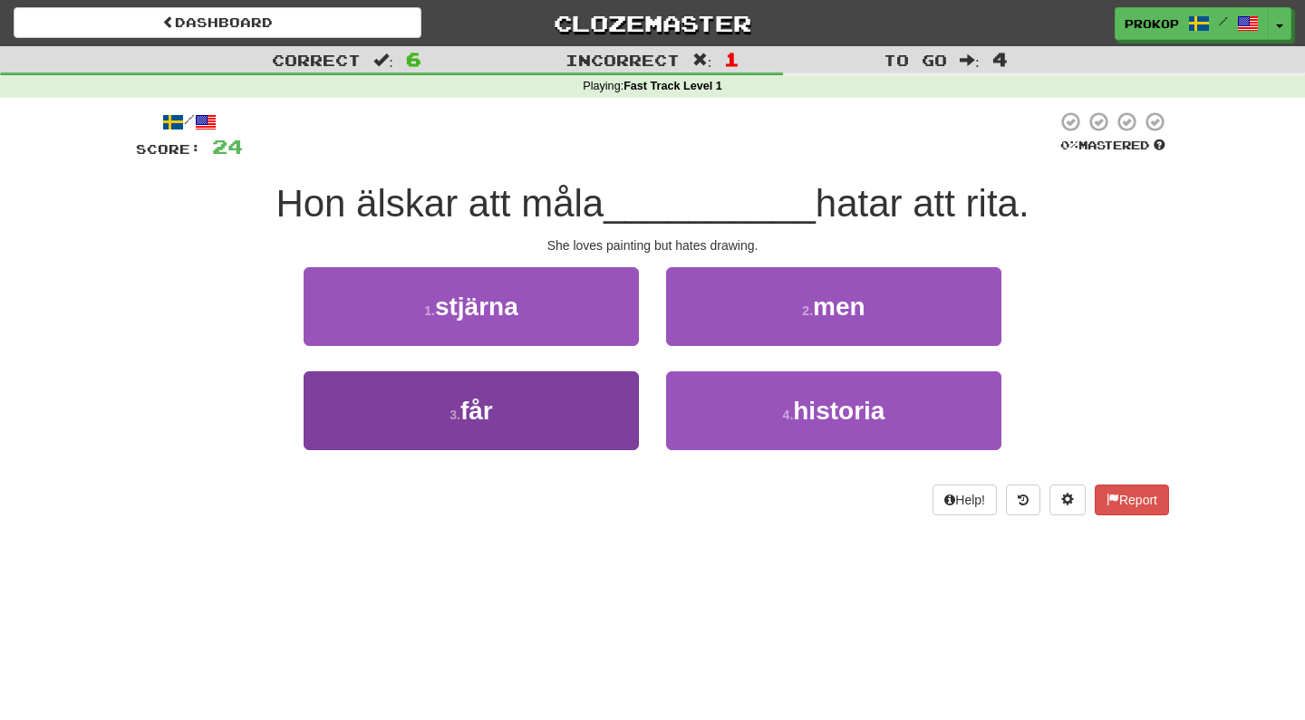
click at [513, 423] on button "3 . får" at bounding box center [471, 411] width 335 height 79
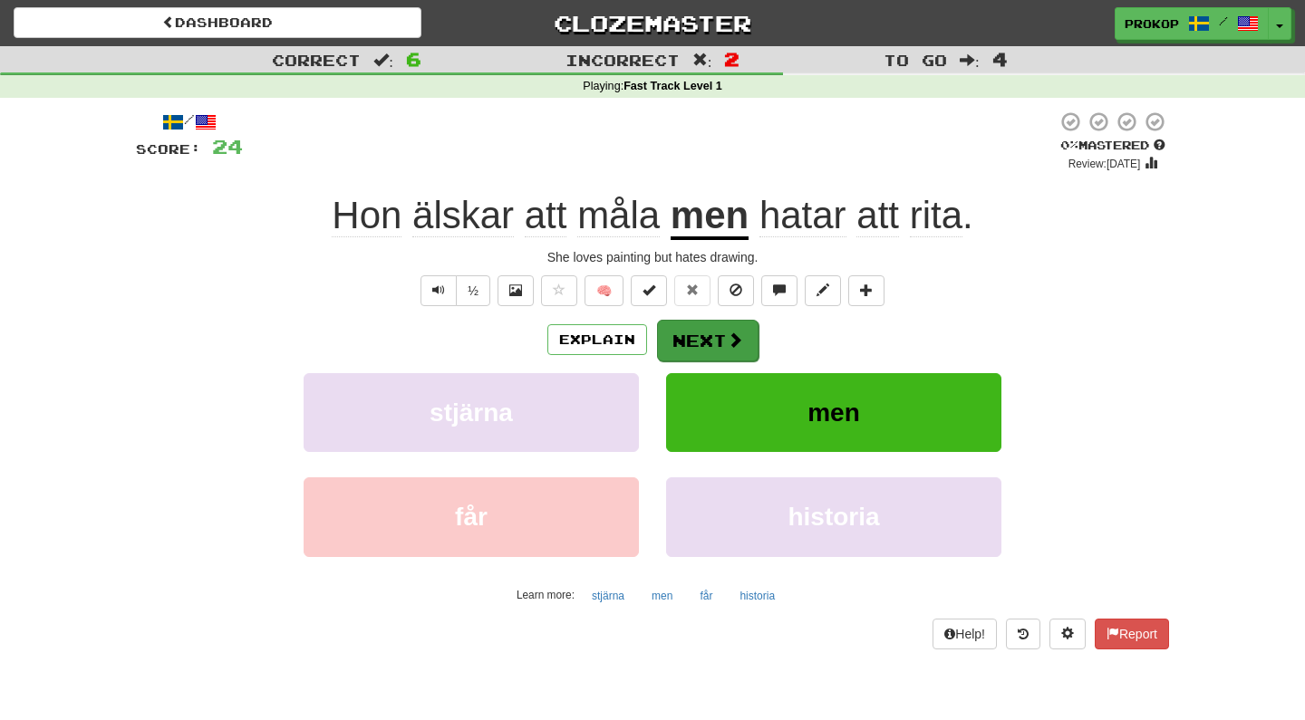
click at [704, 348] on button "Next" at bounding box center [707, 341] width 101 height 42
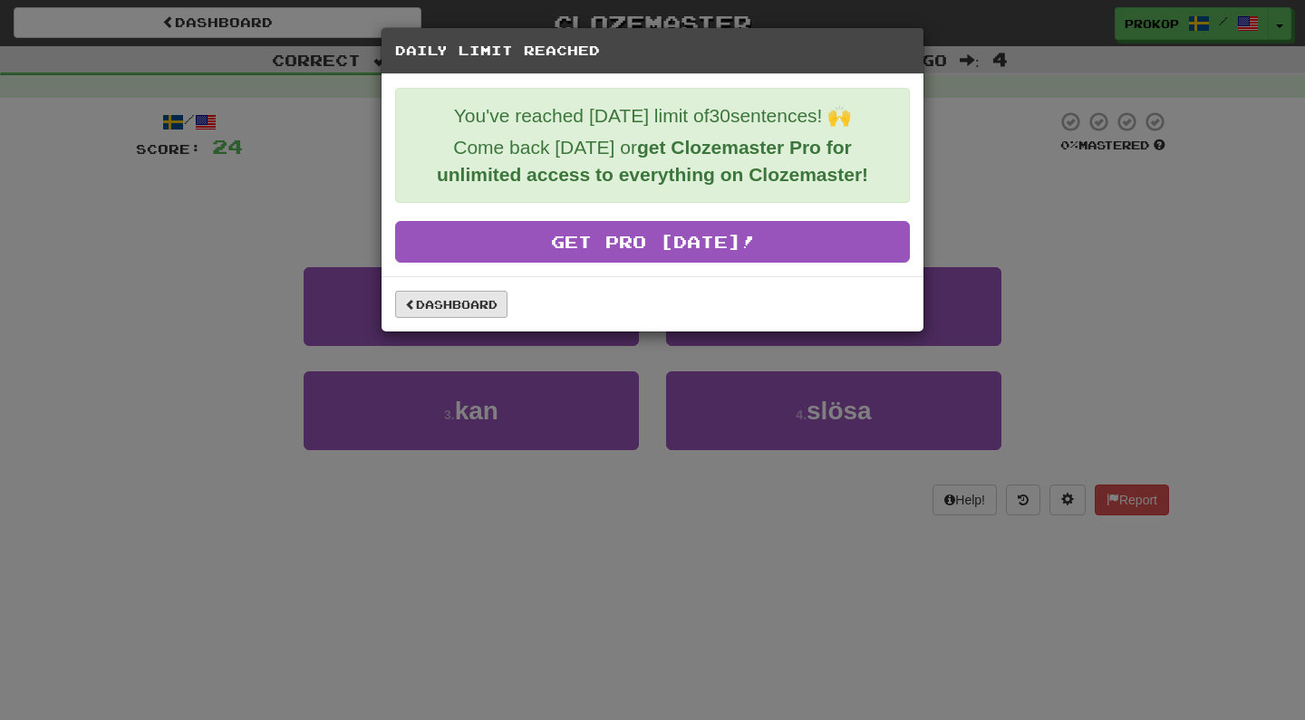
click at [430, 294] on link "Dashboard" at bounding box center [451, 304] width 112 height 27
